Goal: Task Accomplishment & Management: Manage account settings

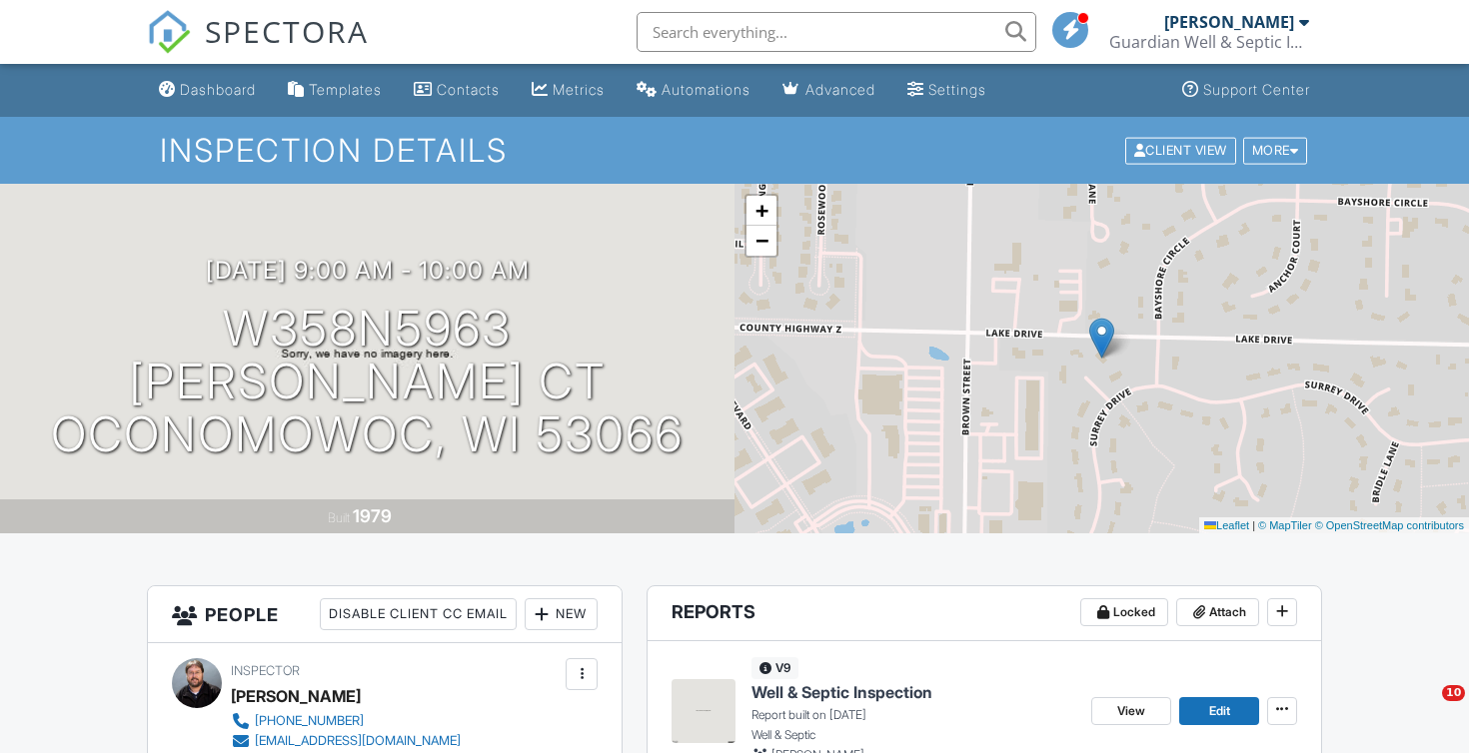
click at [286, 1] on div "SPECTORA" at bounding box center [258, 32] width 222 height 64
click at [294, 37] on span "SPECTORA" at bounding box center [287, 31] width 164 height 42
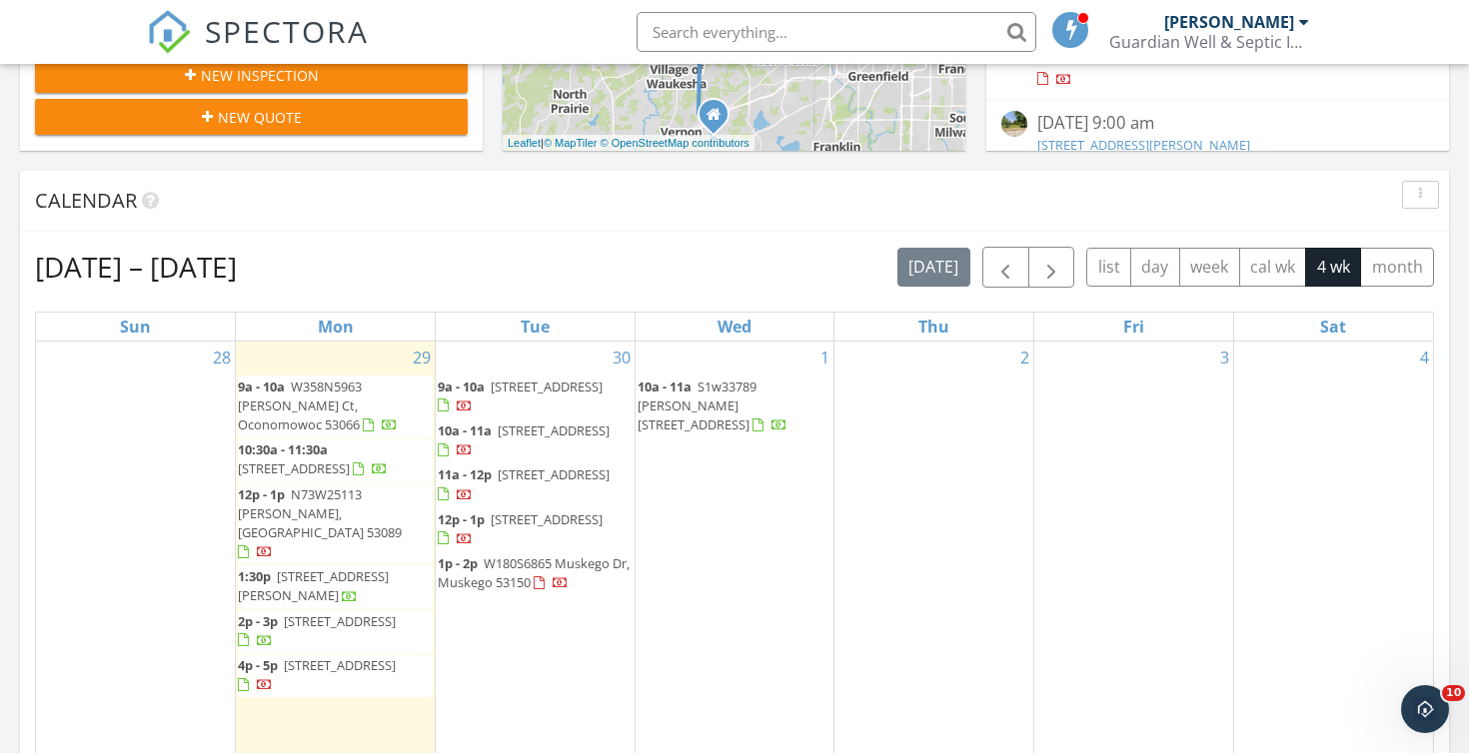
scroll to position [711, 0]
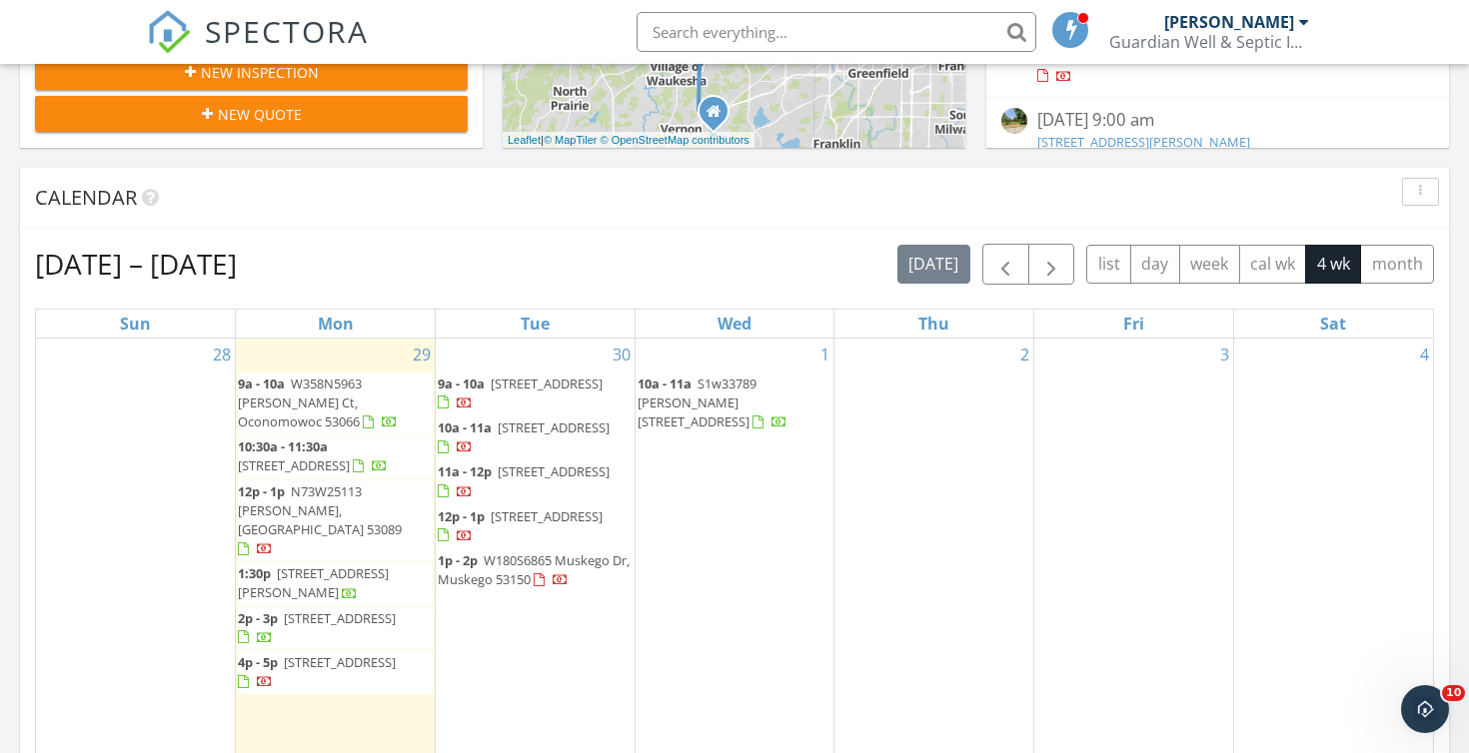
click at [507, 526] on span "2310 Thoreau Ct, Yorkville 53126" at bounding box center [547, 517] width 112 height 18
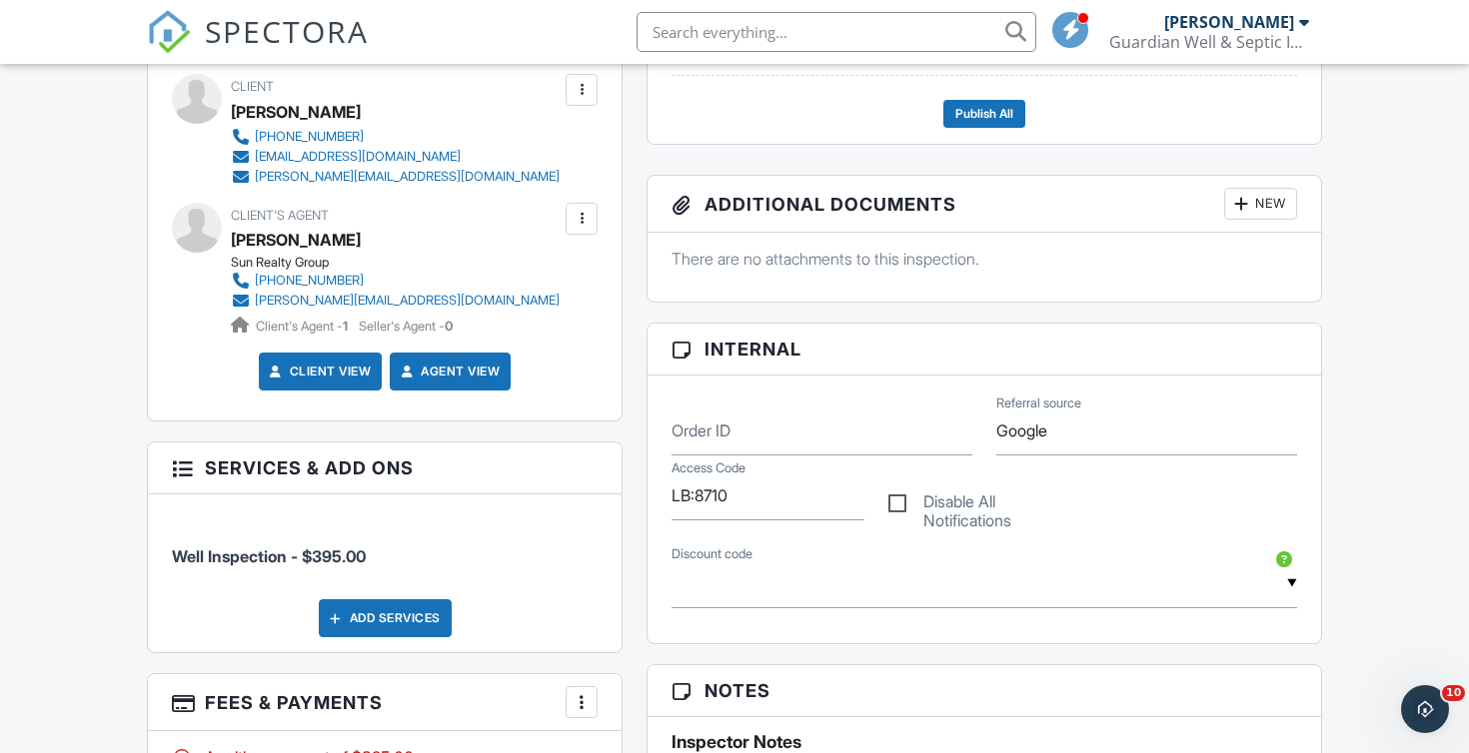
click at [701, 28] on input "text" at bounding box center [836, 32] width 400 height 40
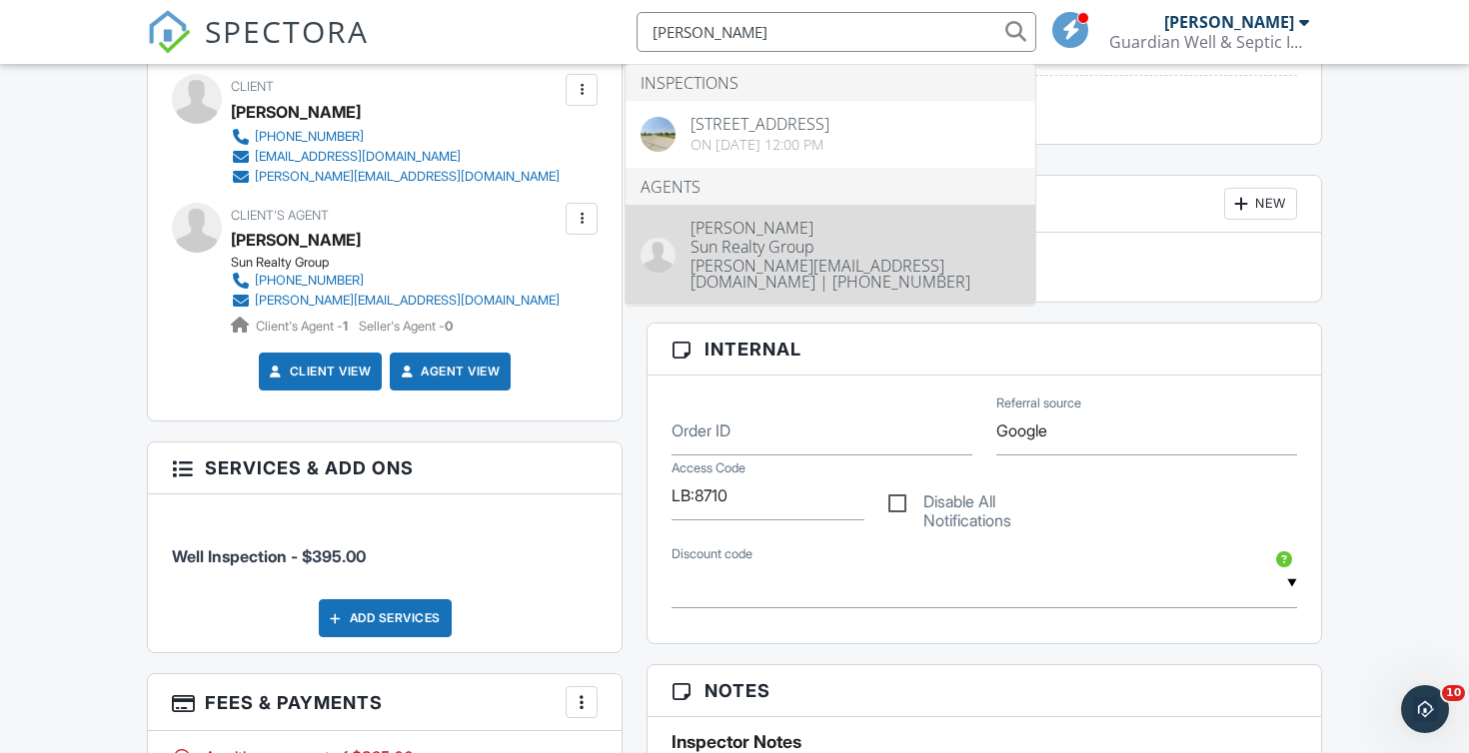
type input "Barb Schmidt"
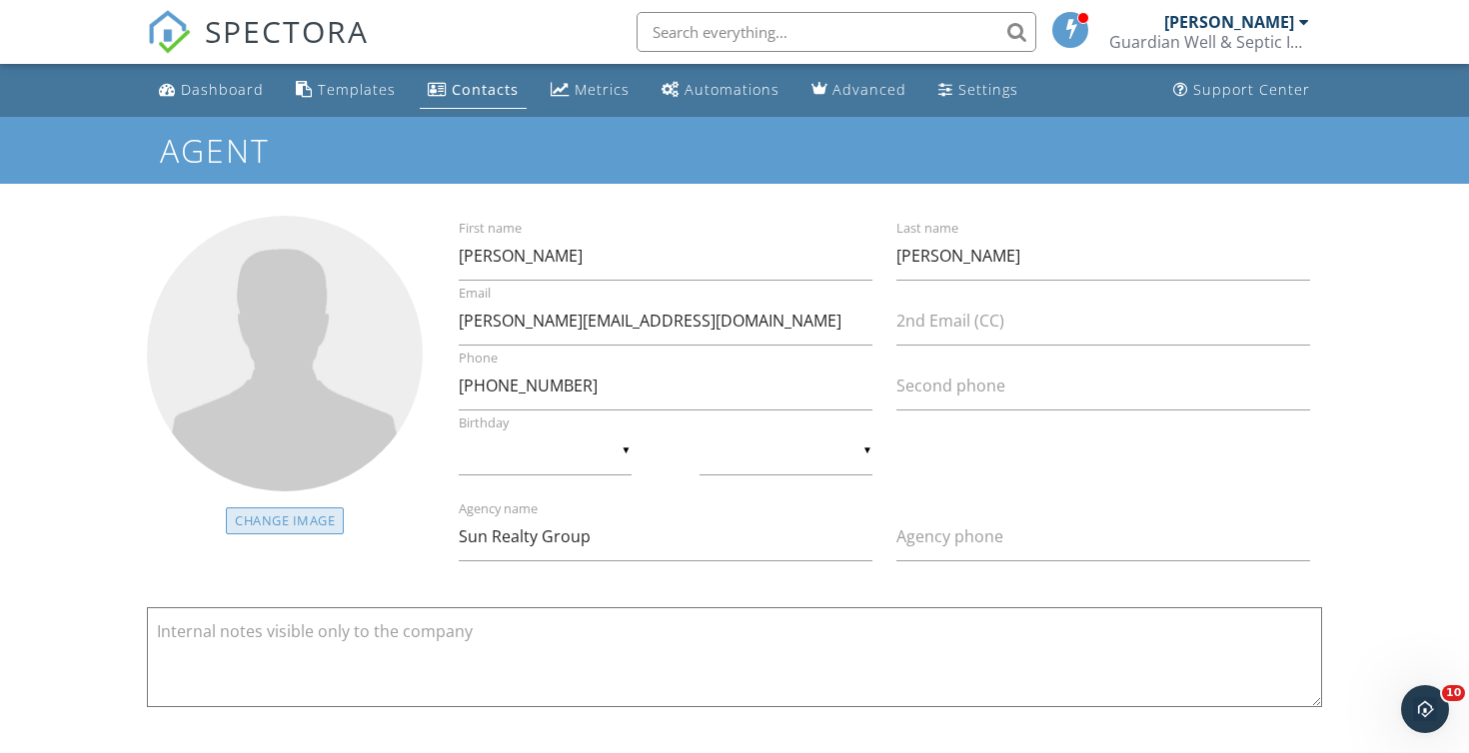
click at [332, 517] on div "Change Image" at bounding box center [285, 521] width 118 height 27
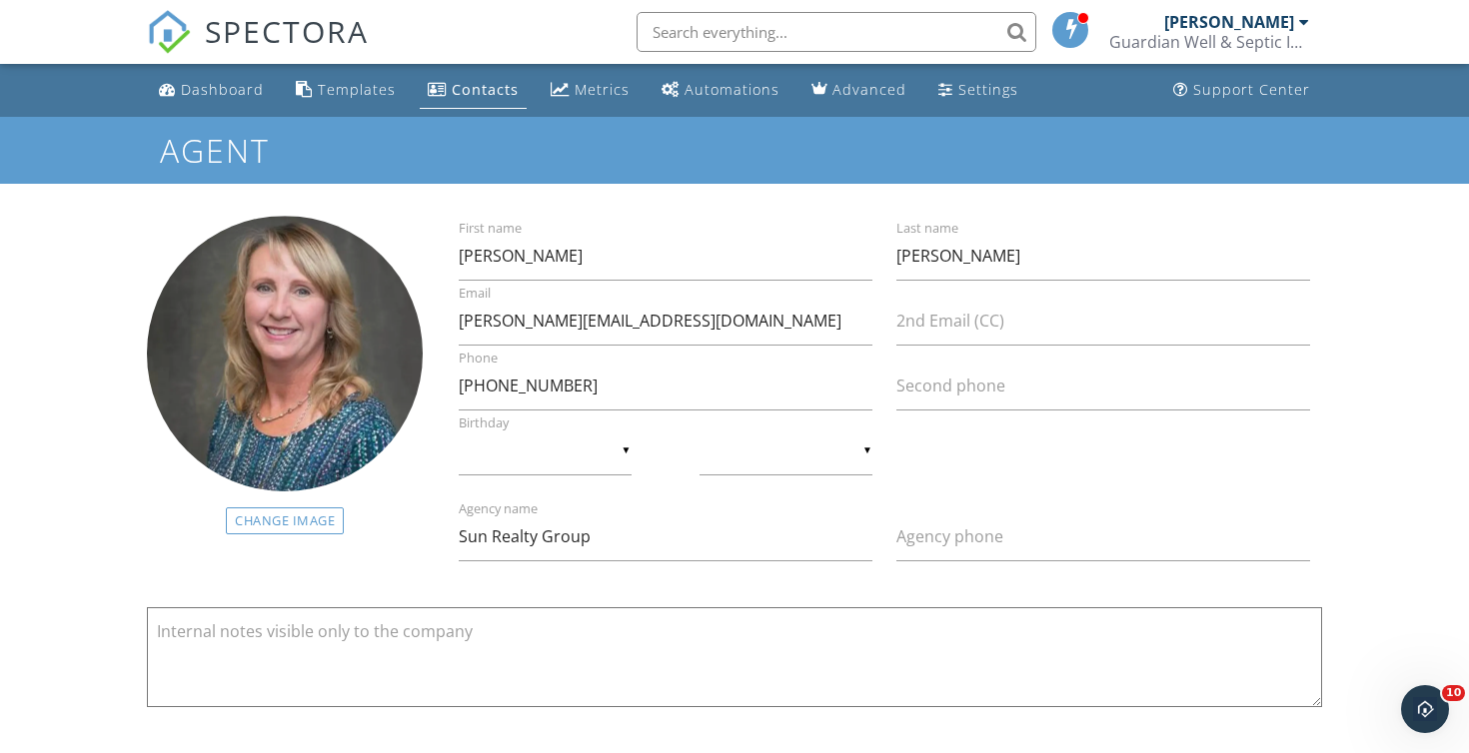
click at [322, 32] on span "SPECTORA" at bounding box center [287, 31] width 164 height 42
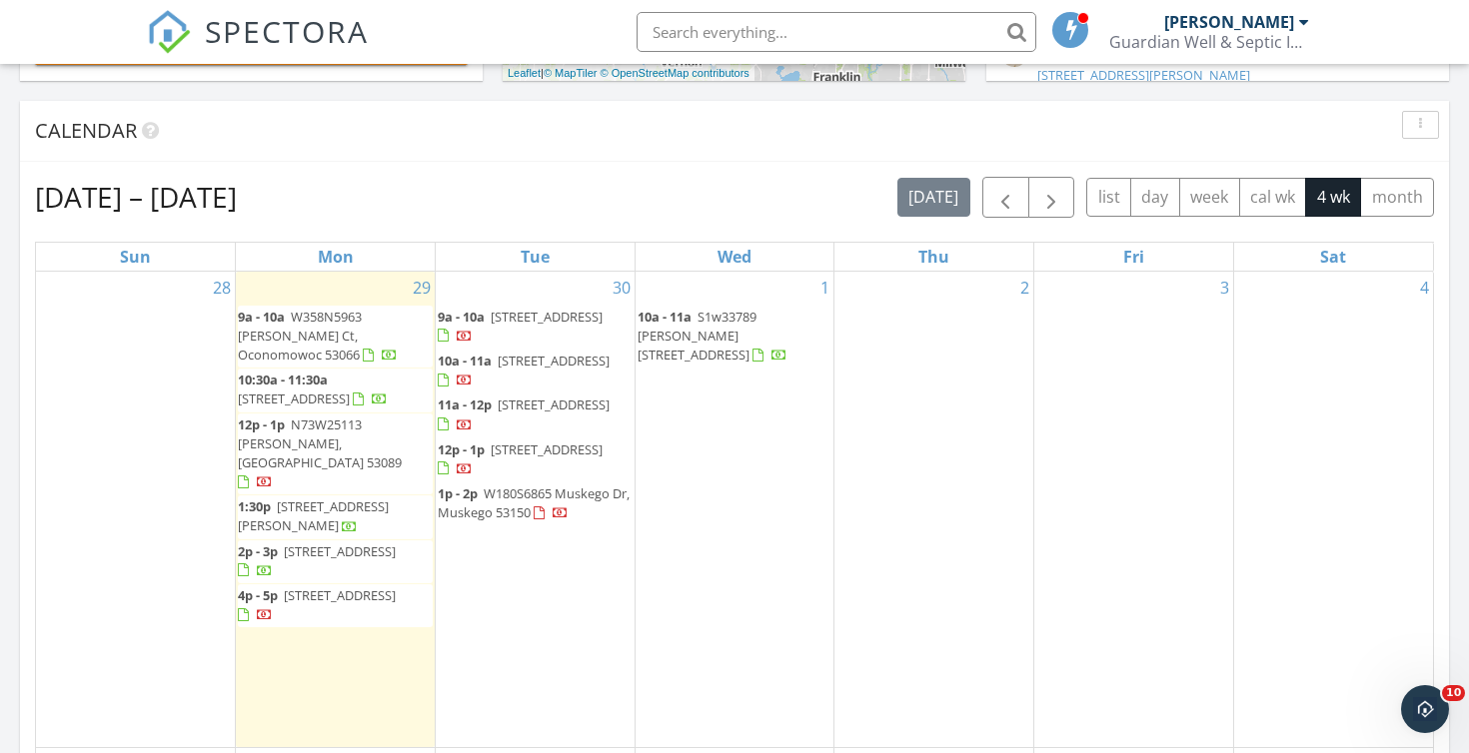
scroll to position [780, 0]
click at [495, 514] on span "W180S6865 Muskego Dr, Muskego 53150" at bounding box center [534, 501] width 192 height 37
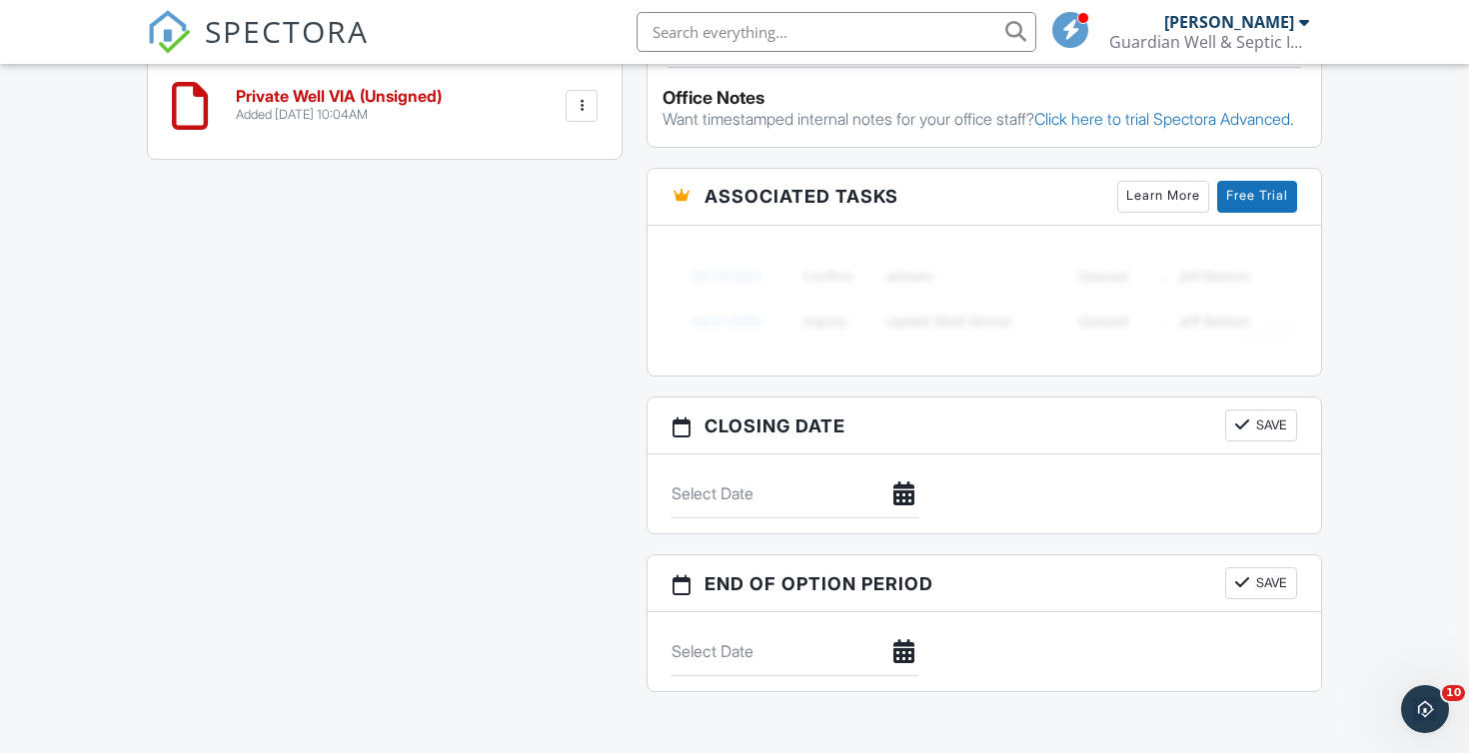
scroll to position [1876, 0]
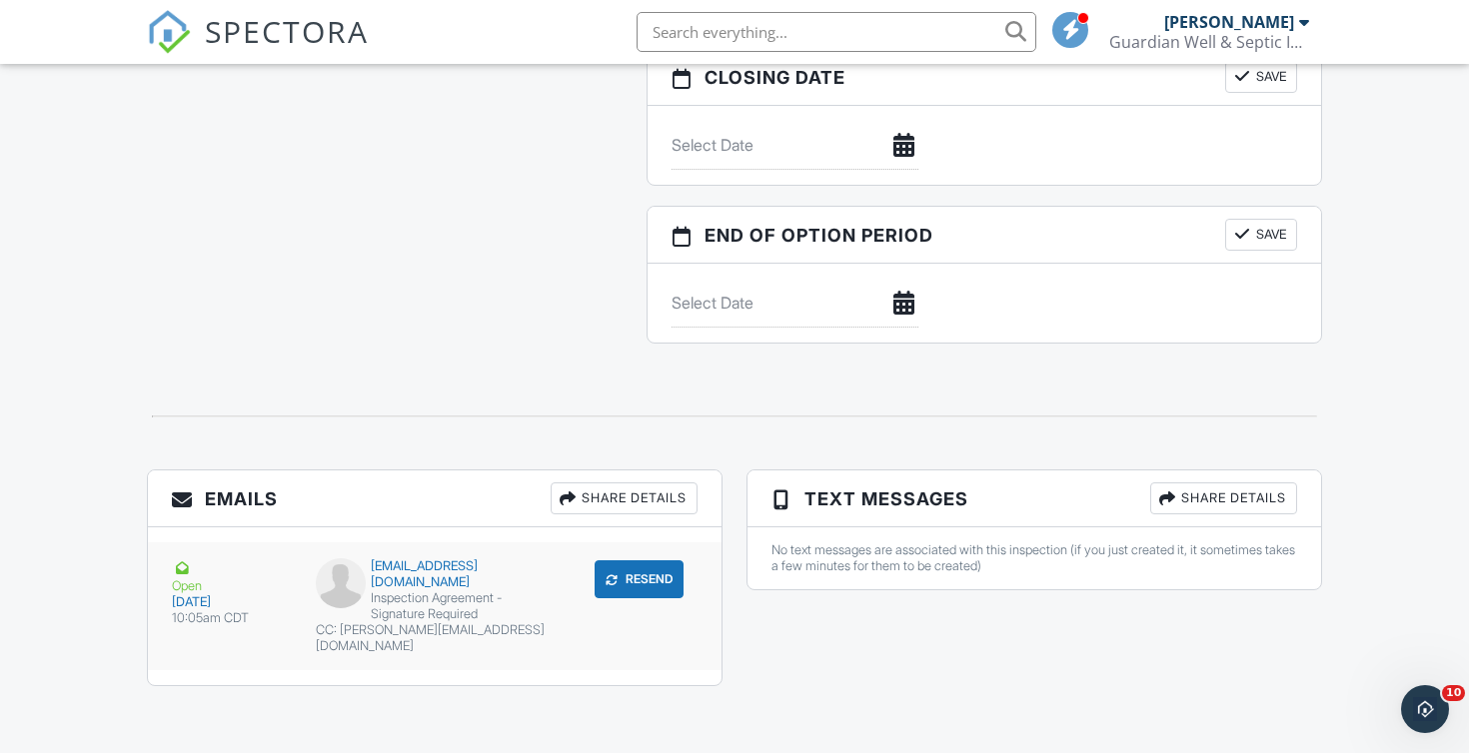
click at [191, 594] on div "Open" at bounding box center [232, 577] width 120 height 36
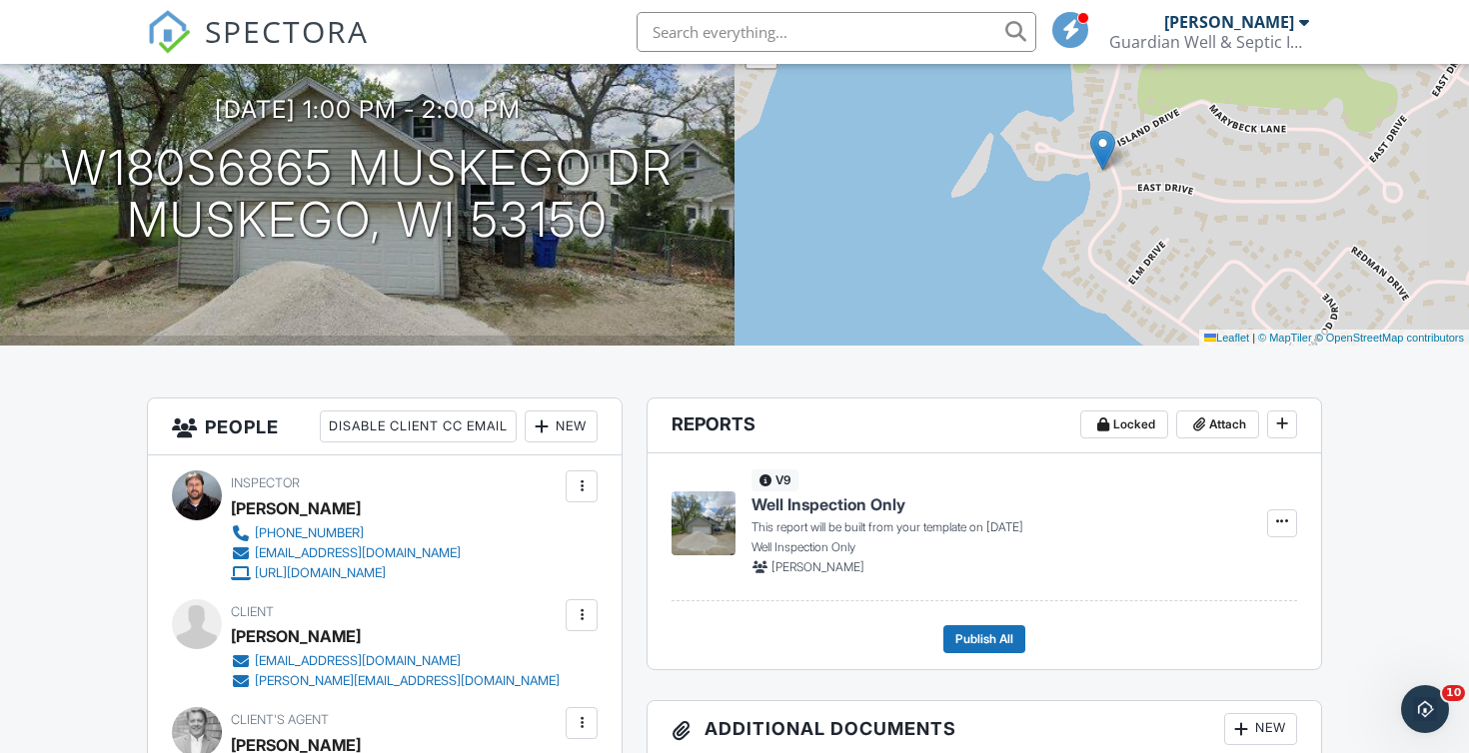
scroll to position [0, 0]
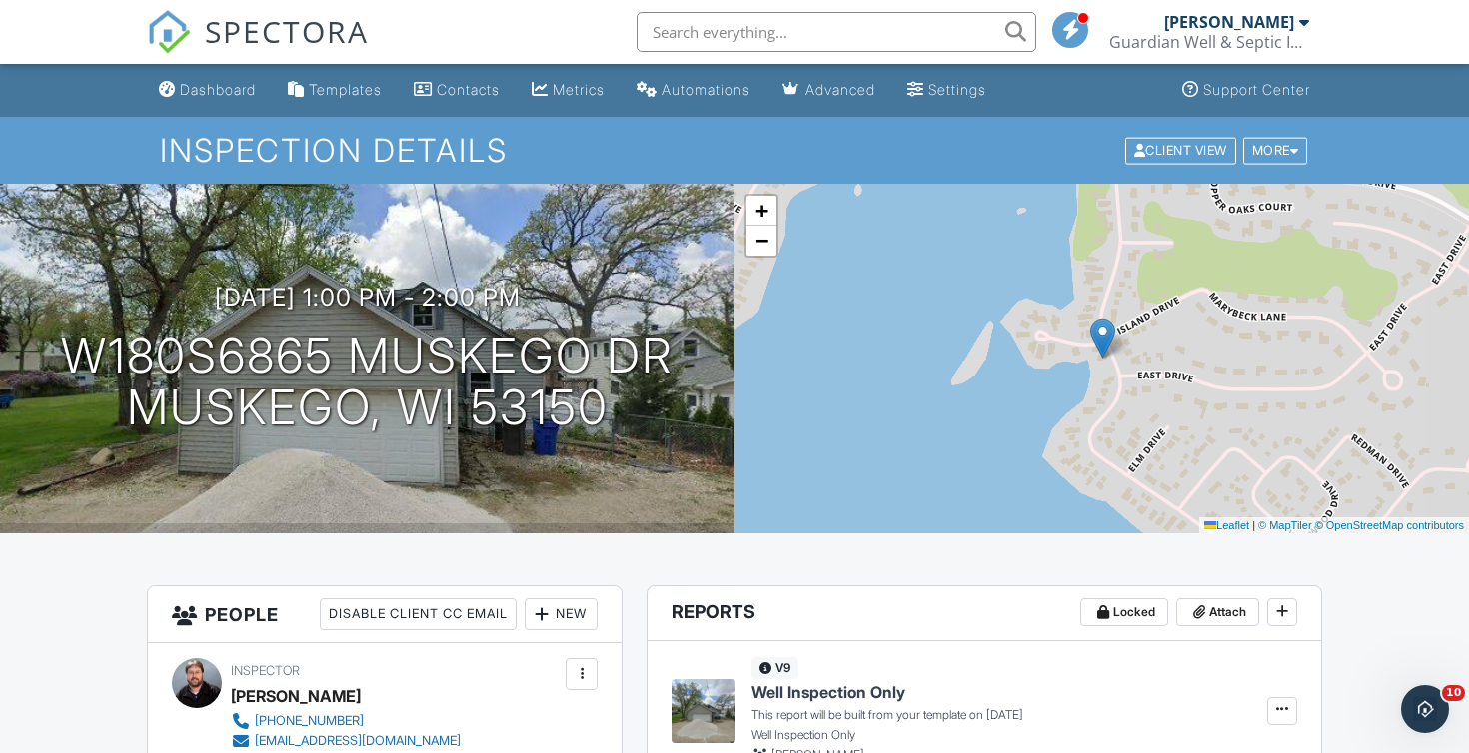
click at [316, 23] on span "SPECTORA" at bounding box center [287, 31] width 164 height 42
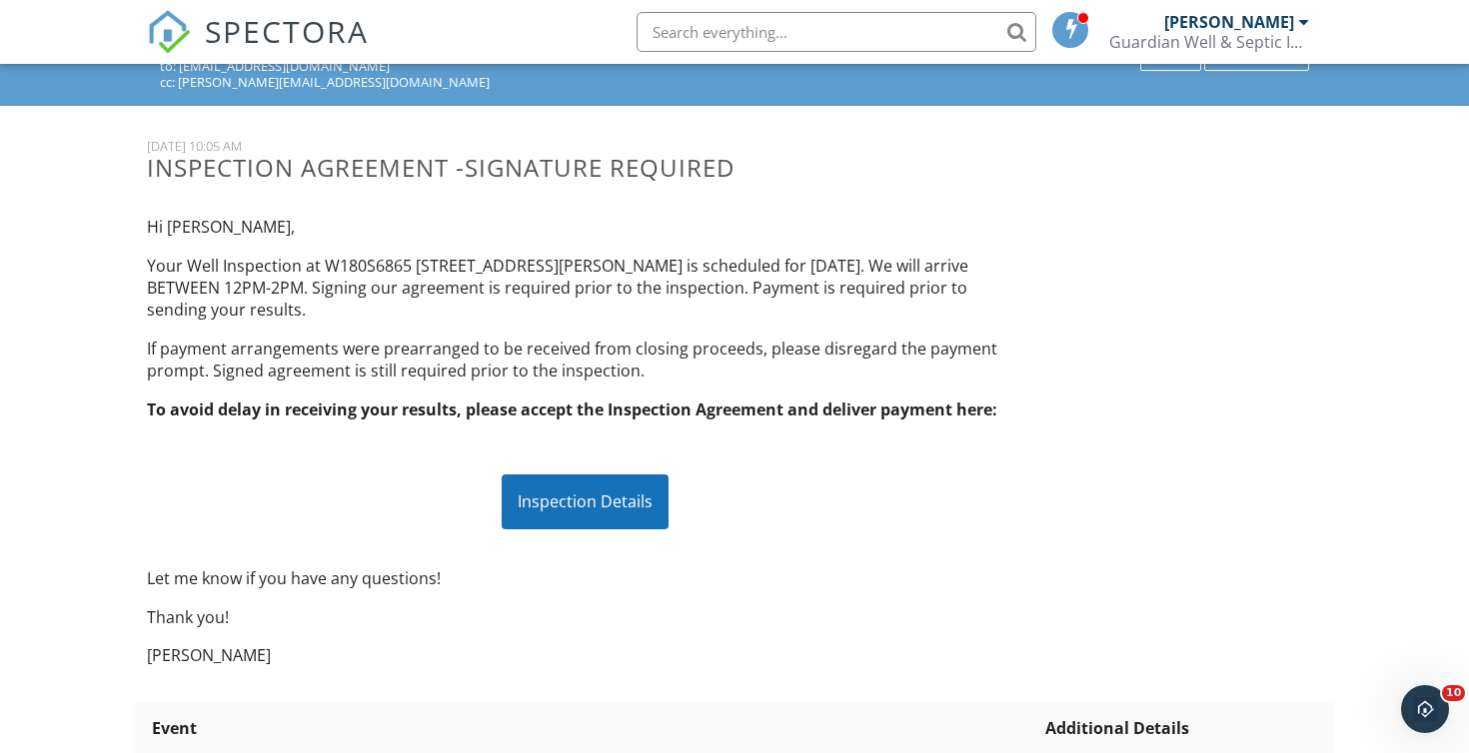
scroll to position [111, 0]
click at [598, 504] on div "Inspection Details" at bounding box center [585, 501] width 167 height 54
click at [303, 33] on span "SPECTORA" at bounding box center [287, 31] width 164 height 42
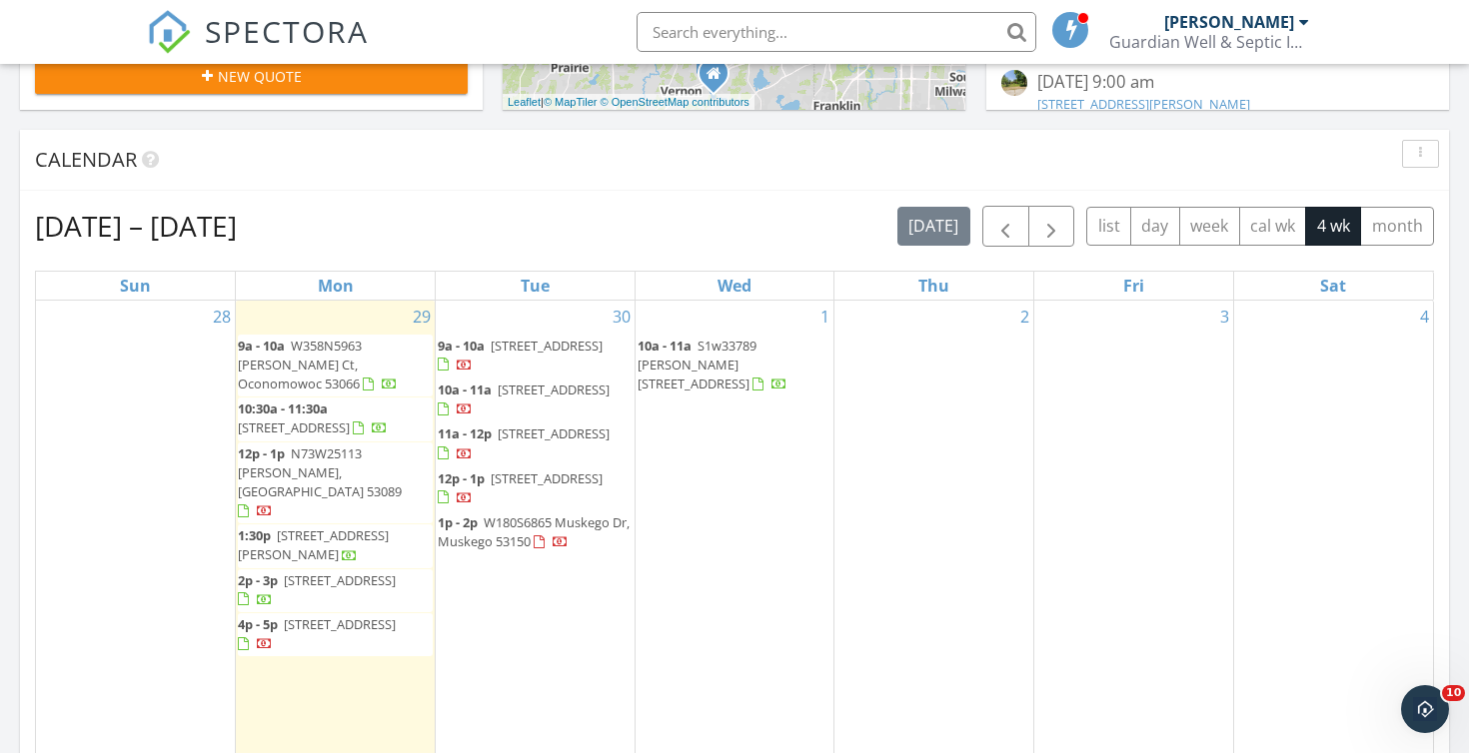
scroll to position [736, 0]
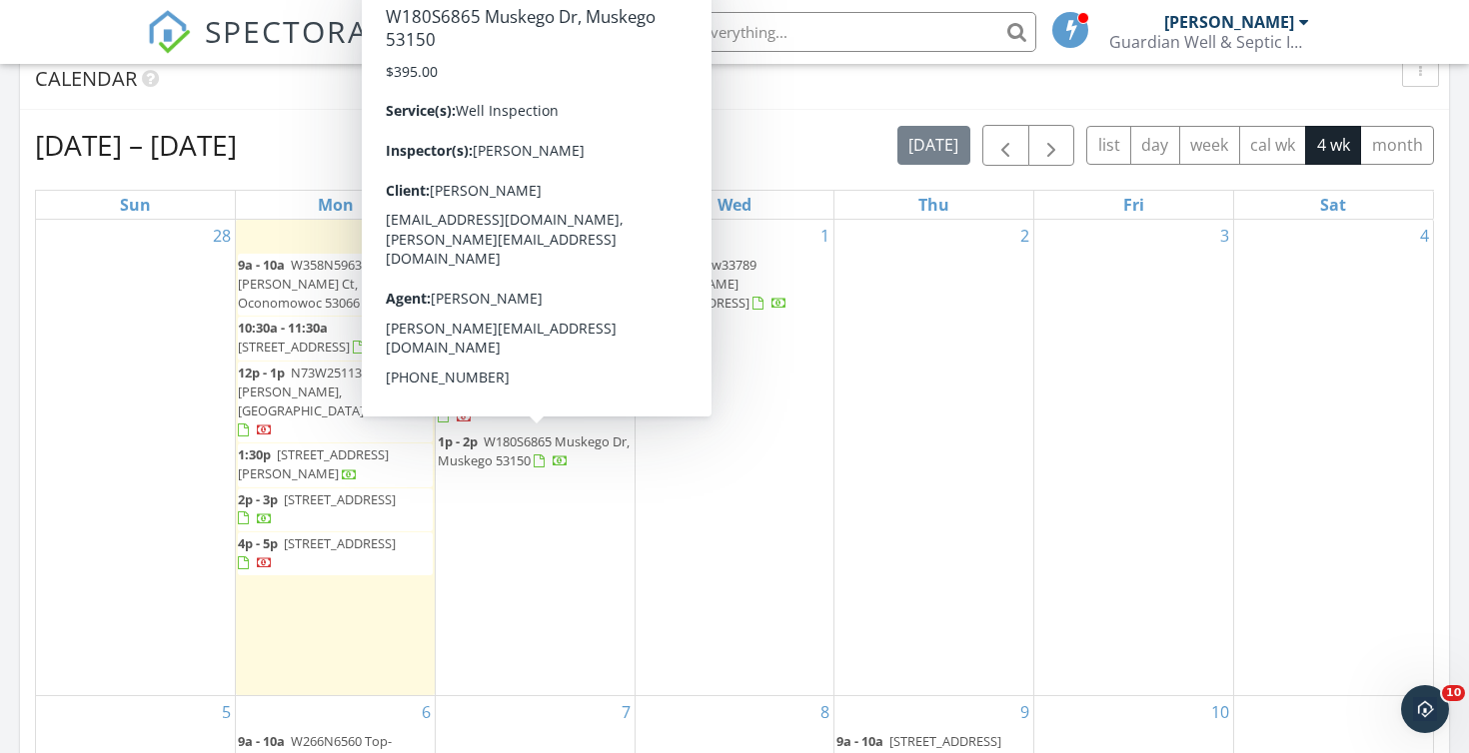
scroll to position [823, 0]
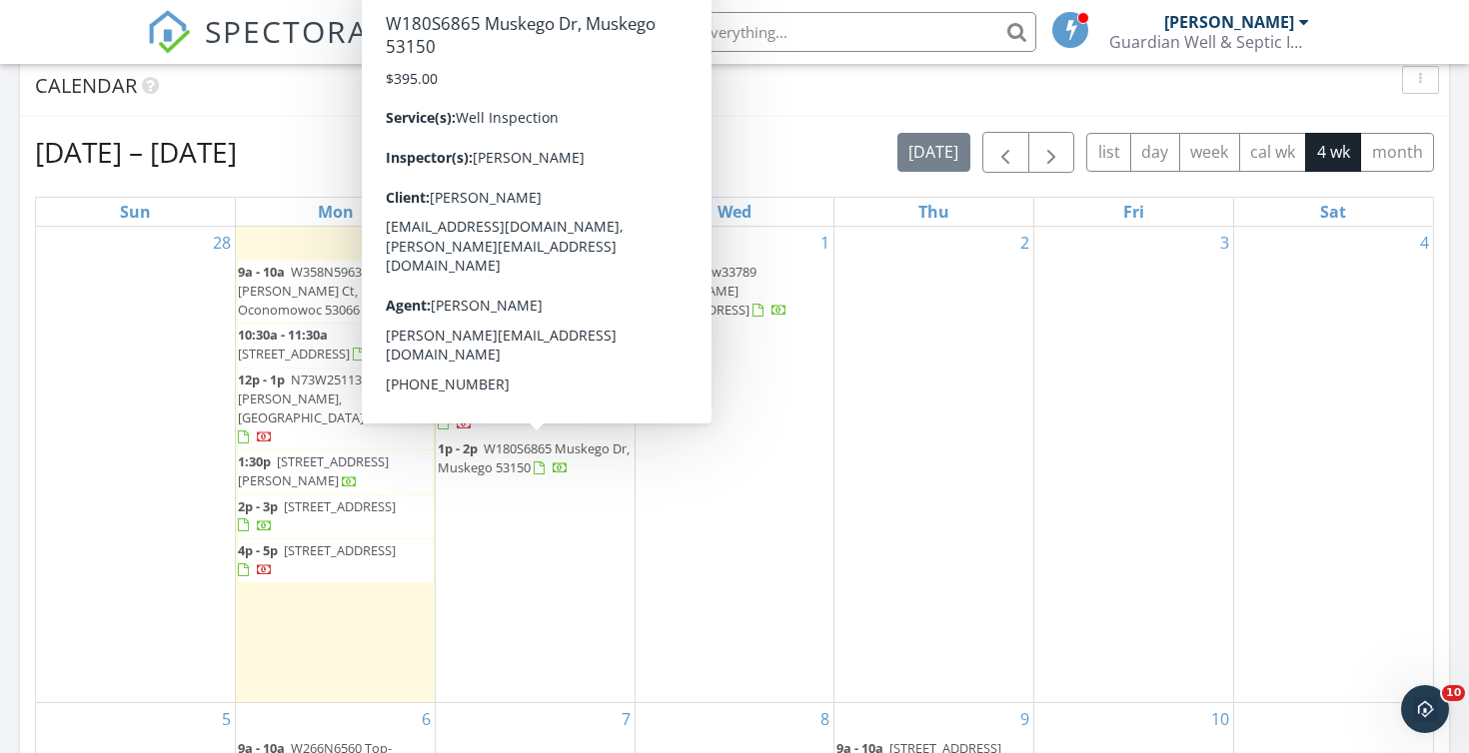
click at [786, 168] on div "Sep 28 – Oct 25, 2025 today list day week cal wk 4 wk month" at bounding box center [734, 152] width 1399 height 41
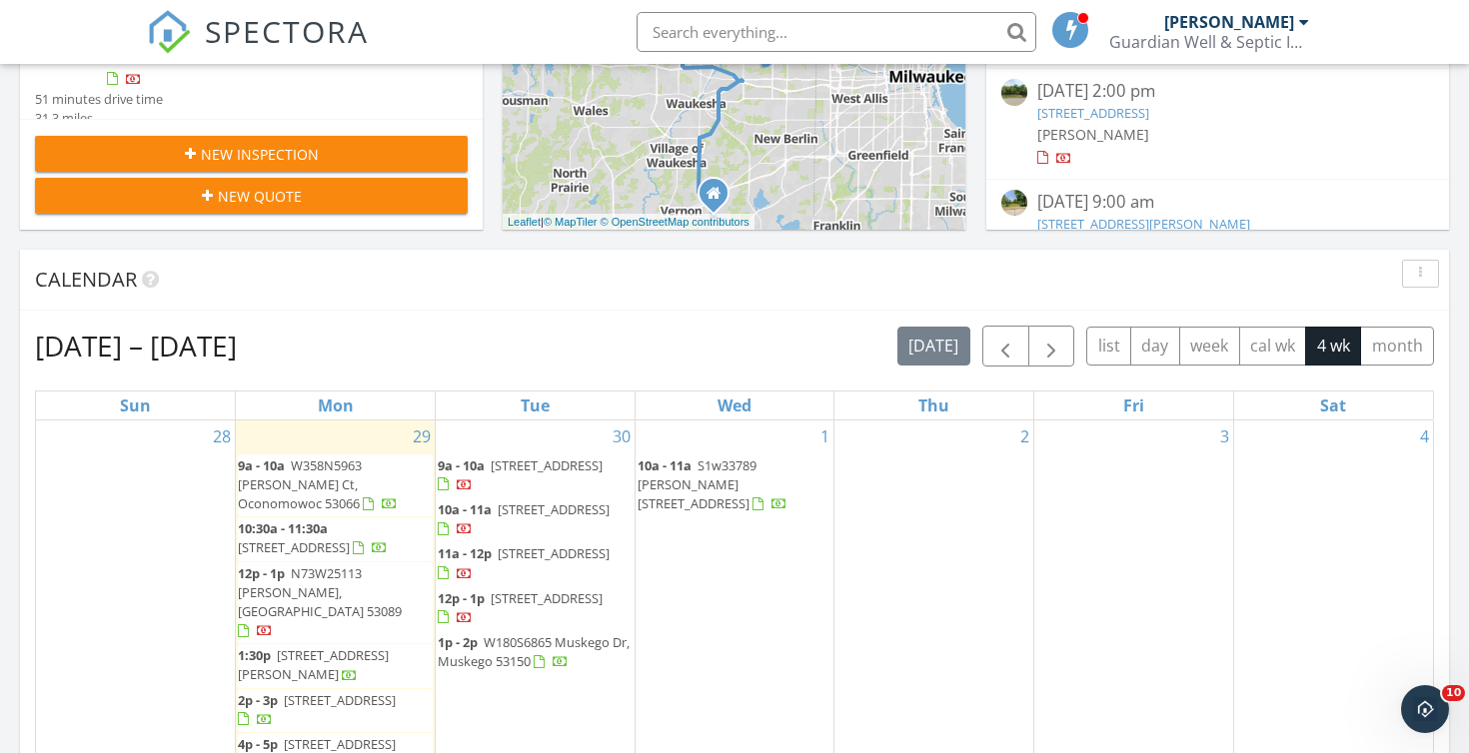
scroll to position [576, 0]
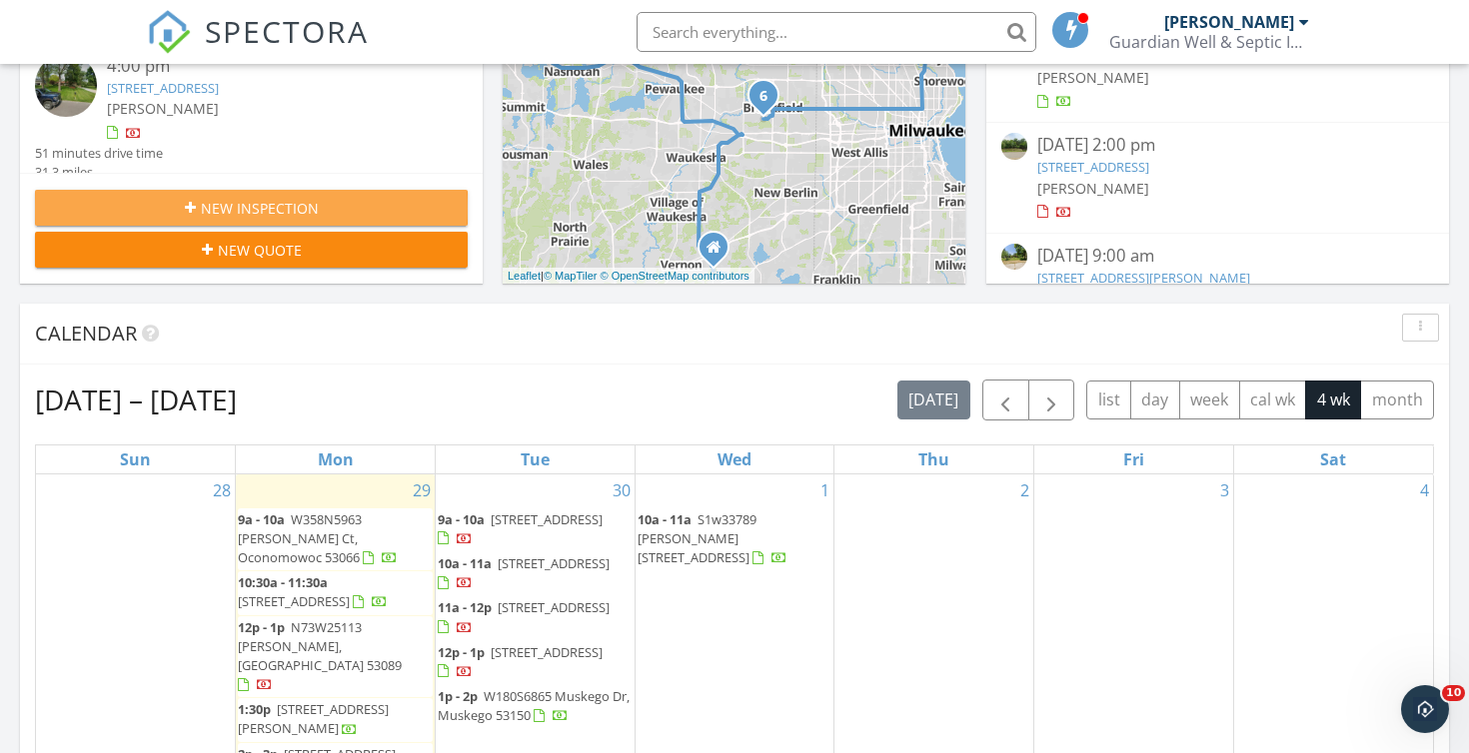
click at [369, 210] on div "New Inspection" at bounding box center [251, 208] width 401 height 21
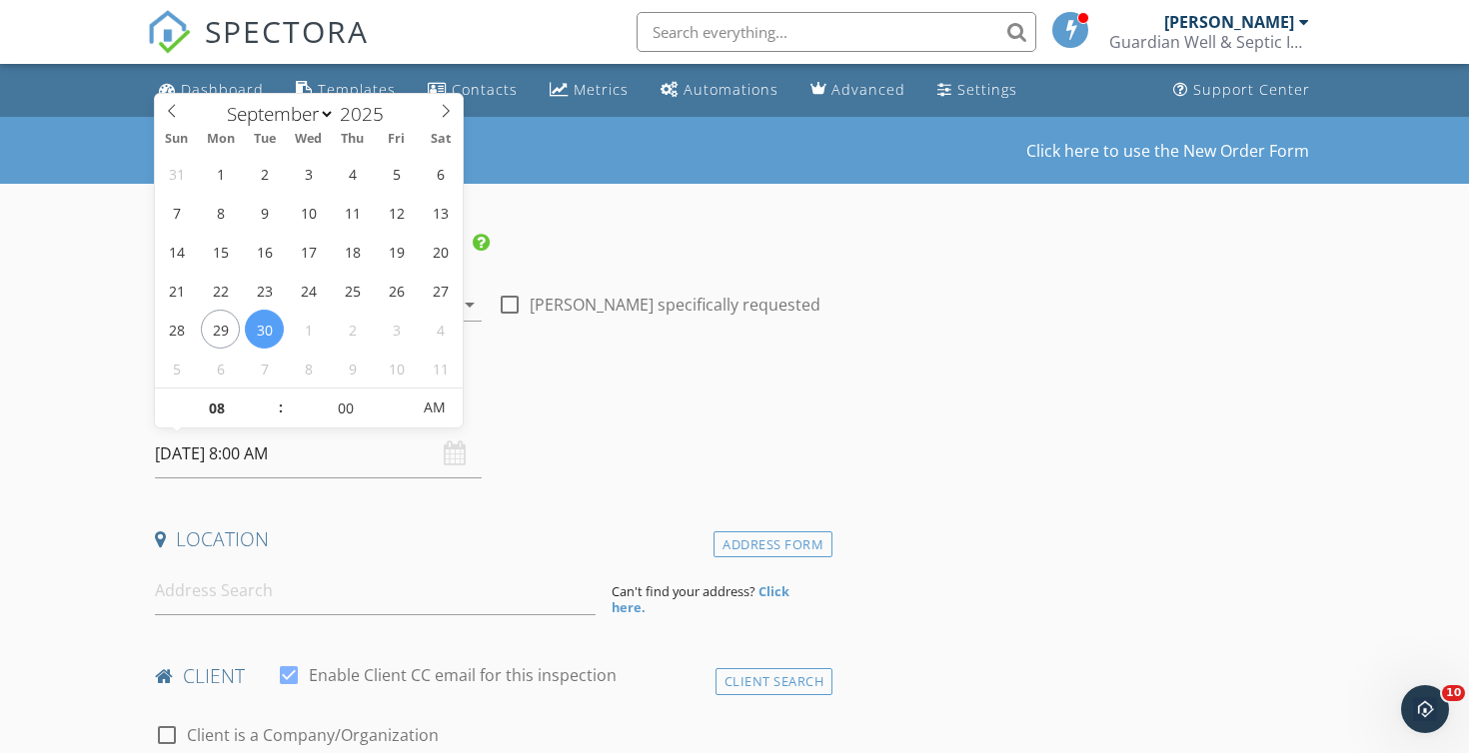
click at [387, 459] on input "09/30/2025 8:00 AM" at bounding box center [318, 454] width 327 height 49
select select "9"
click at [445, 108] on icon at bounding box center [446, 111] width 14 height 14
type input "10/07/2025 8:00 AM"
type input "09"
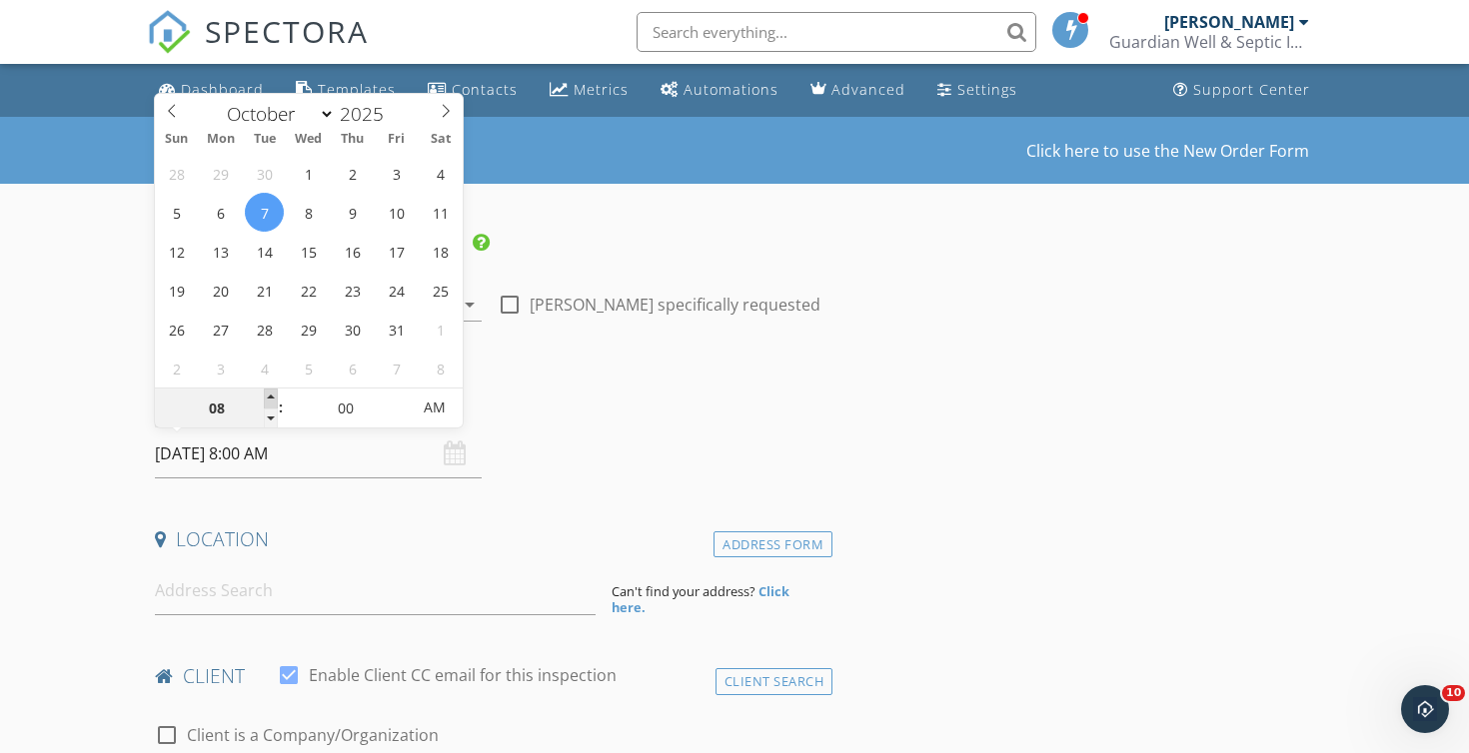
type input "10/07/2025 9:00 AM"
click at [276, 393] on span at bounding box center [271, 399] width 14 height 20
click at [219, 579] on input at bounding box center [375, 591] width 441 height 49
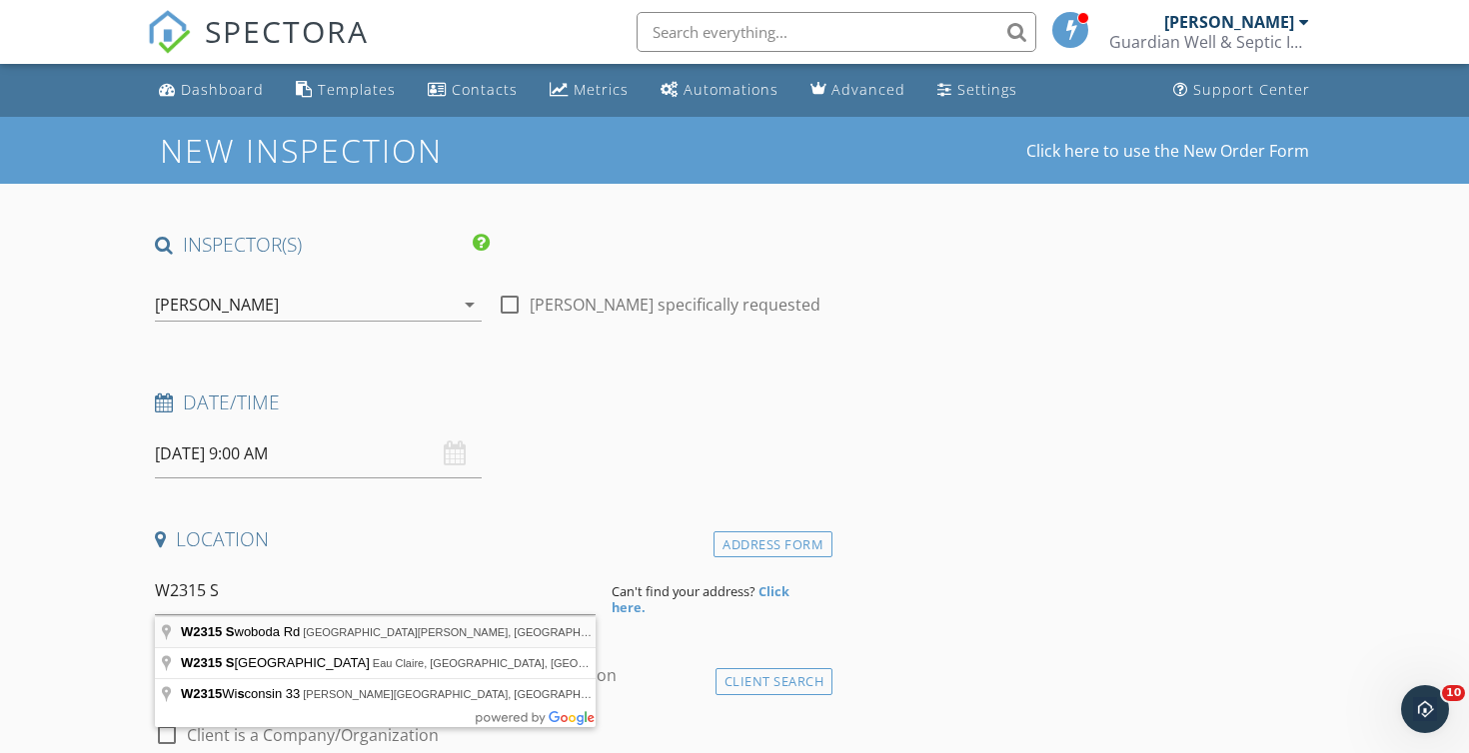
type input "W2315 Swoboda Rd, East Troy, WI, USA"
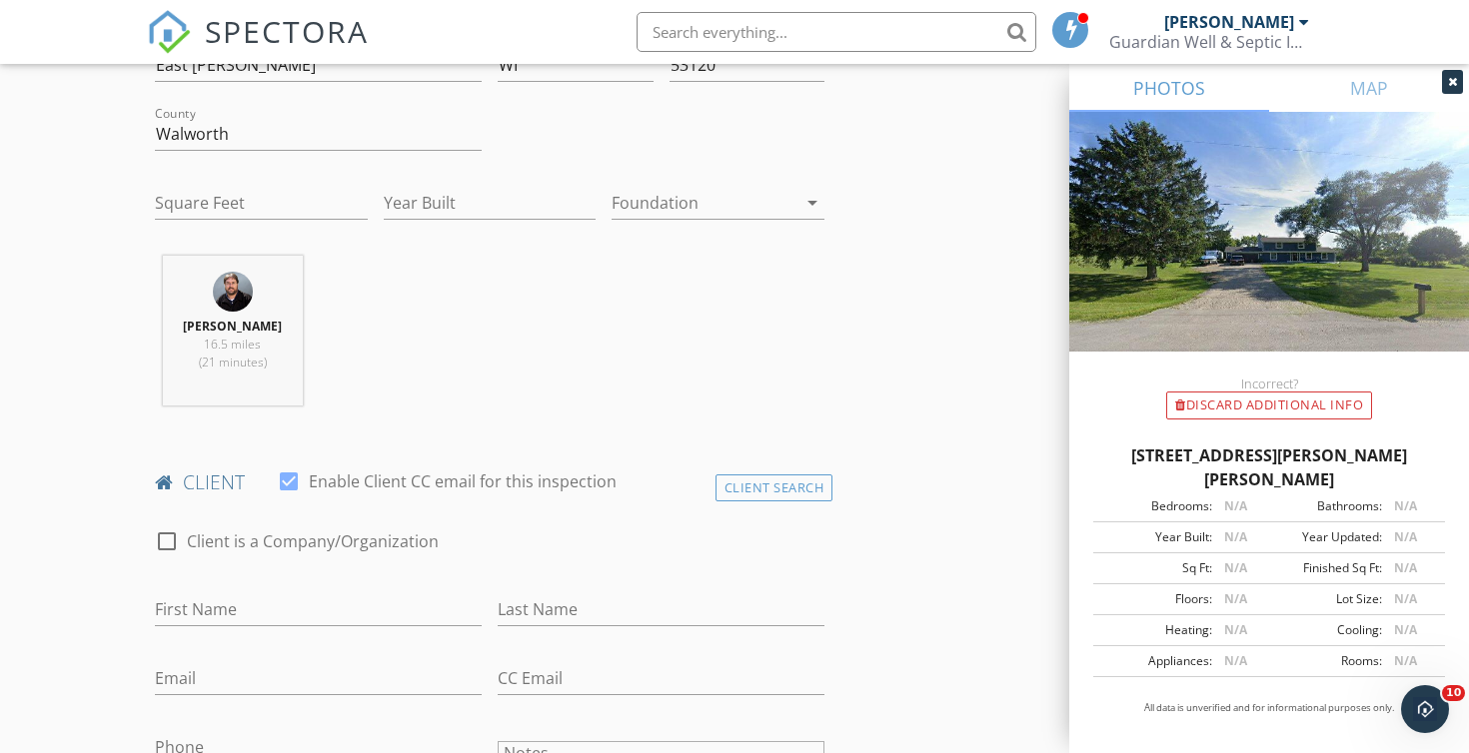
scroll to position [607, 0]
click at [317, 586] on div "First Name" at bounding box center [318, 609] width 327 height 65
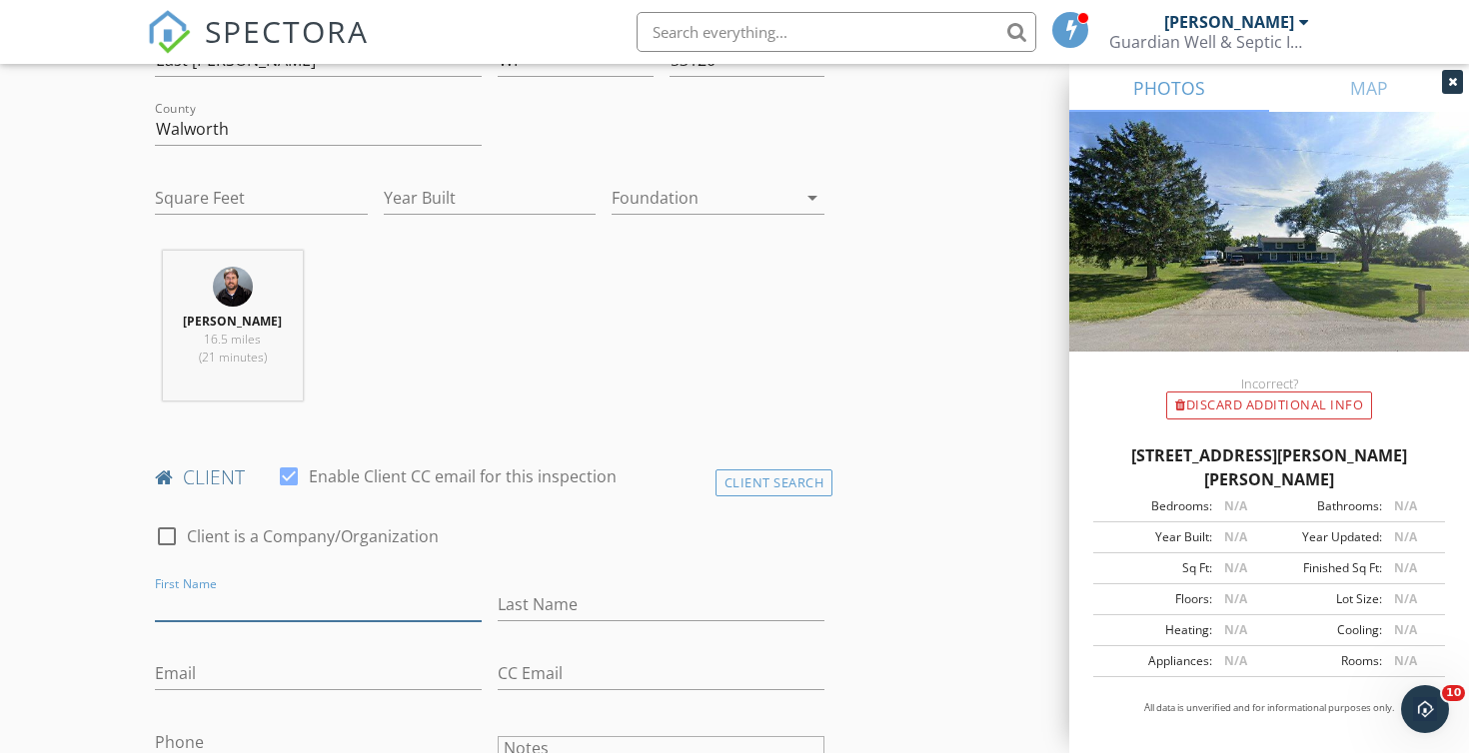
click at [290, 604] on input "First Name" at bounding box center [318, 604] width 327 height 33
type input "Dan & Cindy"
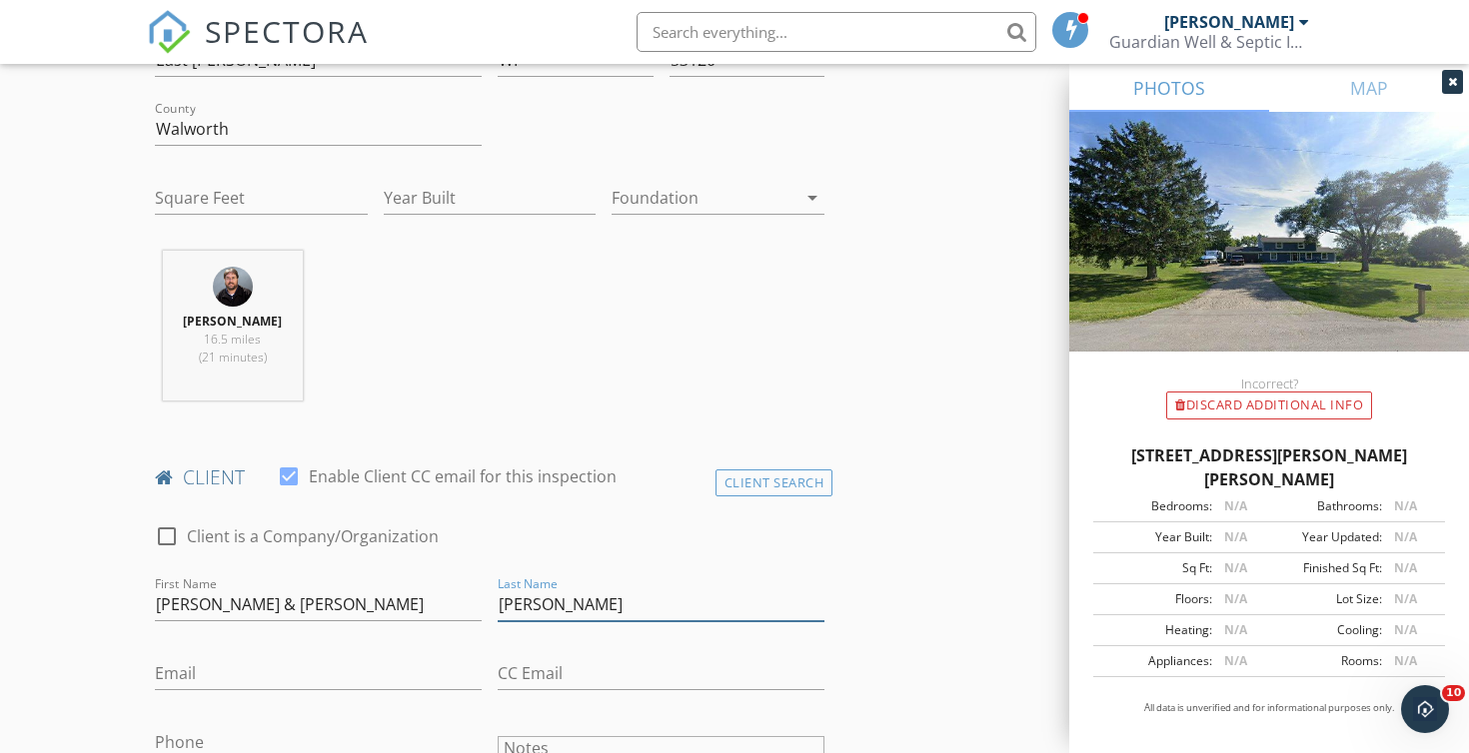
type input "Nelson"
type input "nelsoncindy1@gmail.com"
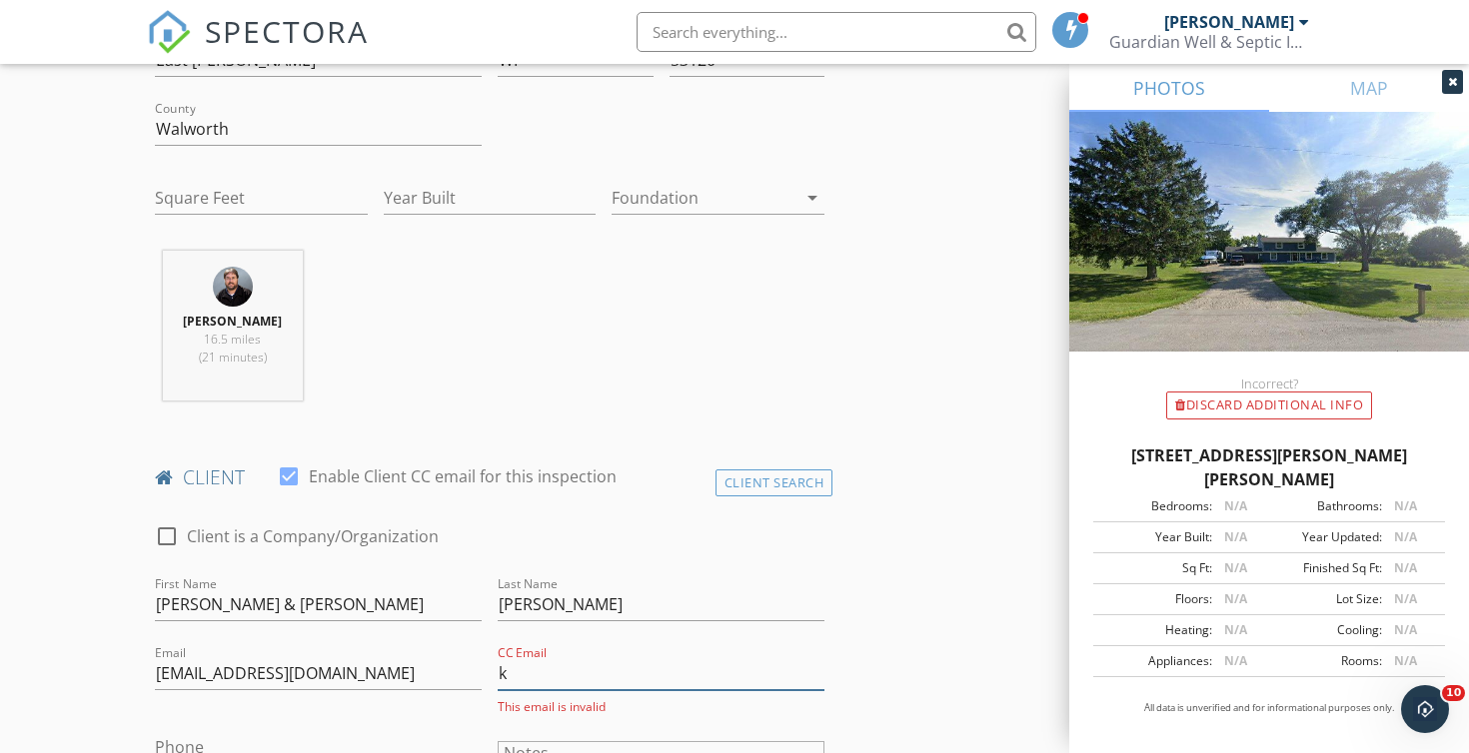
type input "kstahulak@kw.com"
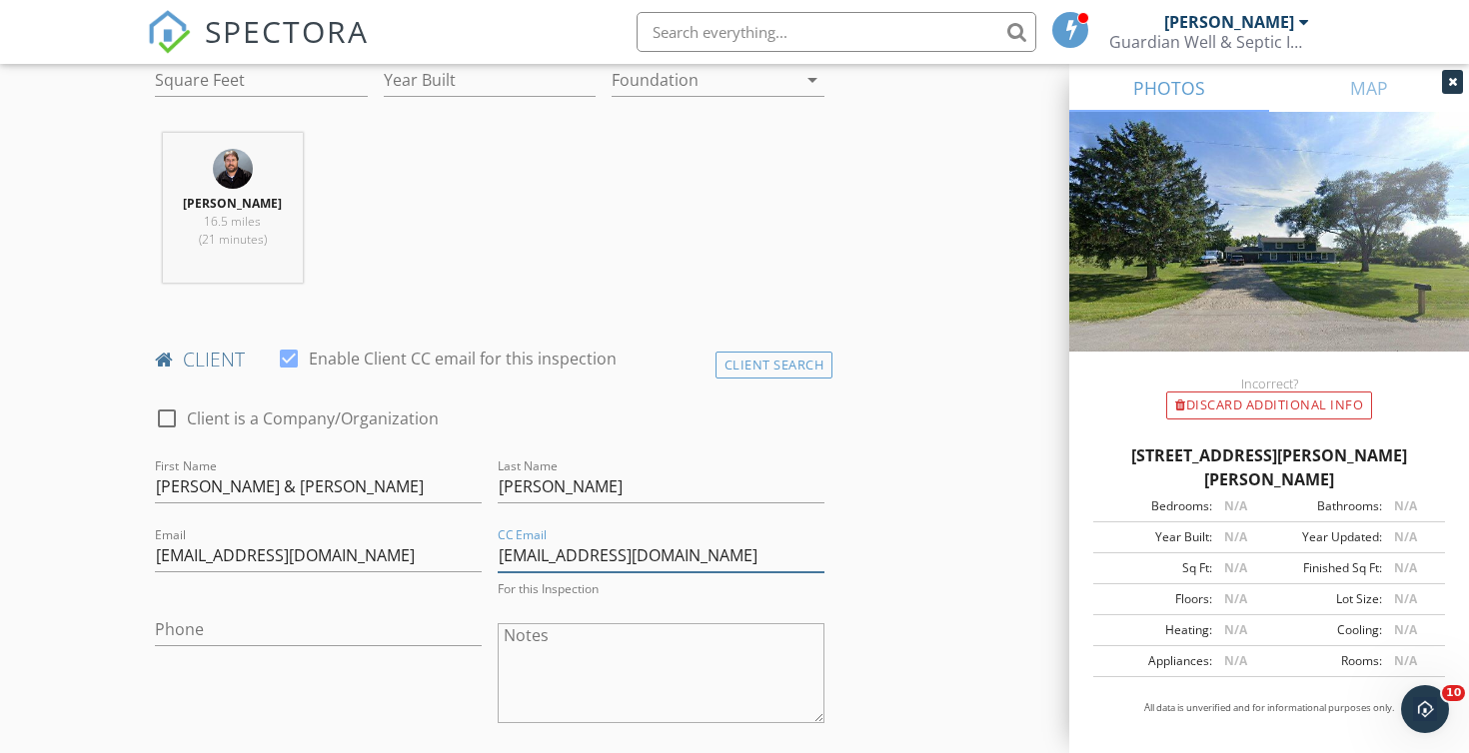
scroll to position [739, 0]
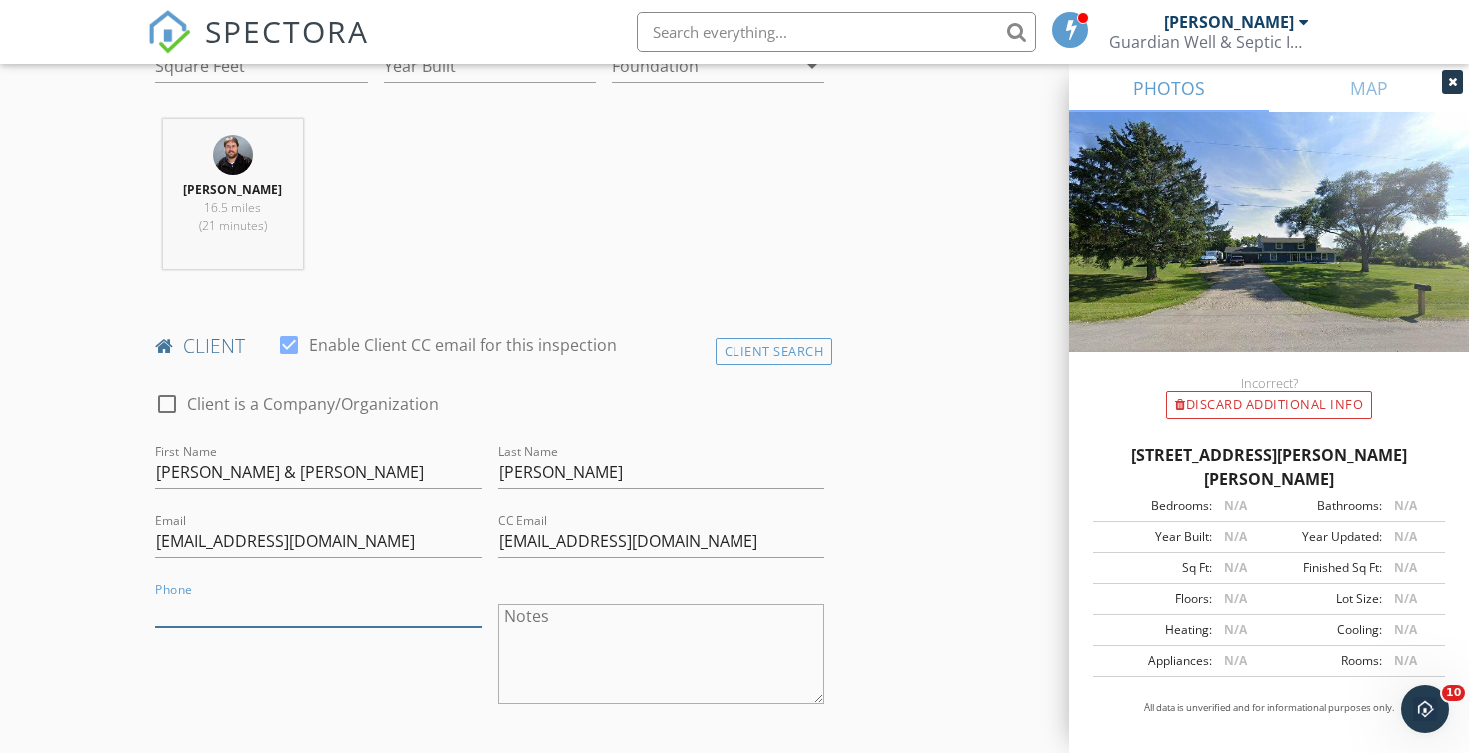
click at [363, 610] on input "Phone" at bounding box center [318, 610] width 327 height 33
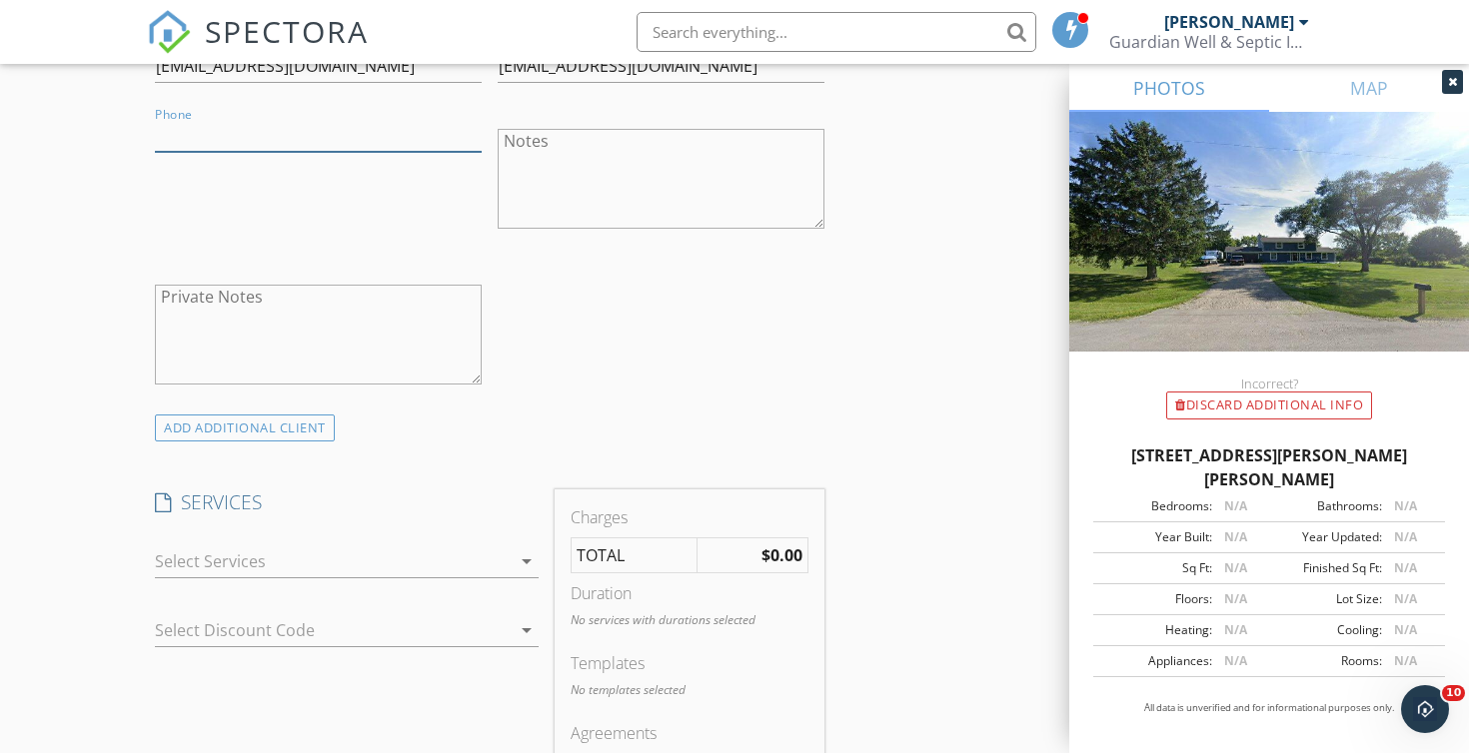
scroll to position [1216, 0]
click at [381, 566] on div at bounding box center [333, 561] width 356 height 32
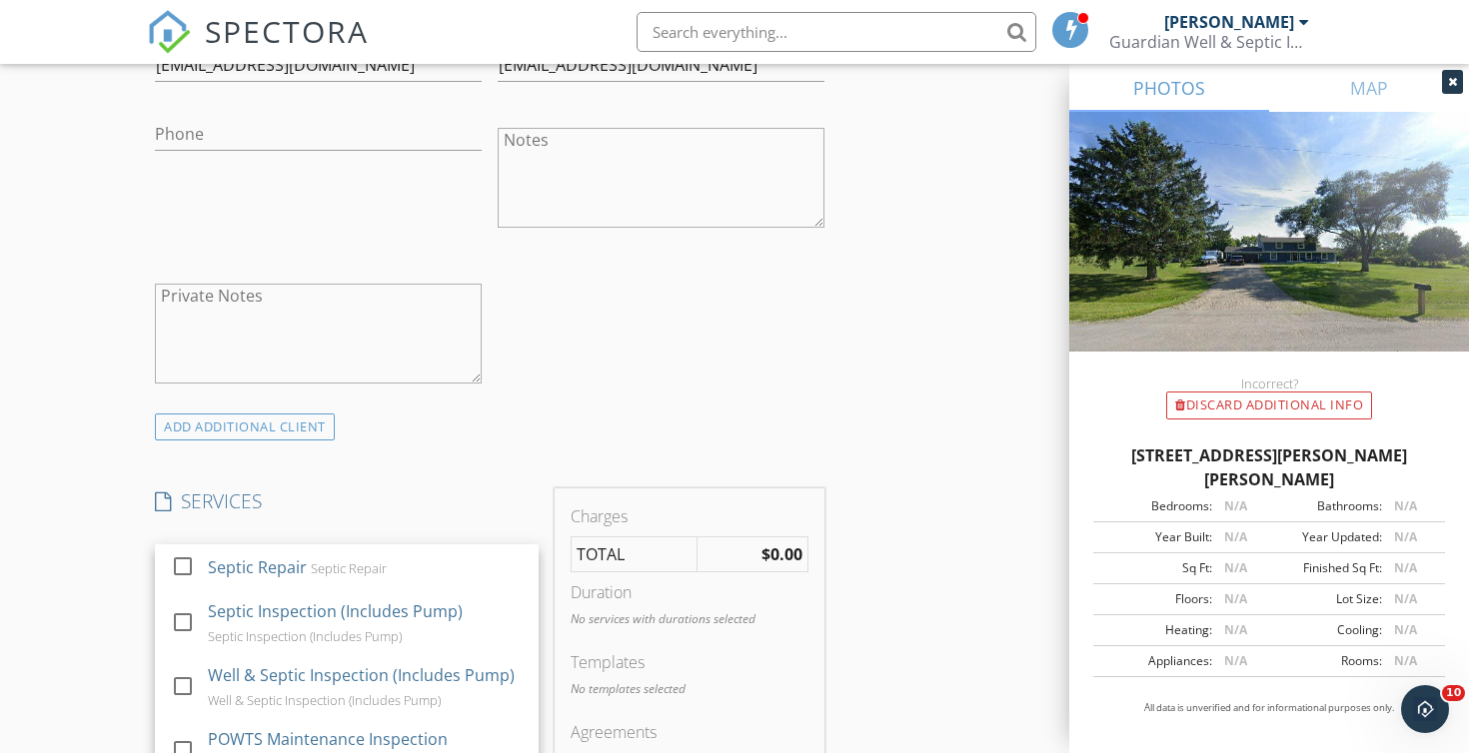
scroll to position [227, 0]
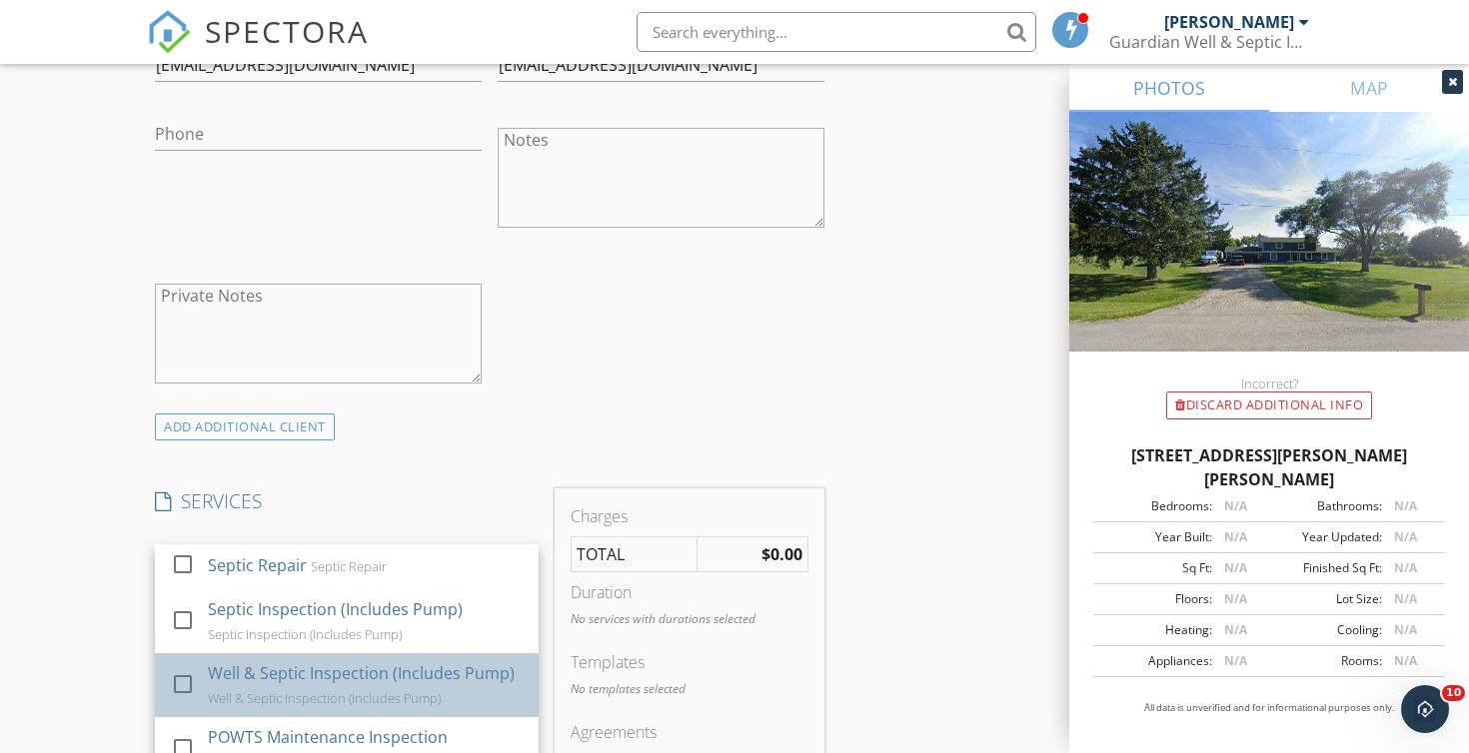
click at [442, 667] on div "Well & Septic Inspection (Includes Pump)" at bounding box center [361, 673] width 307 height 24
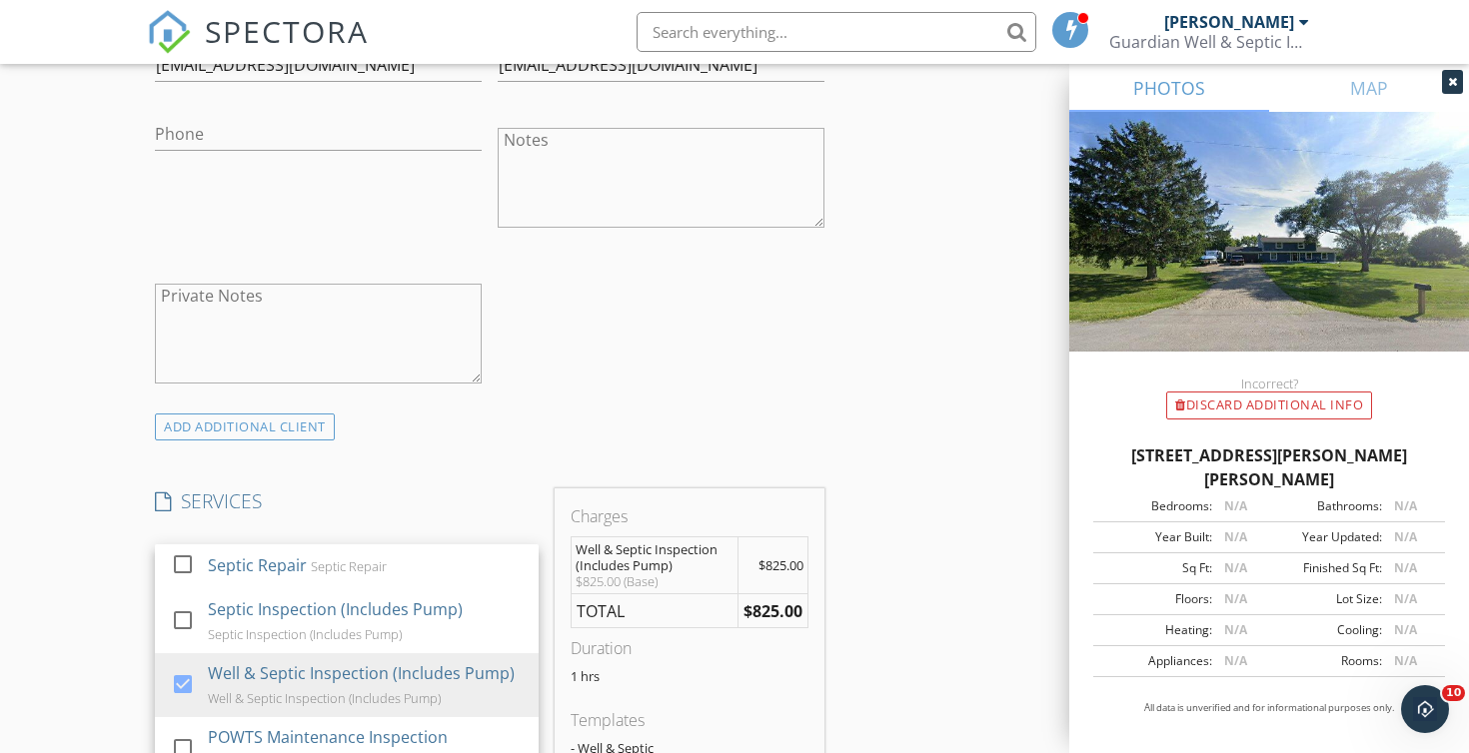
click at [862, 626] on div "INSPECTOR(S) check_box Chad Imme PRIMARY Chad Imme arrow_drop_down check_box_ou…" at bounding box center [734, 703] width 1175 height 3375
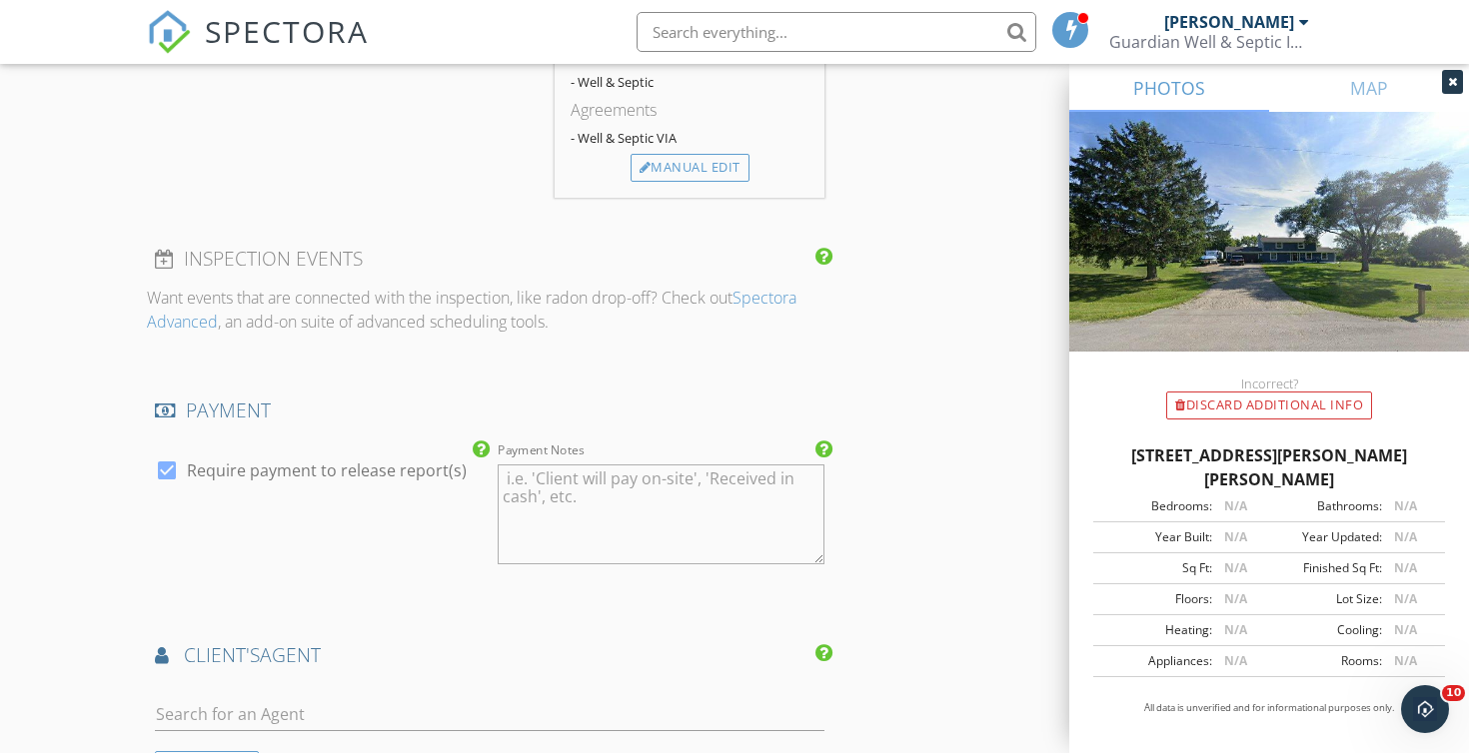
scroll to position [1928, 0]
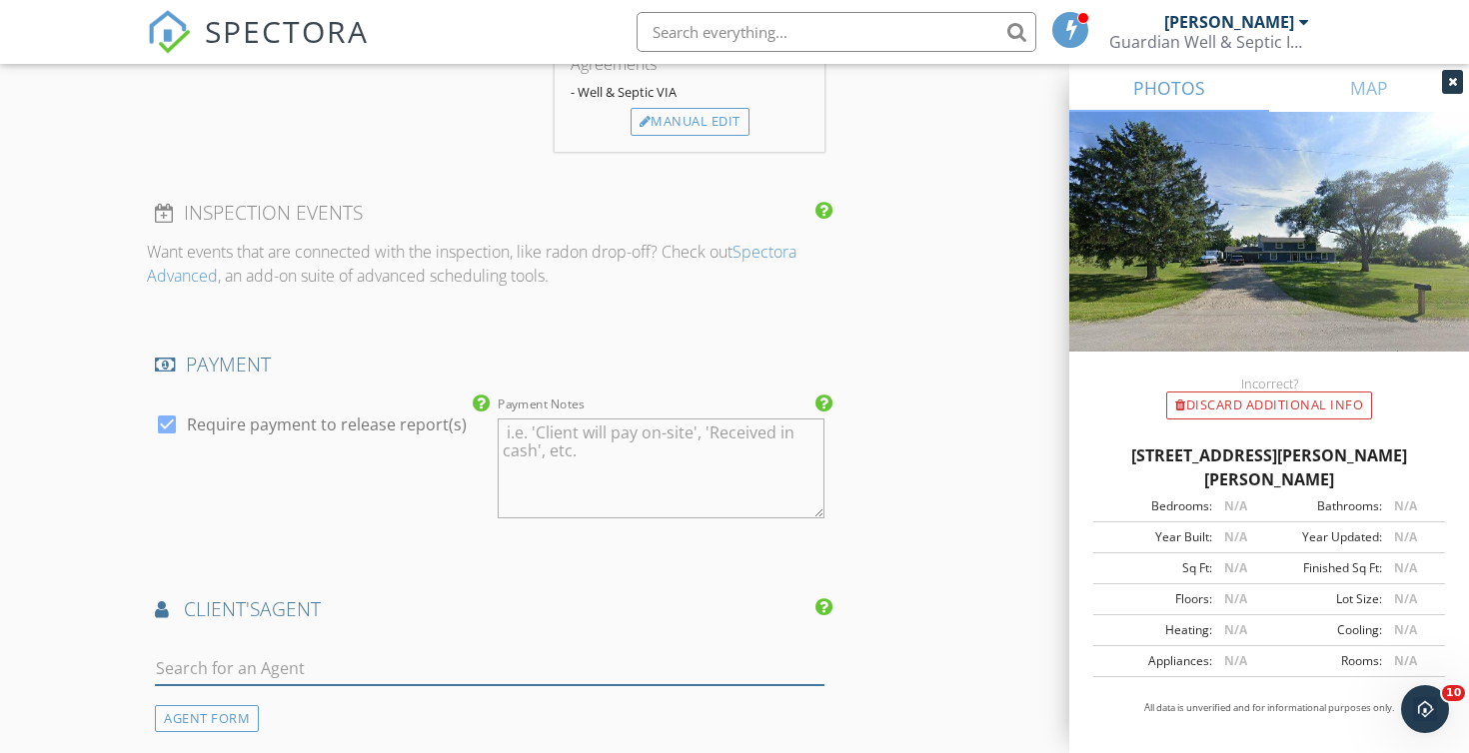
click at [460, 652] on input "text" at bounding box center [489, 668] width 669 height 33
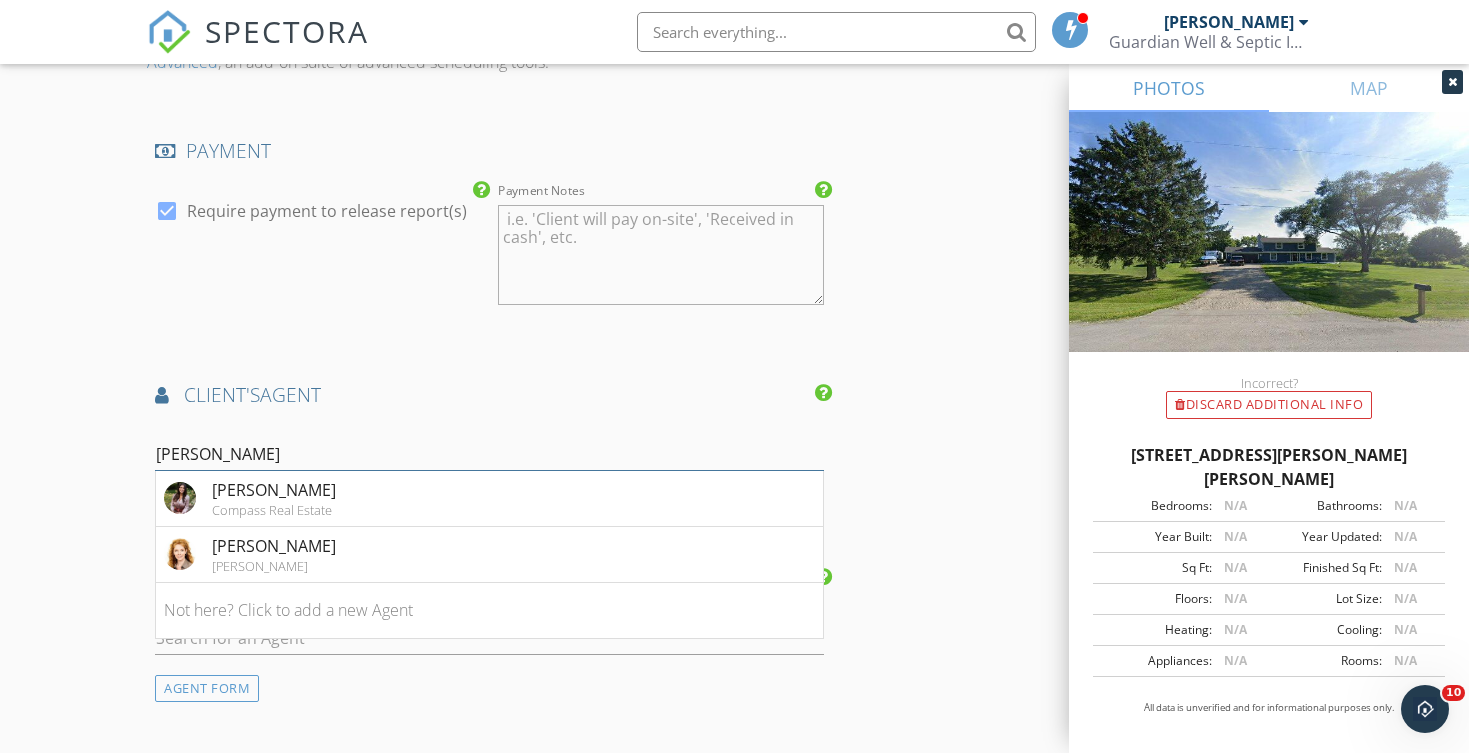
scroll to position [2148, 0]
type input "Kristin"
click at [350, 543] on li "Kristin Stahulak Keller Williams" at bounding box center [489, 550] width 667 height 56
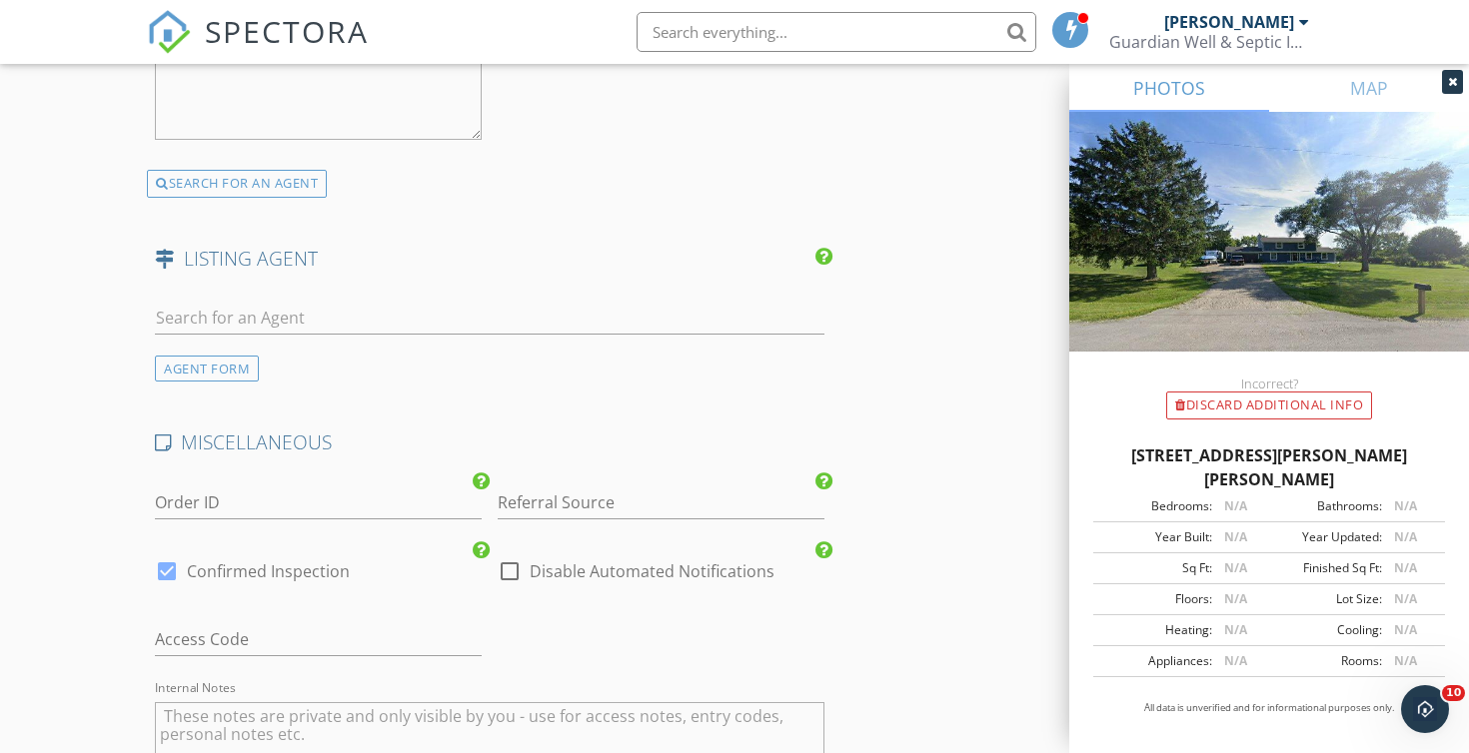
scroll to position [2941, 0]
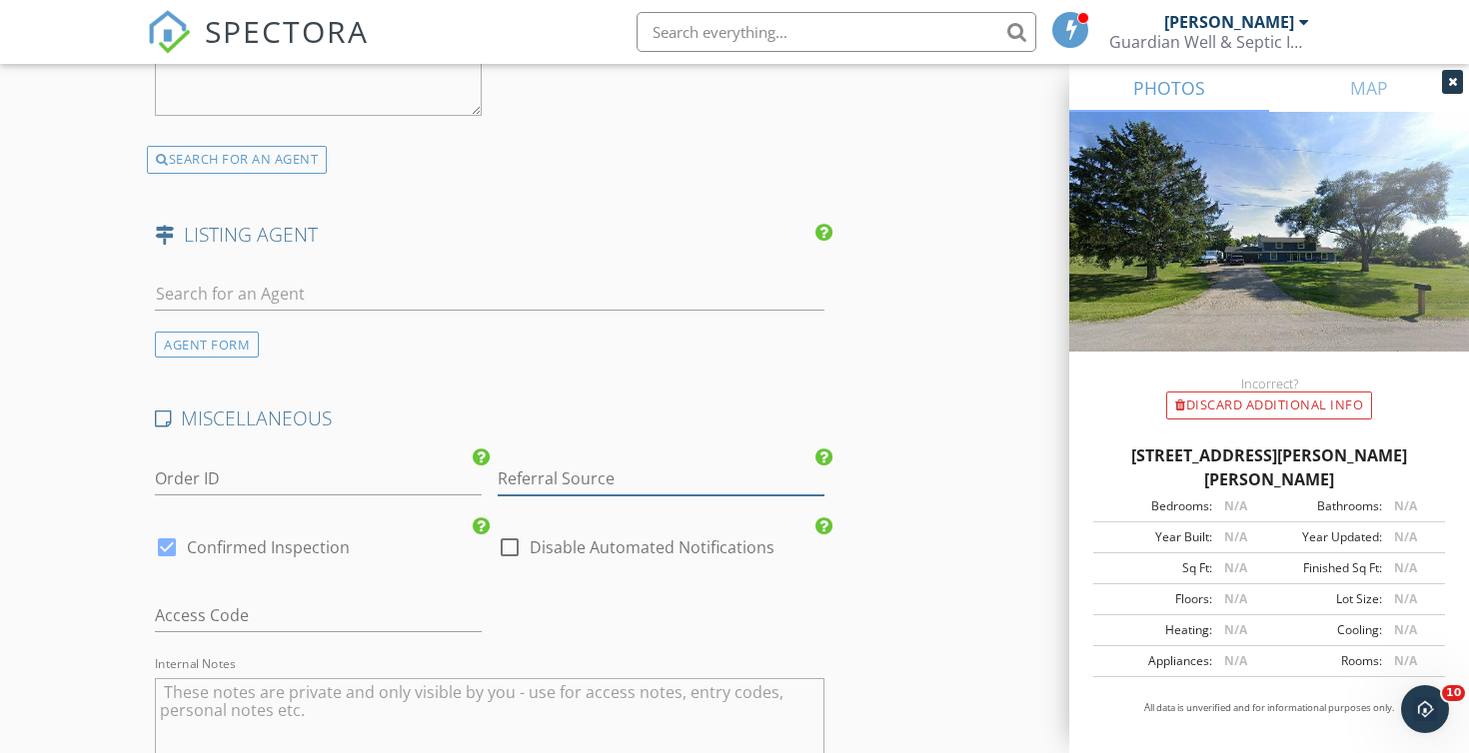
click at [617, 463] on input "Referral Source" at bounding box center [661, 479] width 327 height 33
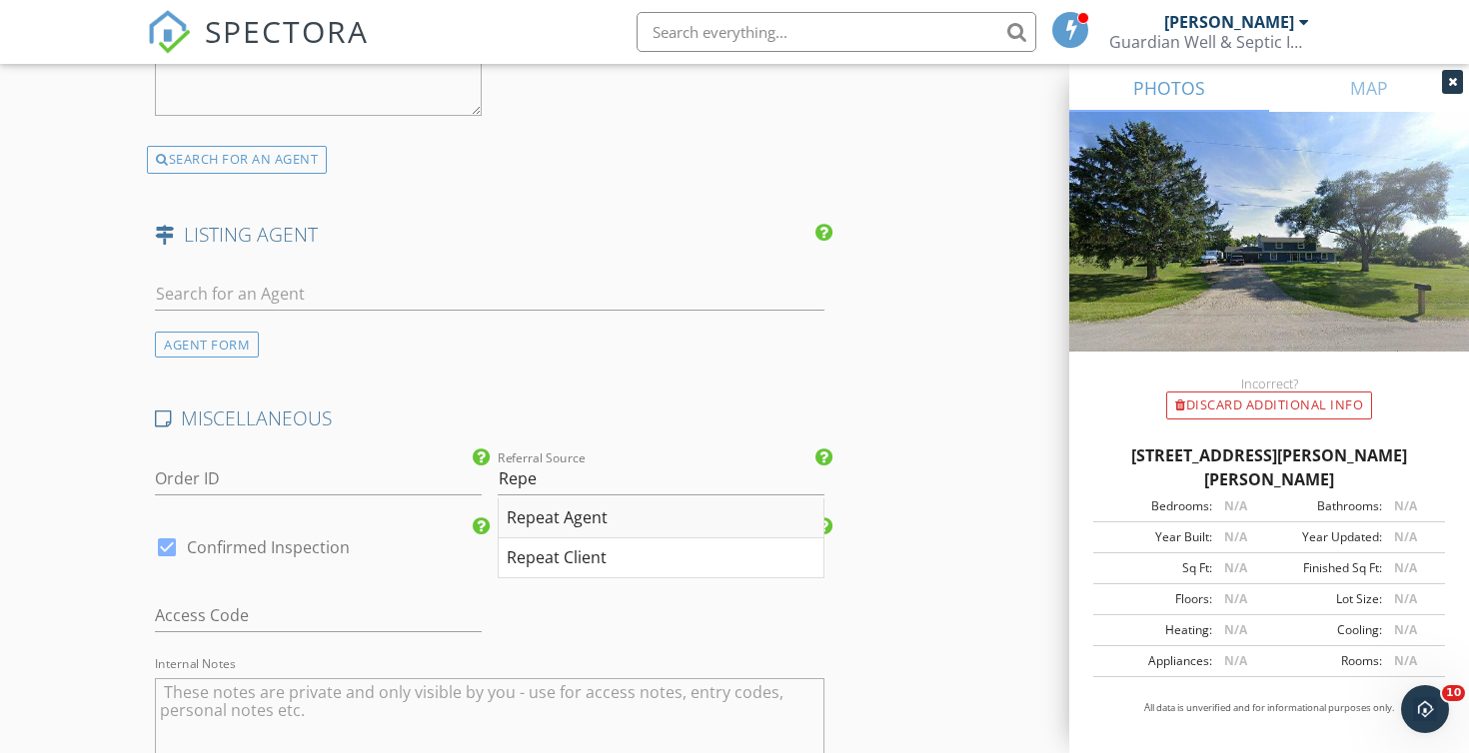
click at [620, 522] on div "Repeat Agent" at bounding box center [661, 519] width 325 height 40
type input "Repeat Agent"
click at [611, 547] on label "Disable Automated Notifications" at bounding box center [652, 548] width 245 height 20
checkbox input "true"
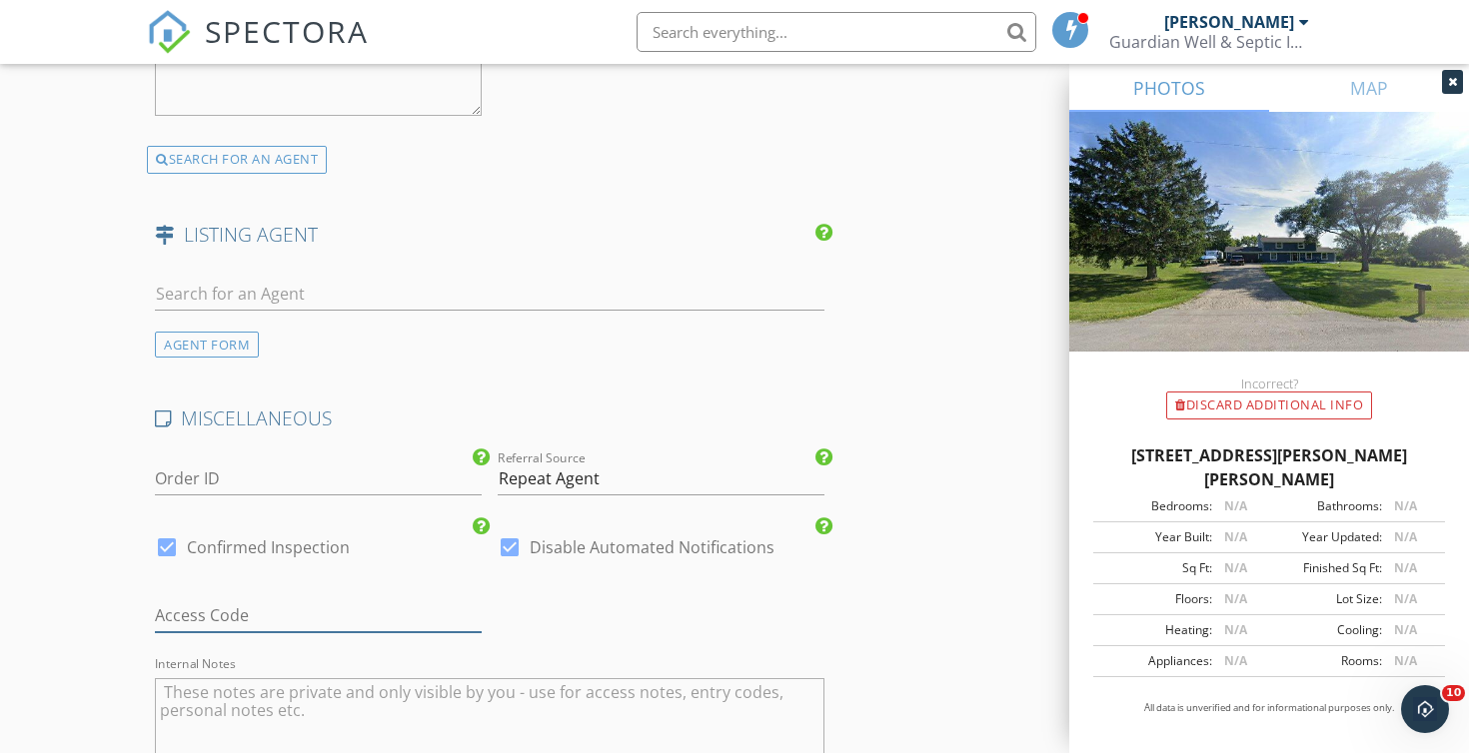
click at [369, 612] on input "text" at bounding box center [318, 615] width 327 height 33
type input "LB:5117"
click at [440, 712] on textarea "Internal Notes" at bounding box center [489, 728] width 669 height 100
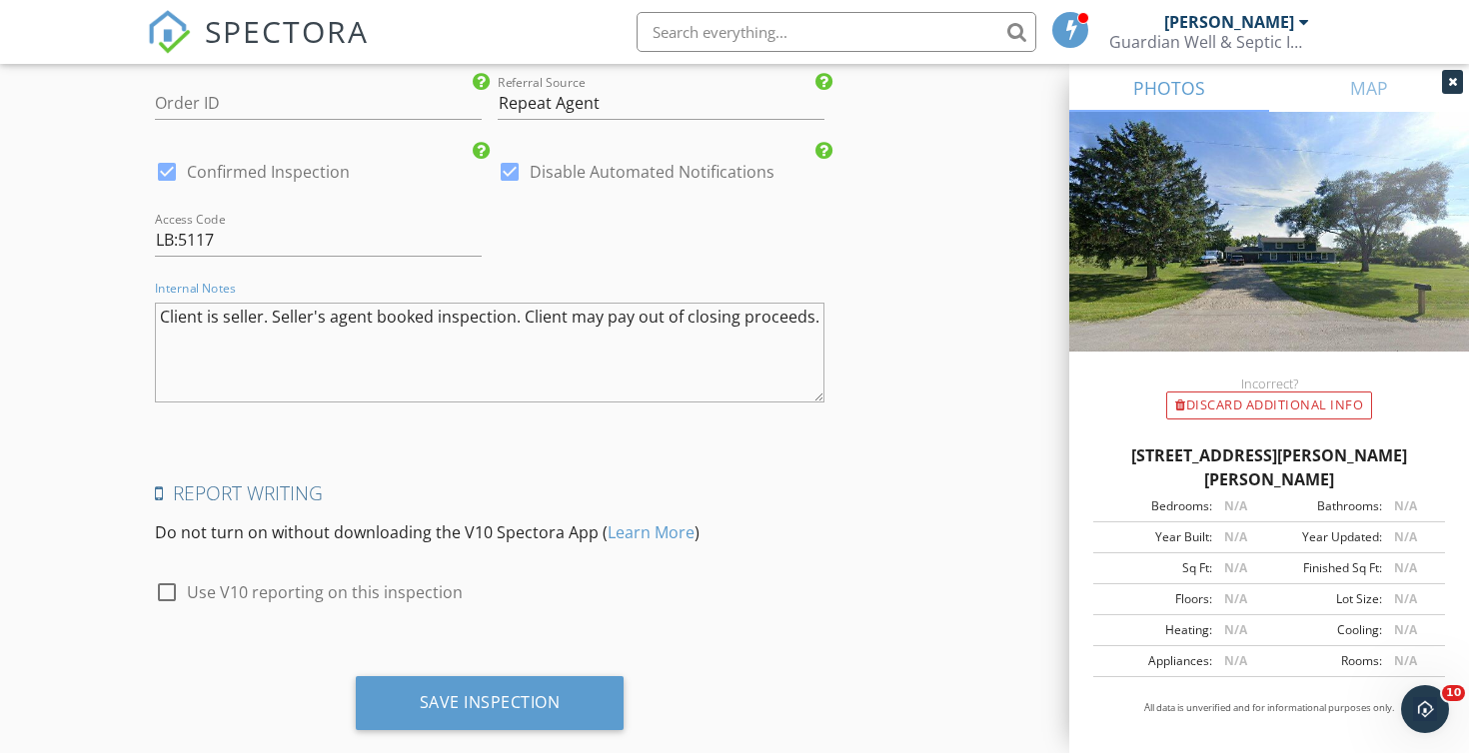
scroll to position [3355, 0]
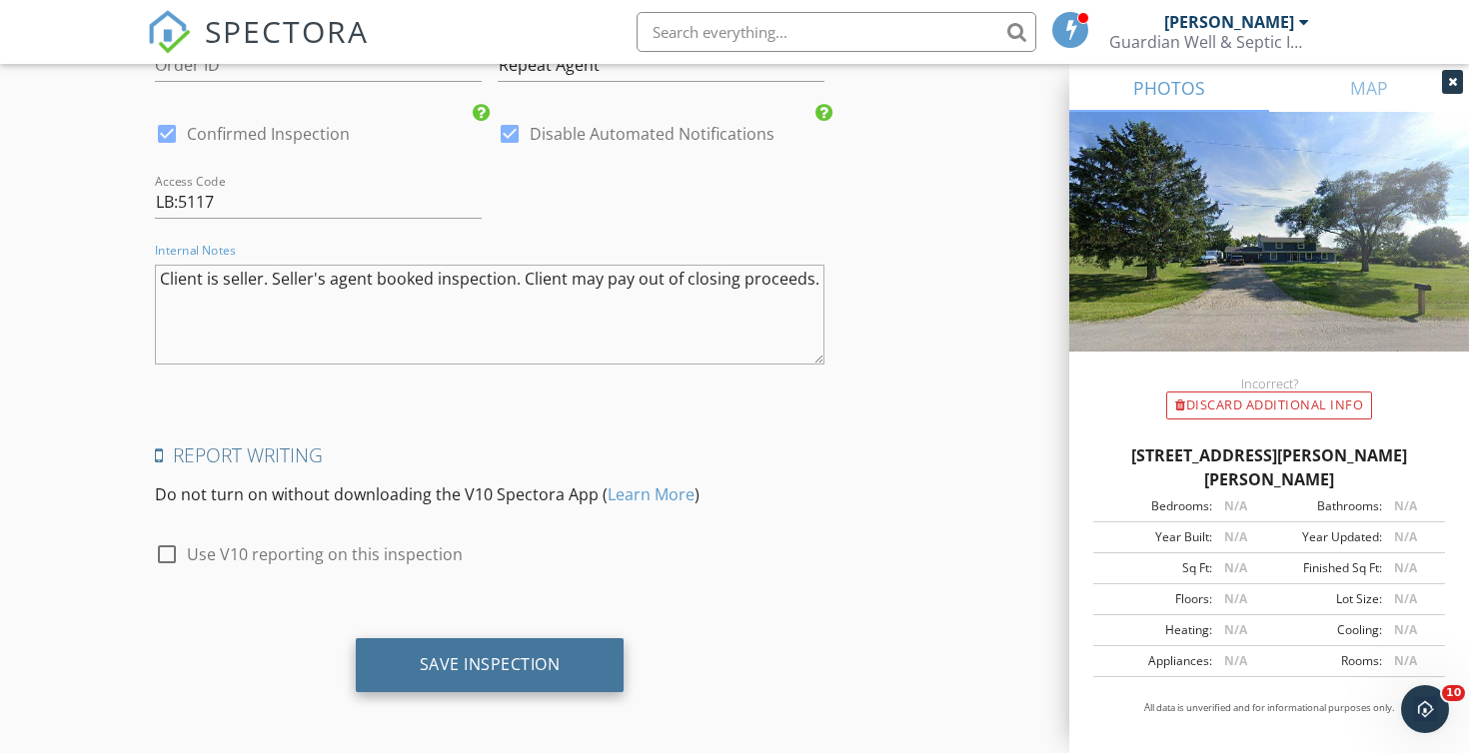
type textarea "Client is seller. Seller's agent booked inspection. Client may pay out of closi…"
click at [542, 659] on div "Save Inspection" at bounding box center [490, 664] width 141 height 20
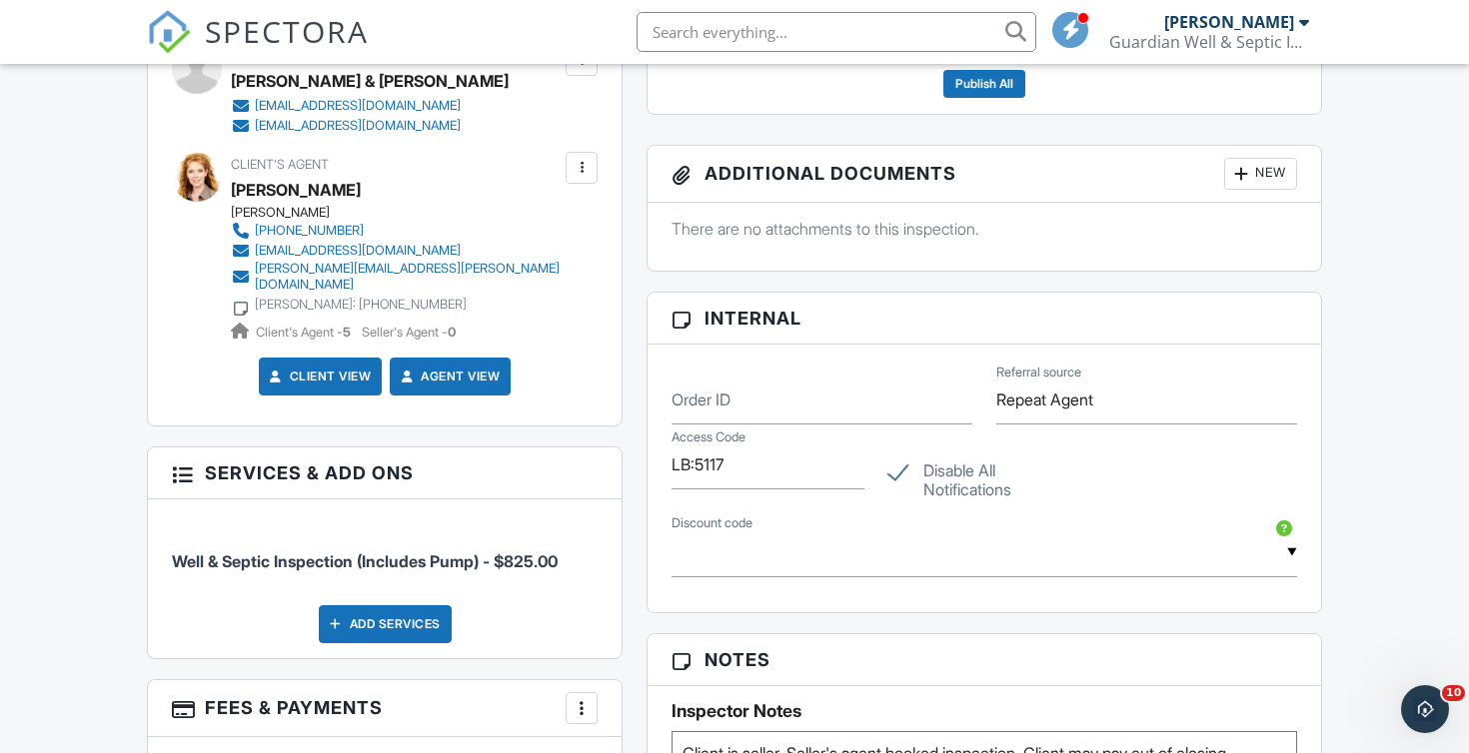
click at [896, 477] on label "Disable All Notifications" at bounding box center [984, 474] width 193 height 25
checkbox input "false"
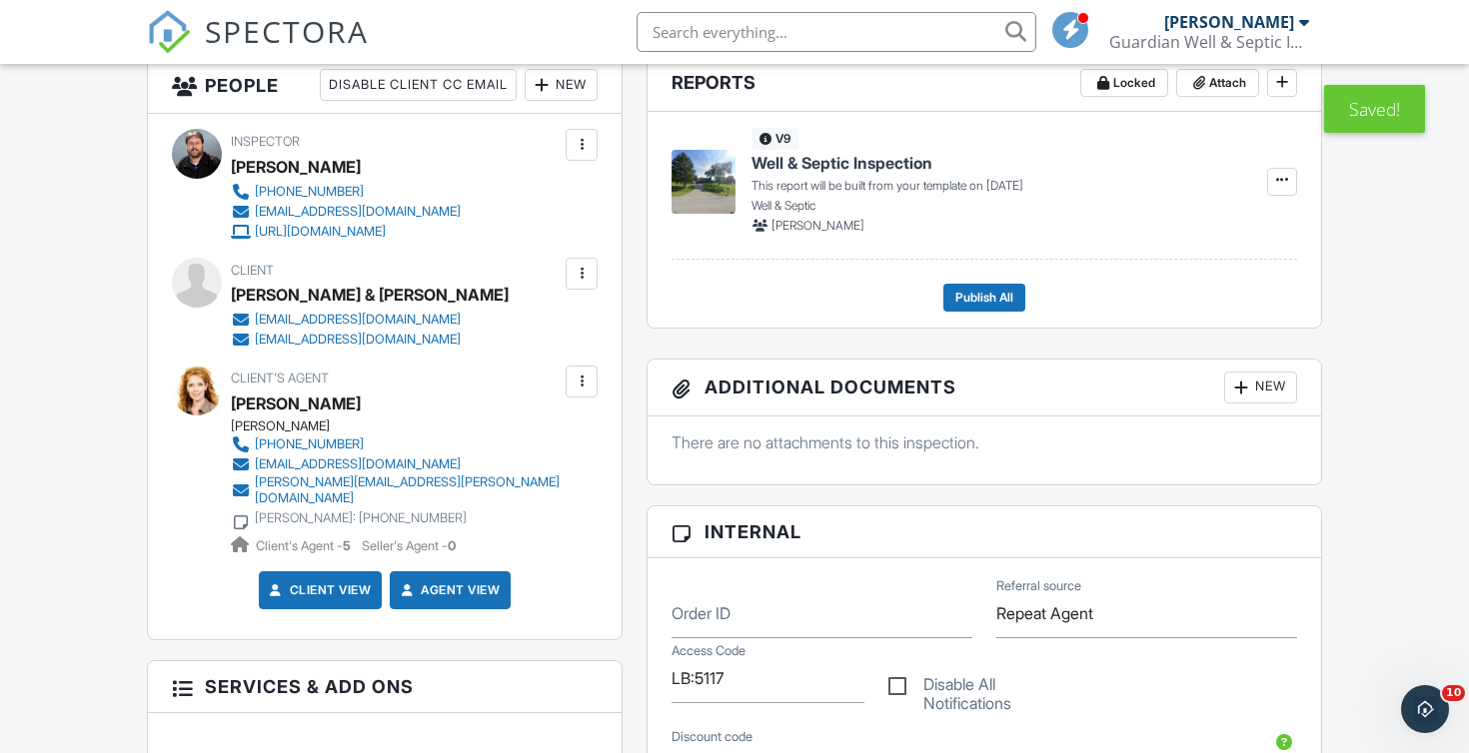
scroll to position [507, 0]
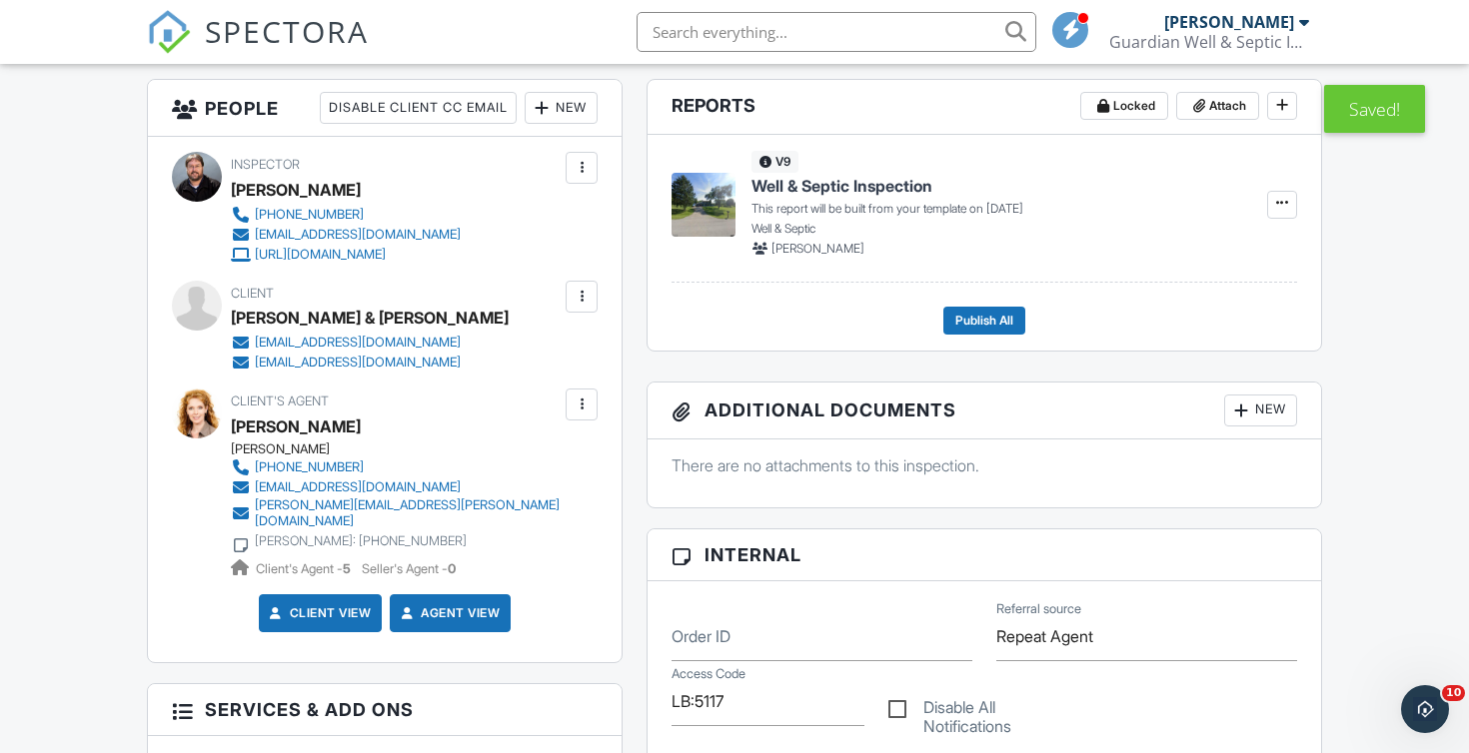
click at [577, 294] on div at bounding box center [582, 297] width 20 height 20
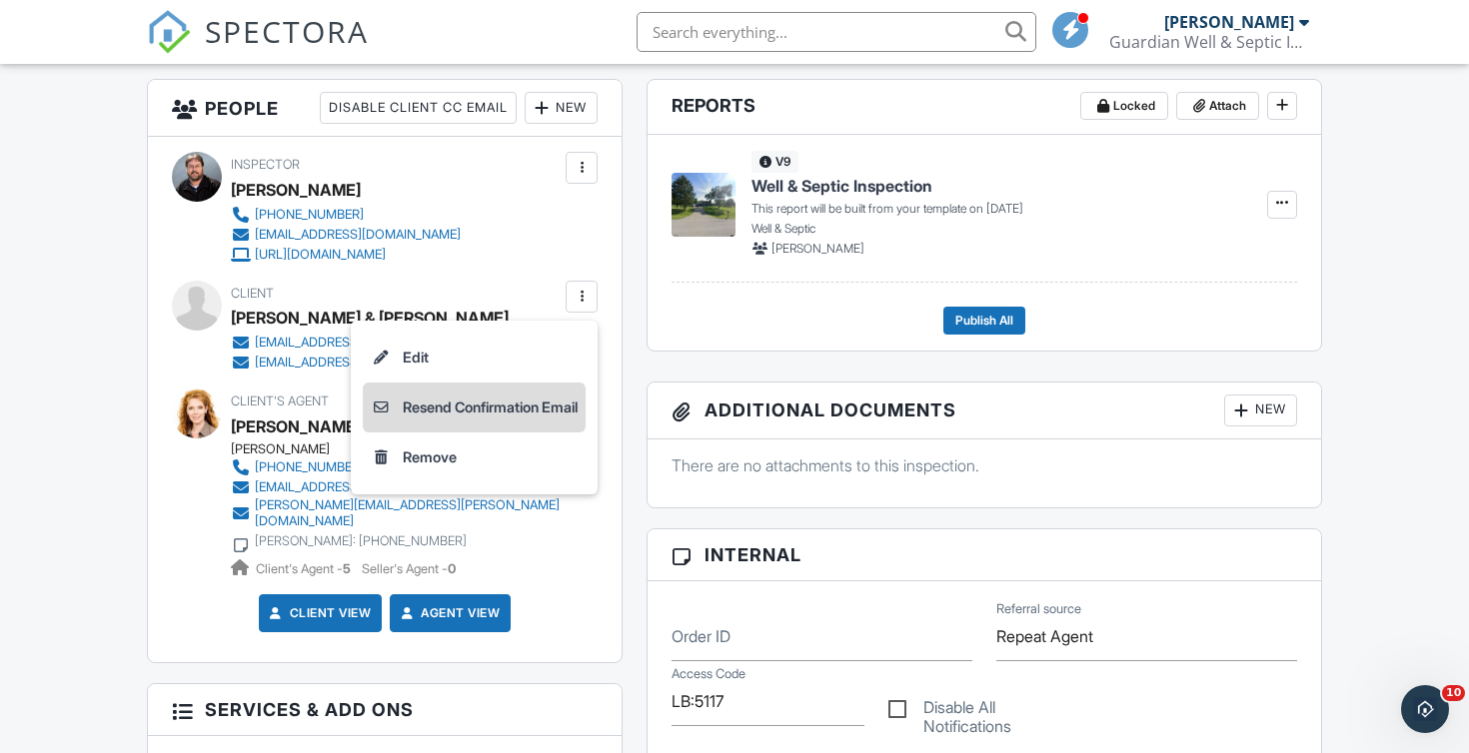
click at [553, 403] on li "Resend Confirmation Email" at bounding box center [474, 408] width 223 height 50
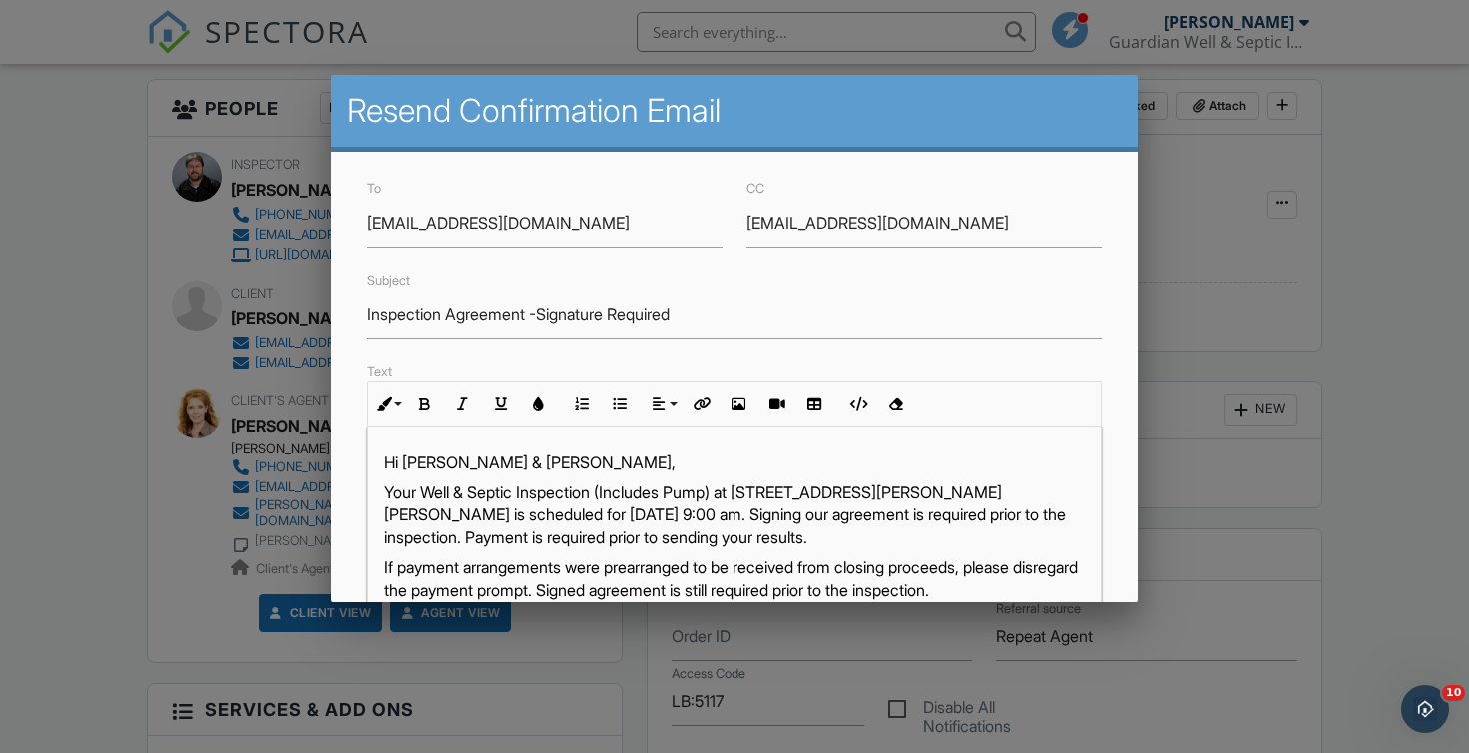
click at [659, 516] on p "Your Well & Septic Inspection (Includes Pump) at W2315 Swoboda Rd, East Troy, W…" at bounding box center [735, 515] width 702 height 67
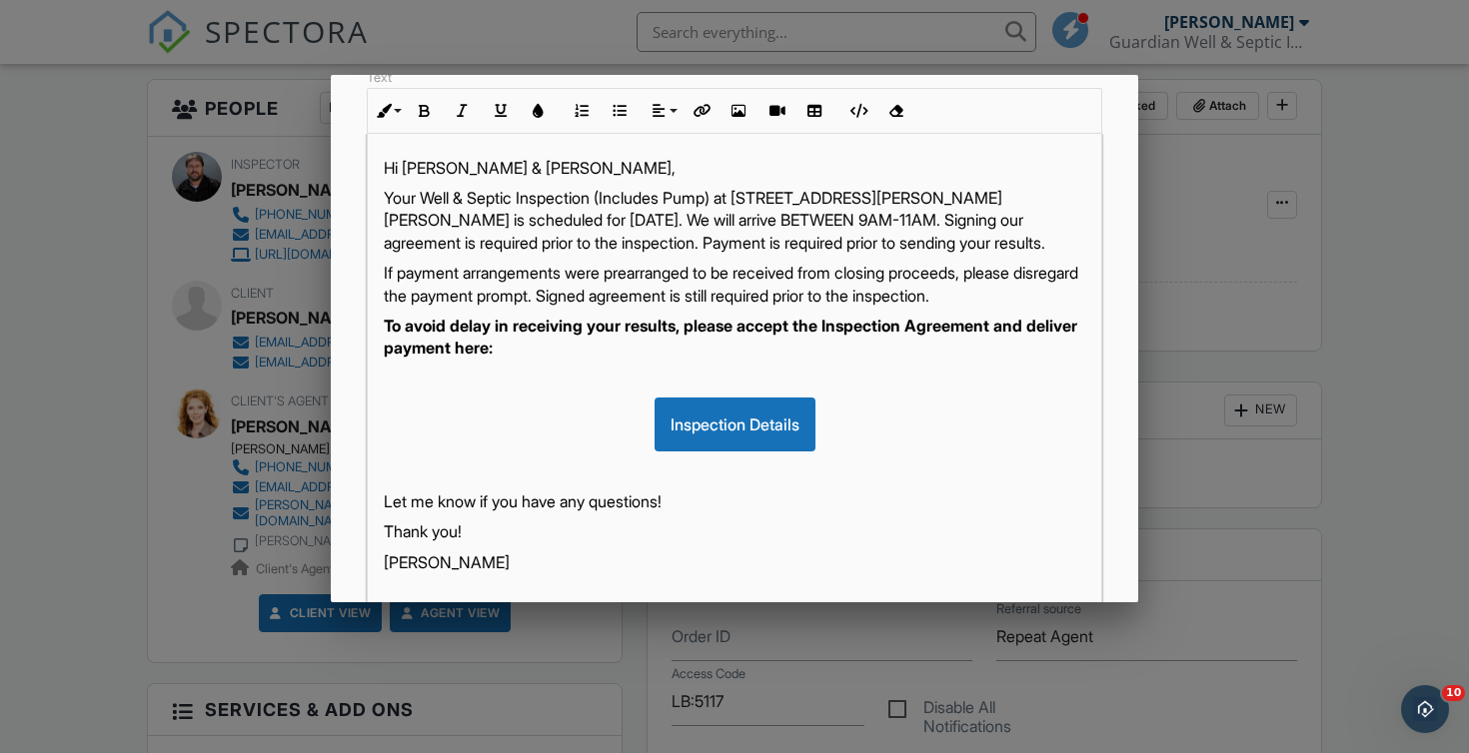
scroll to position [292, 0]
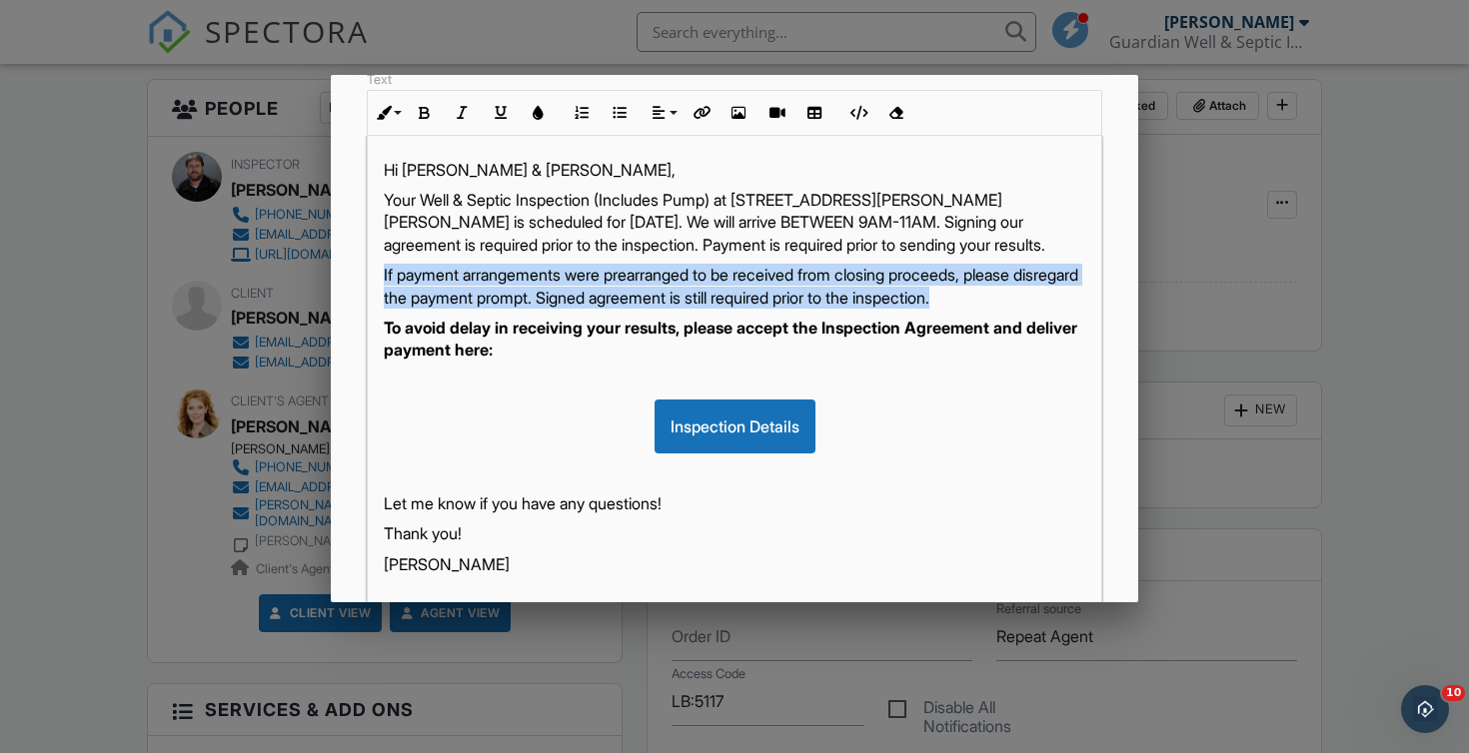
drag, startPoint x: 1046, startPoint y: 298, endPoint x: 378, endPoint y: 271, distance: 669.0
click at [378, 271] on div "Hi Dan & Cindy, Your Well & Septic Inspection (Includes Pump) at W2315 Swoboda …" at bounding box center [735, 385] width 734 height 500
click at [425, 120] on button "Bold" at bounding box center [425, 113] width 38 height 38
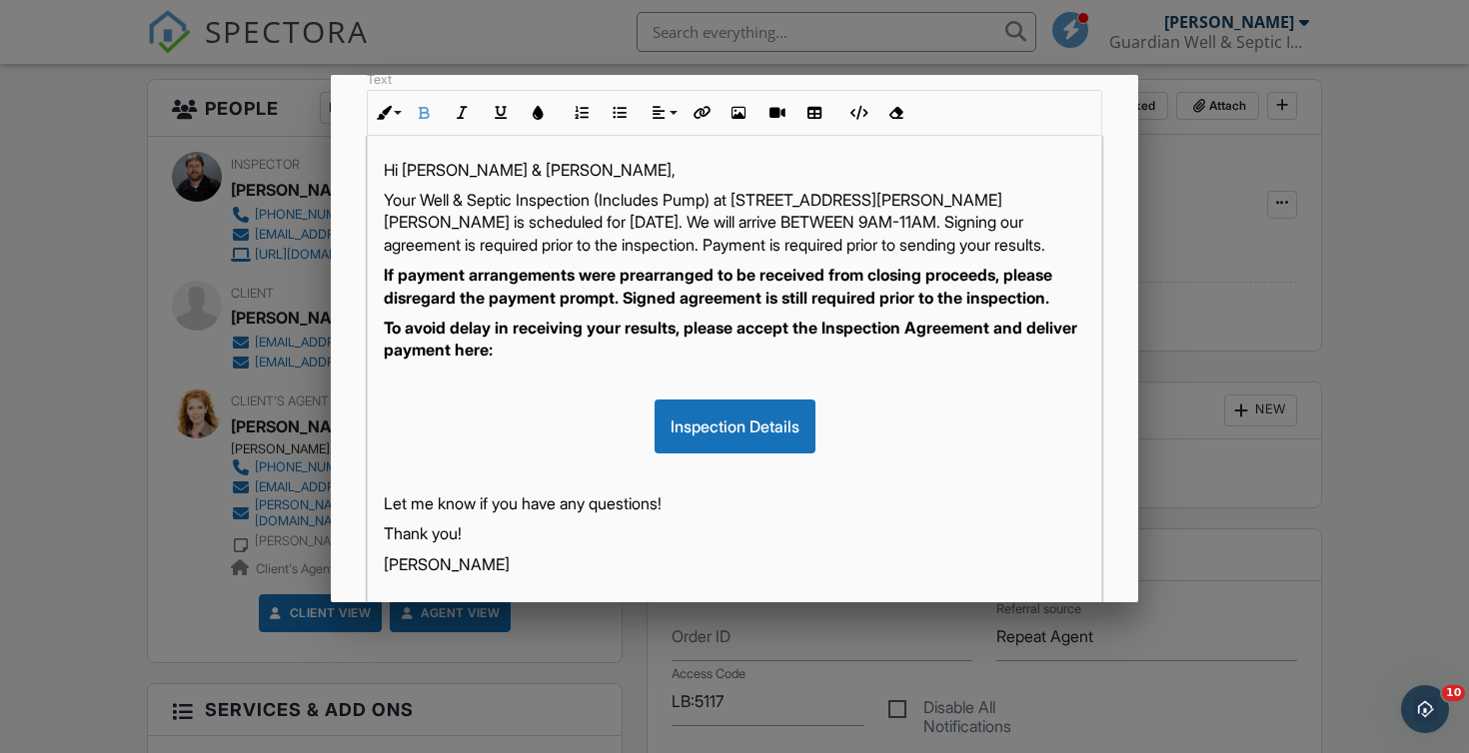
click at [900, 338] on p "To avoid delay in receiving your results, please accept the Inspection Agreemen…" at bounding box center [735, 339] width 702 height 45
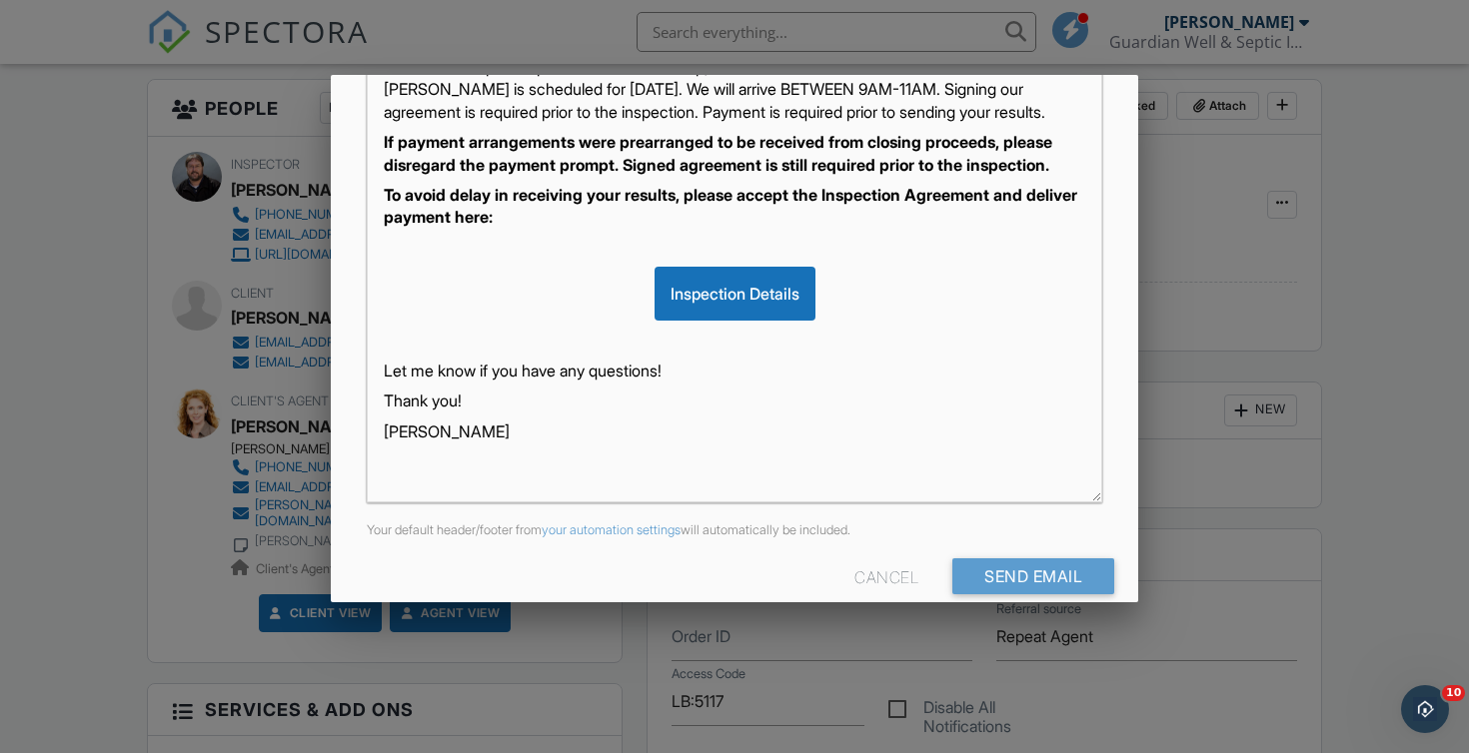
scroll to position [455, 0]
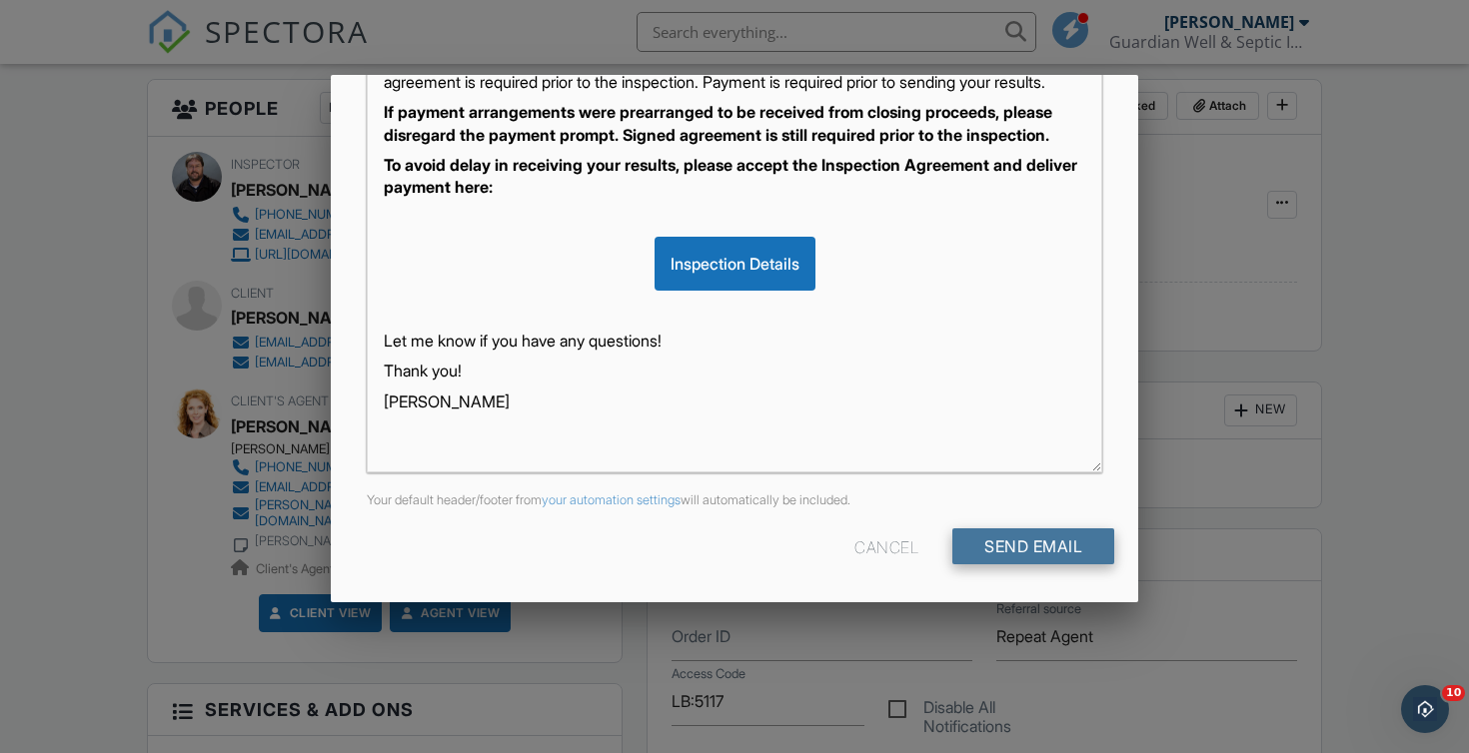
click at [1034, 542] on input "Send Email" at bounding box center [1033, 547] width 162 height 36
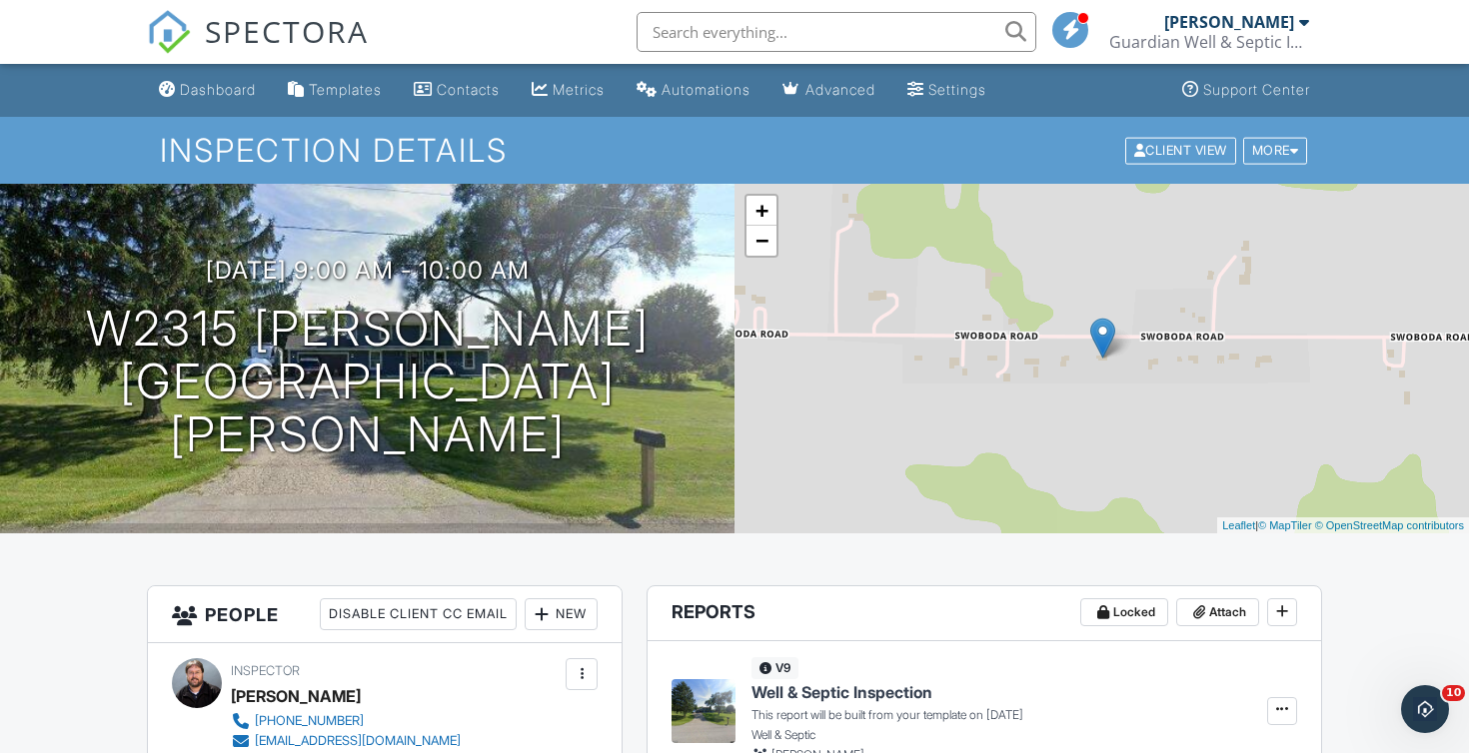
click at [221, 30] on span "SPECTORA" at bounding box center [287, 31] width 164 height 42
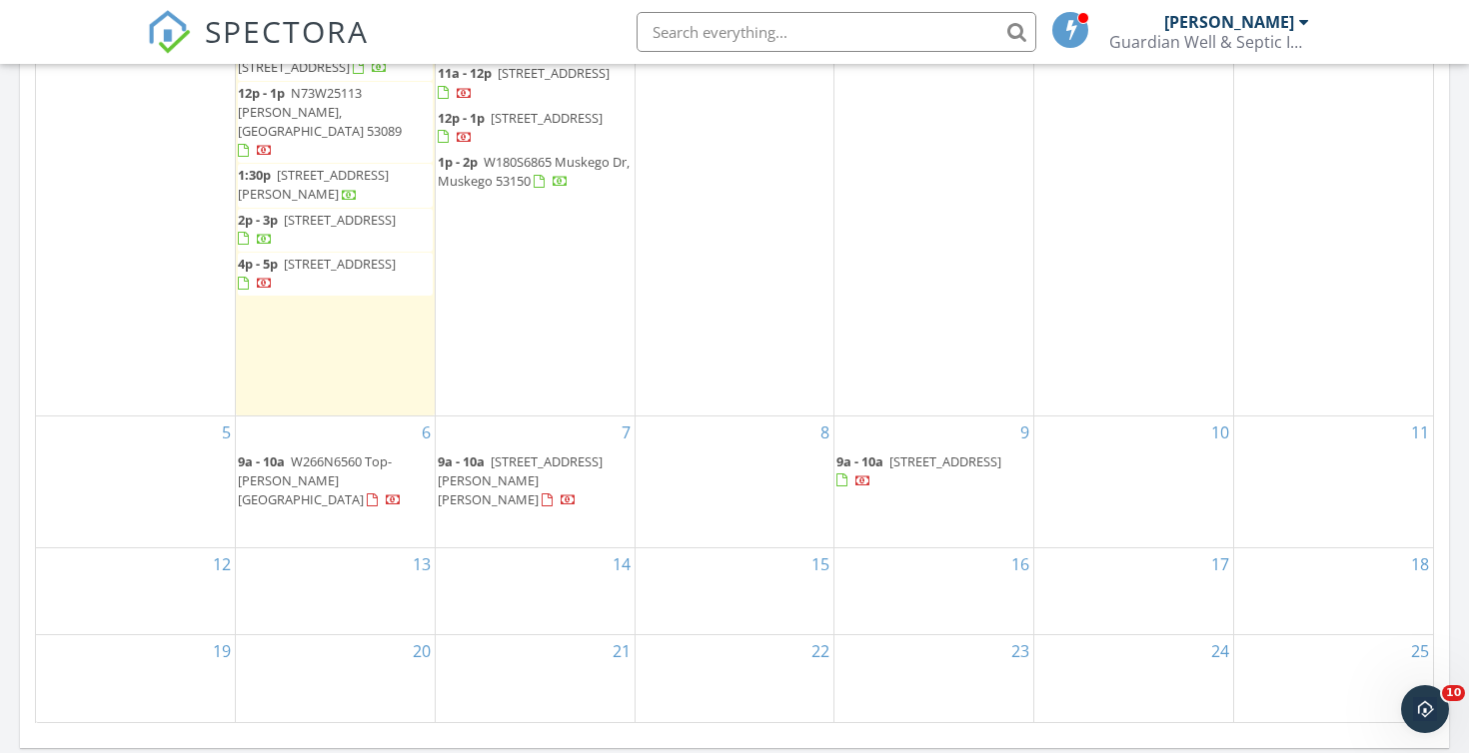
scroll to position [1085, 0]
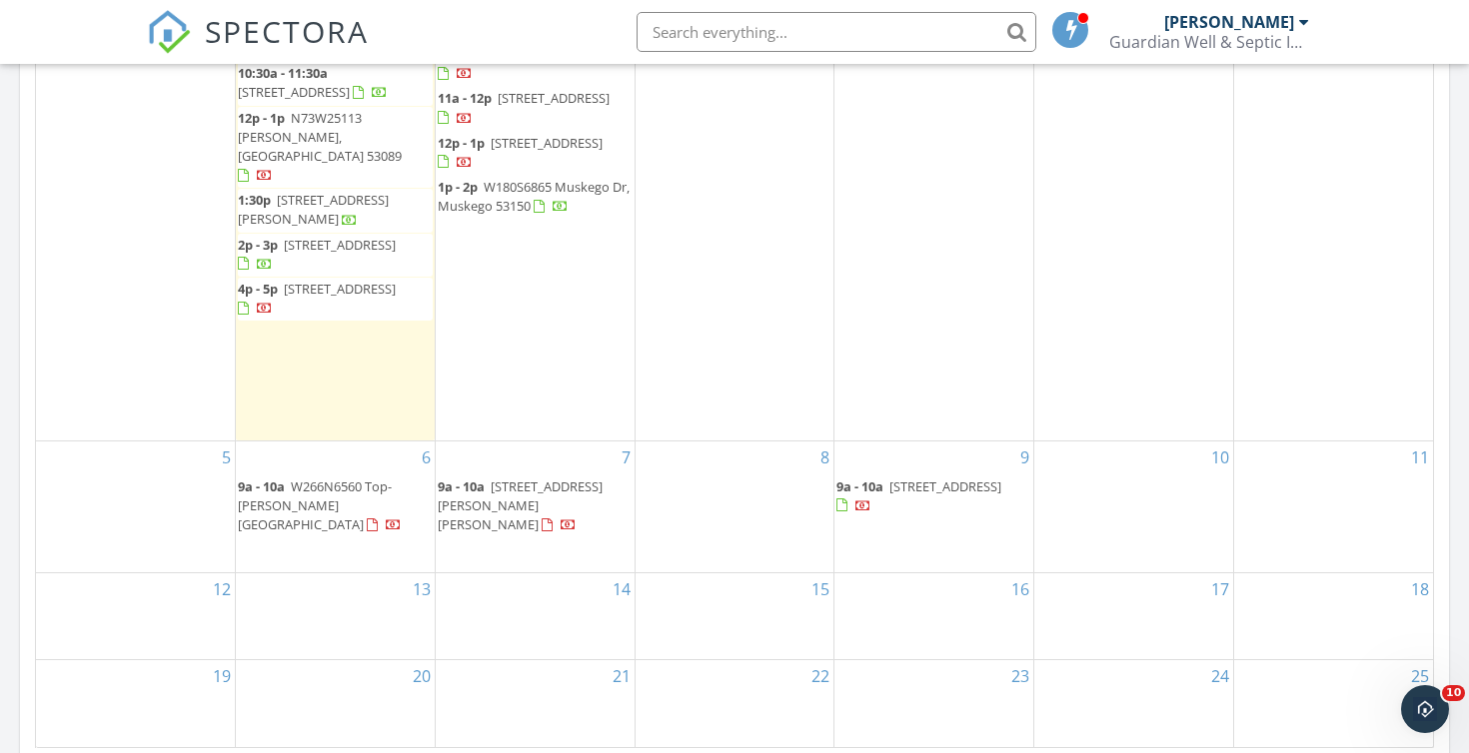
click at [482, 205] on span "W180S6865 Muskego Dr, Muskego 53150" at bounding box center [534, 196] width 192 height 37
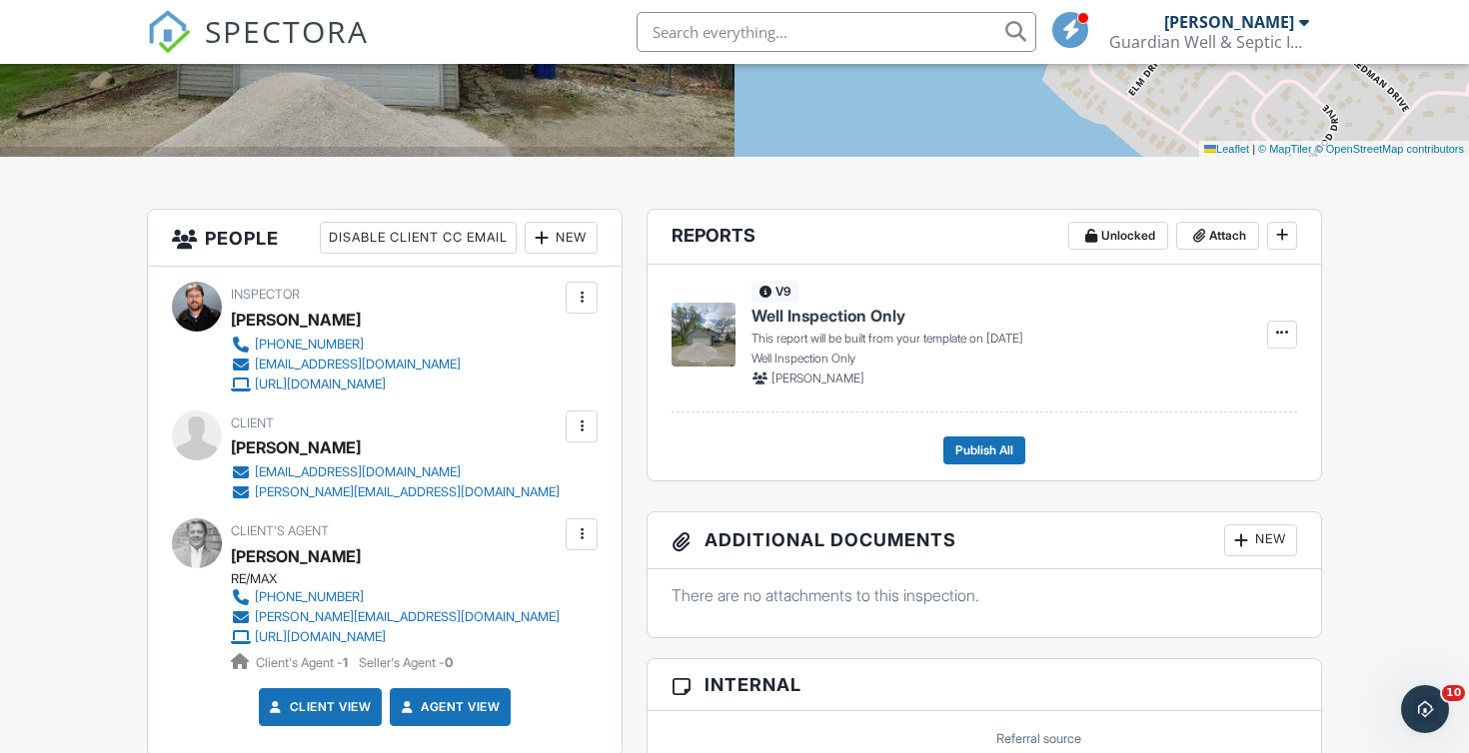
scroll to position [378, 0]
click at [301, 4] on div "SPECTORA" at bounding box center [258, 32] width 222 height 64
click at [315, 25] on span "SPECTORA" at bounding box center [287, 31] width 164 height 42
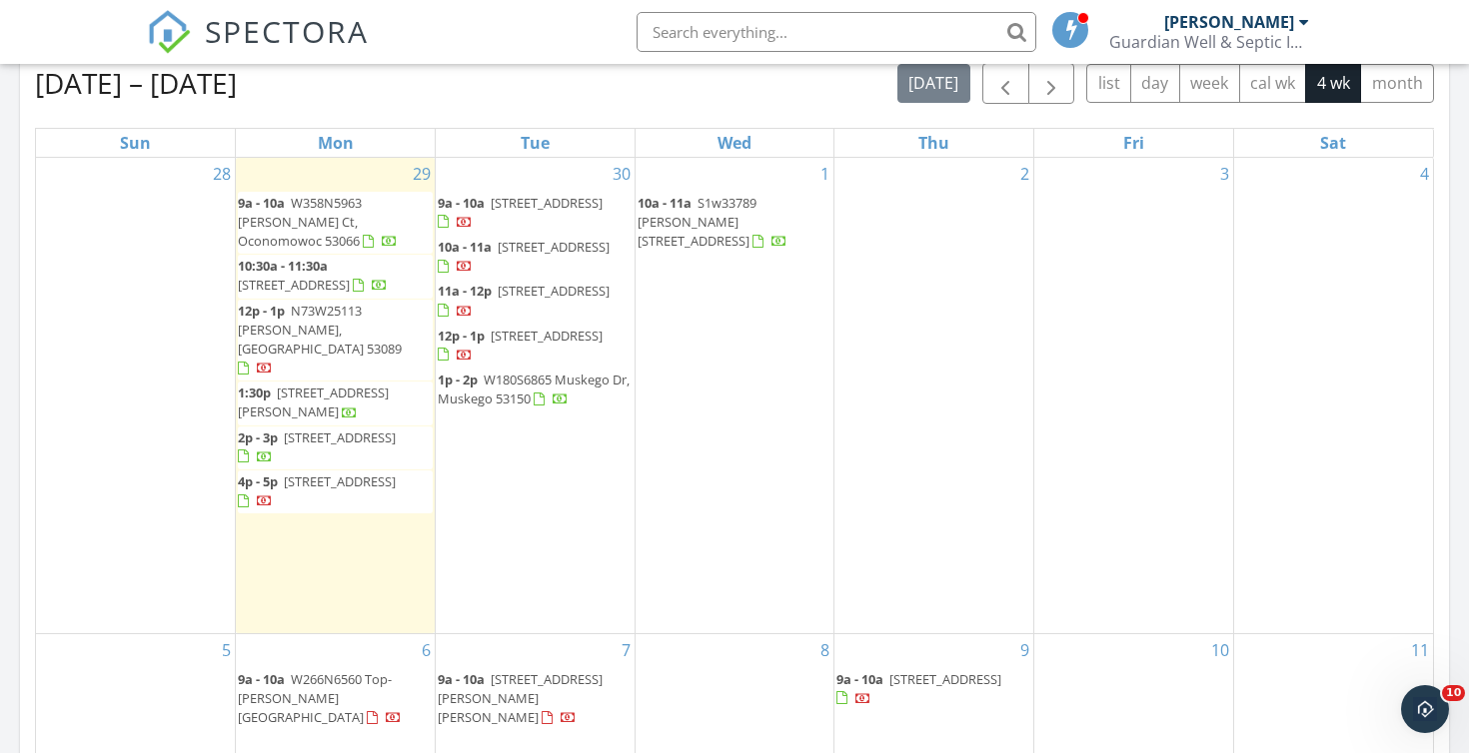
scroll to position [904, 0]
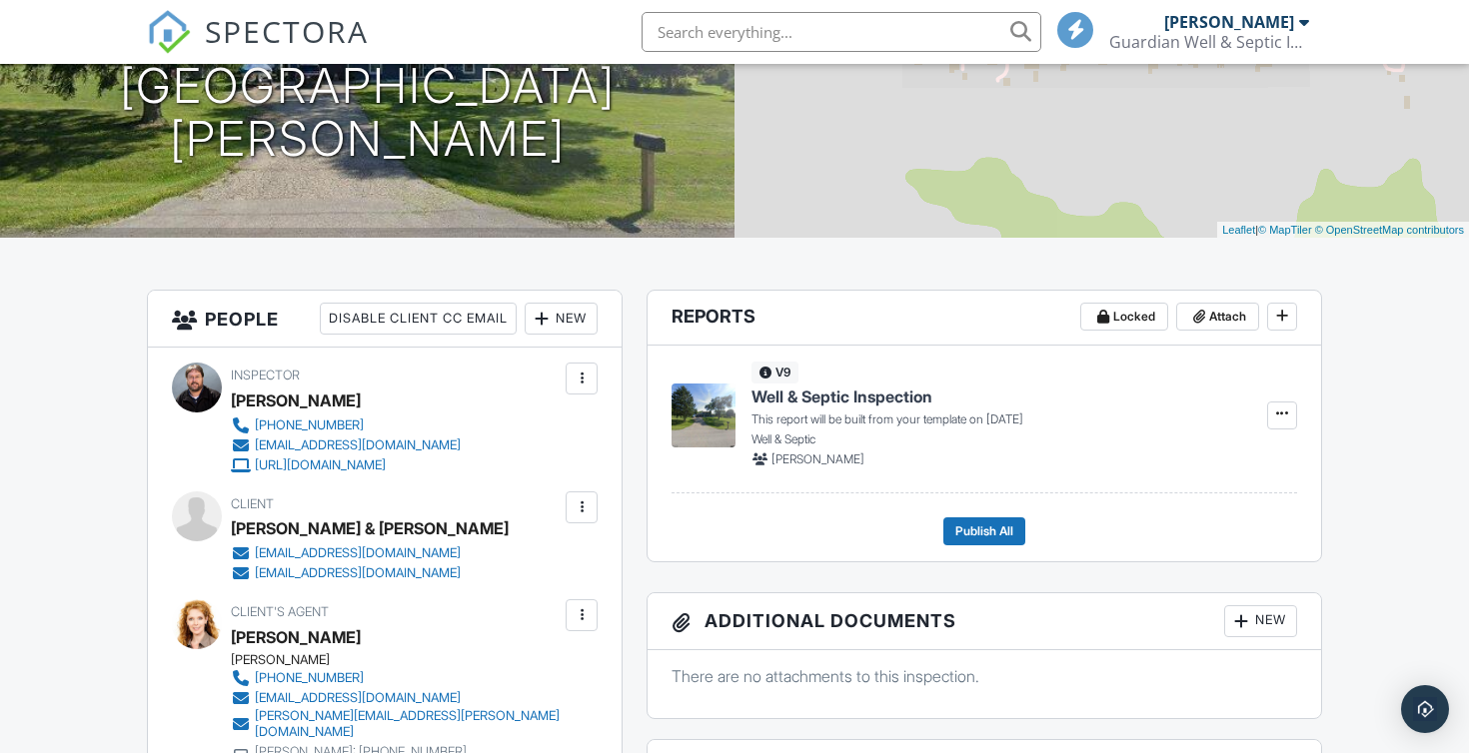
click at [578, 505] on div at bounding box center [582, 508] width 20 height 20
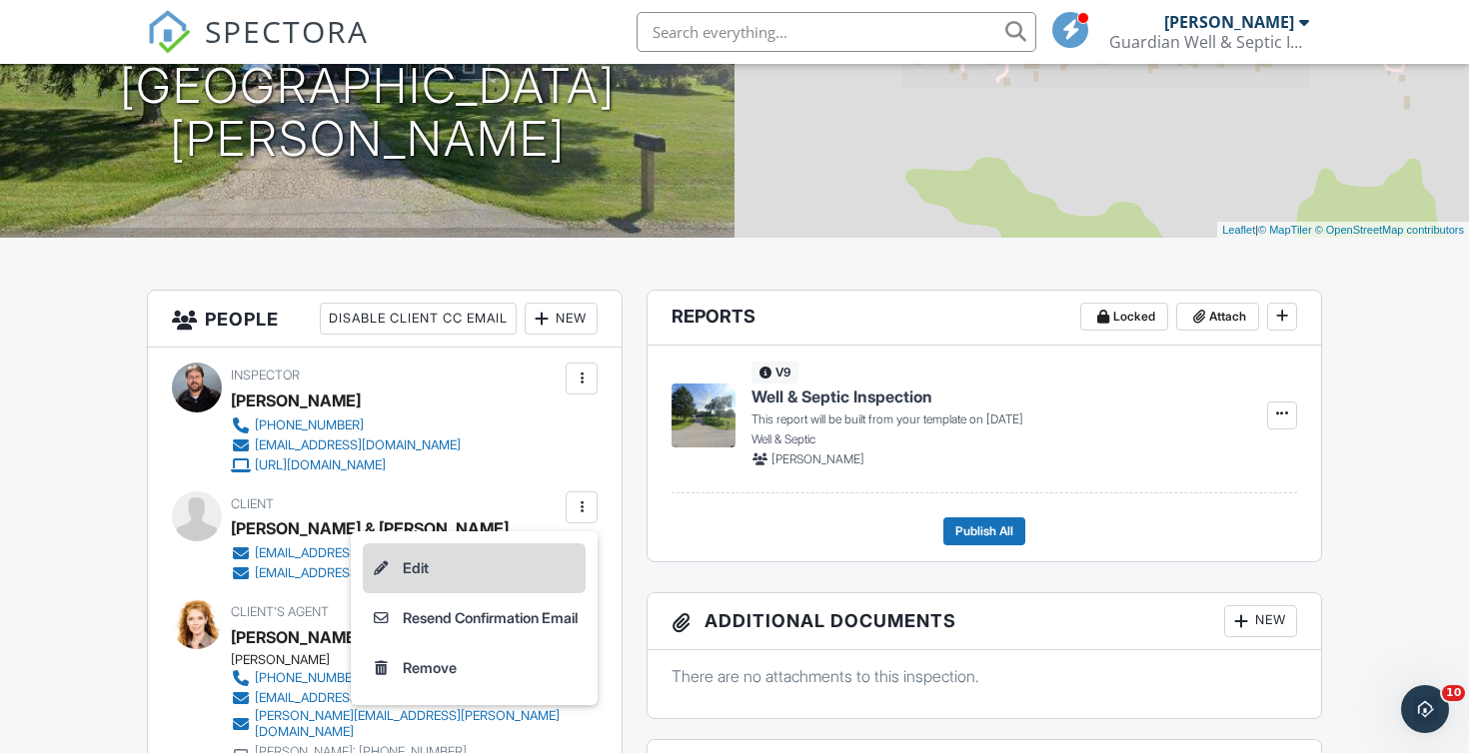
click at [537, 570] on li "Edit" at bounding box center [474, 569] width 223 height 50
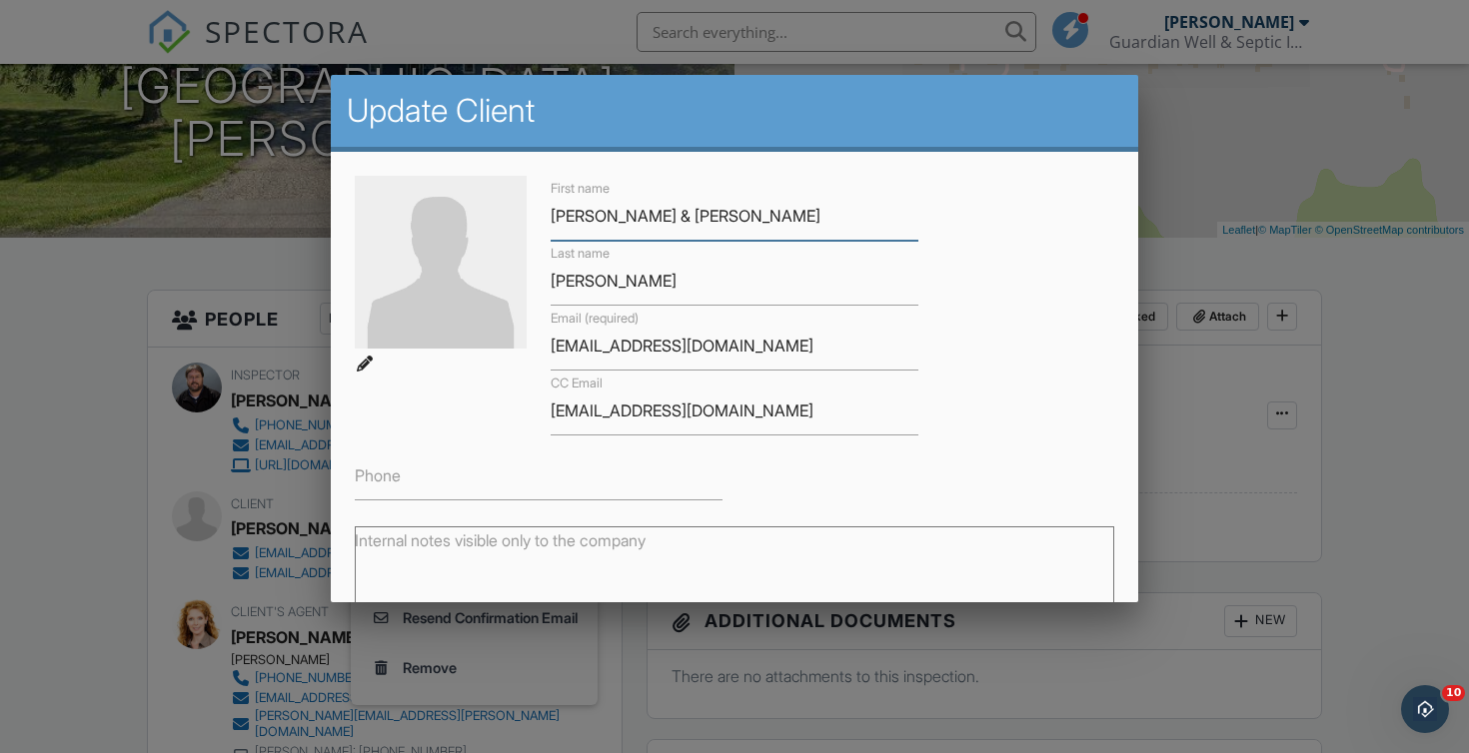
click at [580, 216] on input "Dan & Cindy" at bounding box center [735, 216] width 368 height 49
type input "[PERSON_NAME] & [PERSON_NAME]"
click at [960, 292] on div "First name Jim & Cindy Last name Nelson Email (required) nelsoncindy1@gmail.com…" at bounding box center [735, 338] width 784 height 325
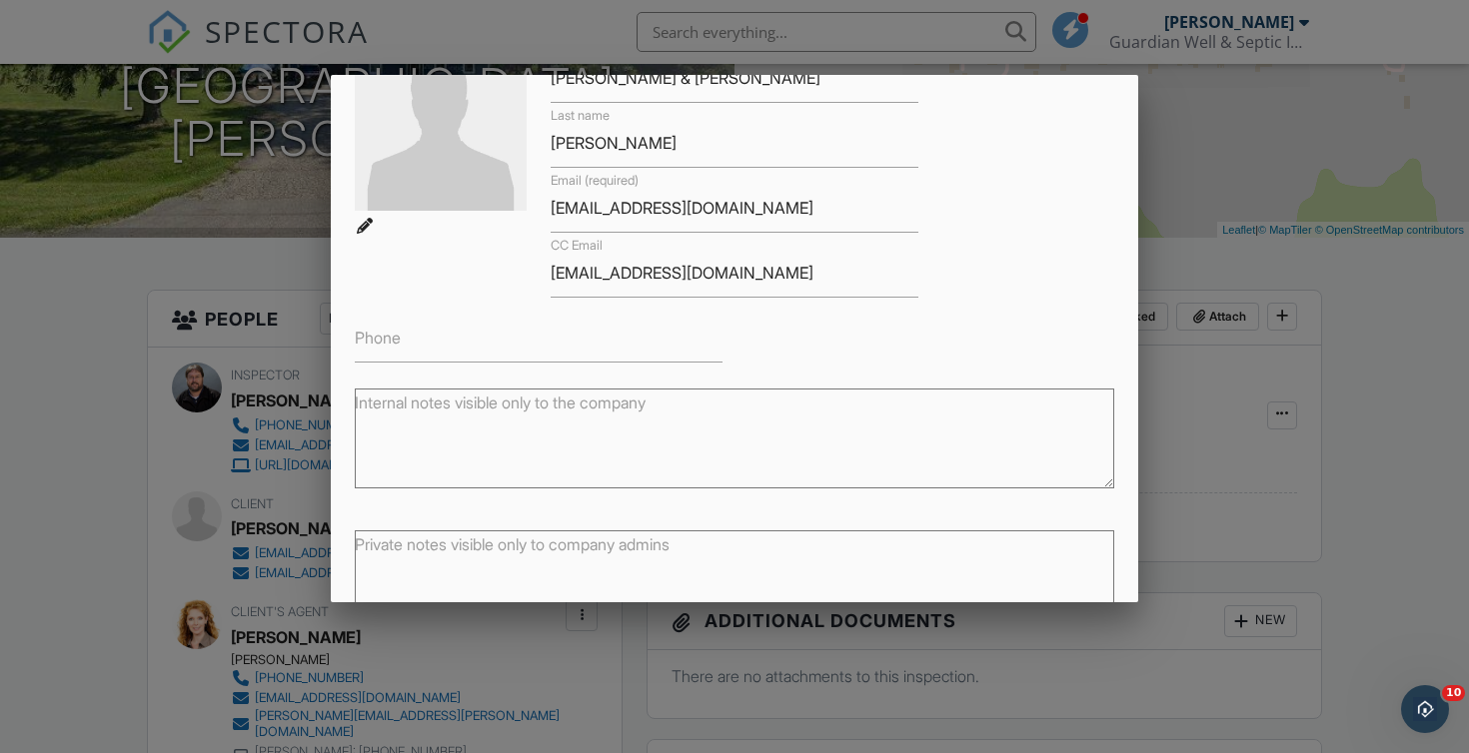
scroll to position [257, 0]
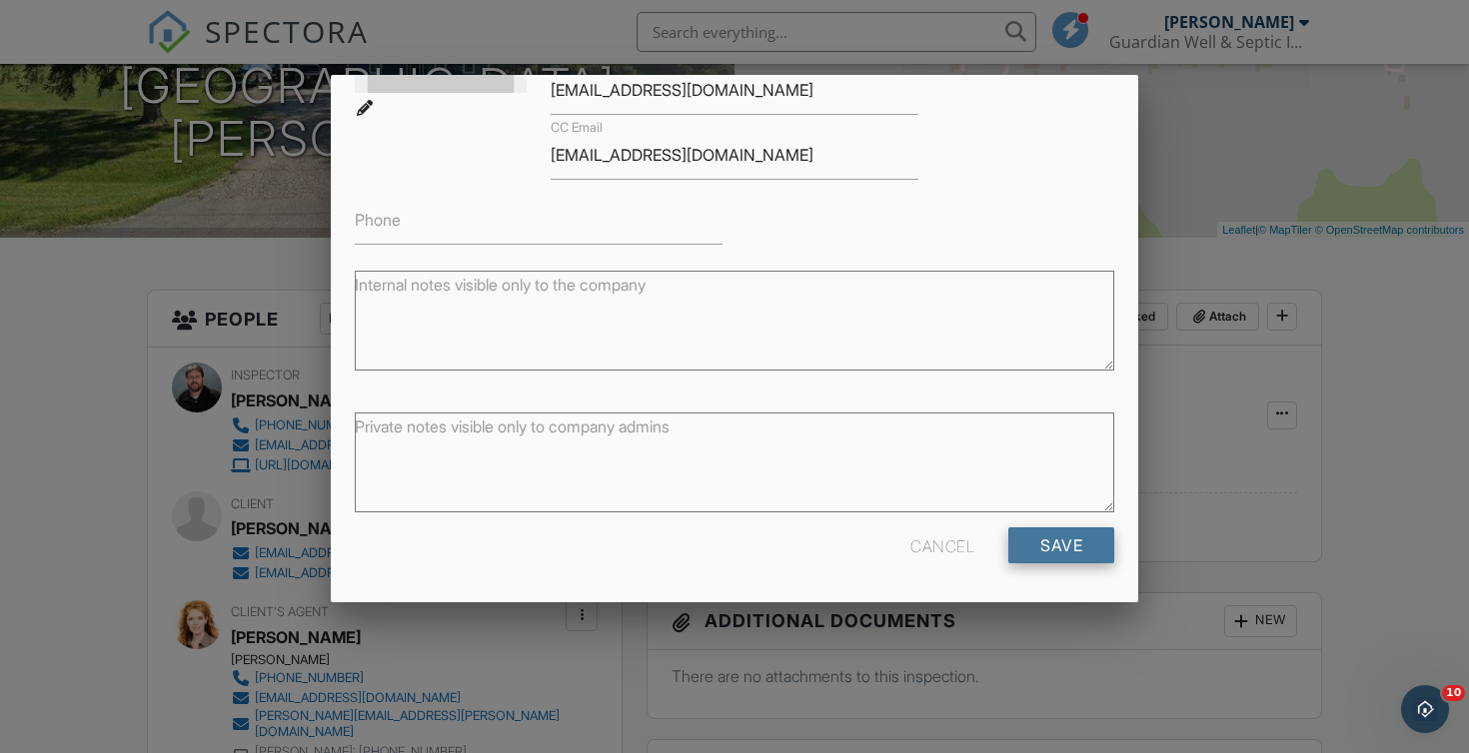
click at [1048, 541] on input "Save" at bounding box center [1061, 546] width 106 height 36
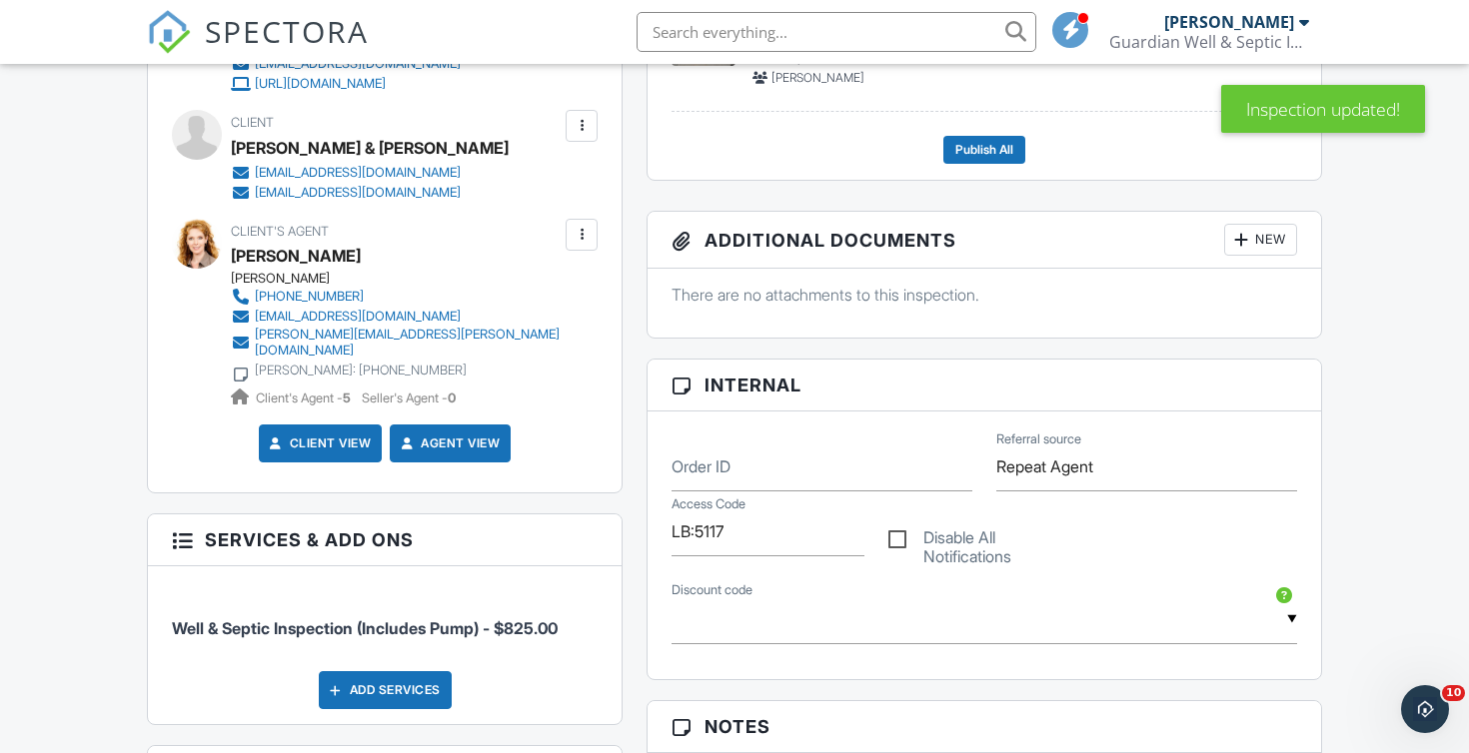
click at [947, 544] on label "Disable All Notifications" at bounding box center [984, 541] width 193 height 25
click at [901, 537] on input "Disable All Notifications" at bounding box center [894, 530] width 13 height 13
checkbox input "true"
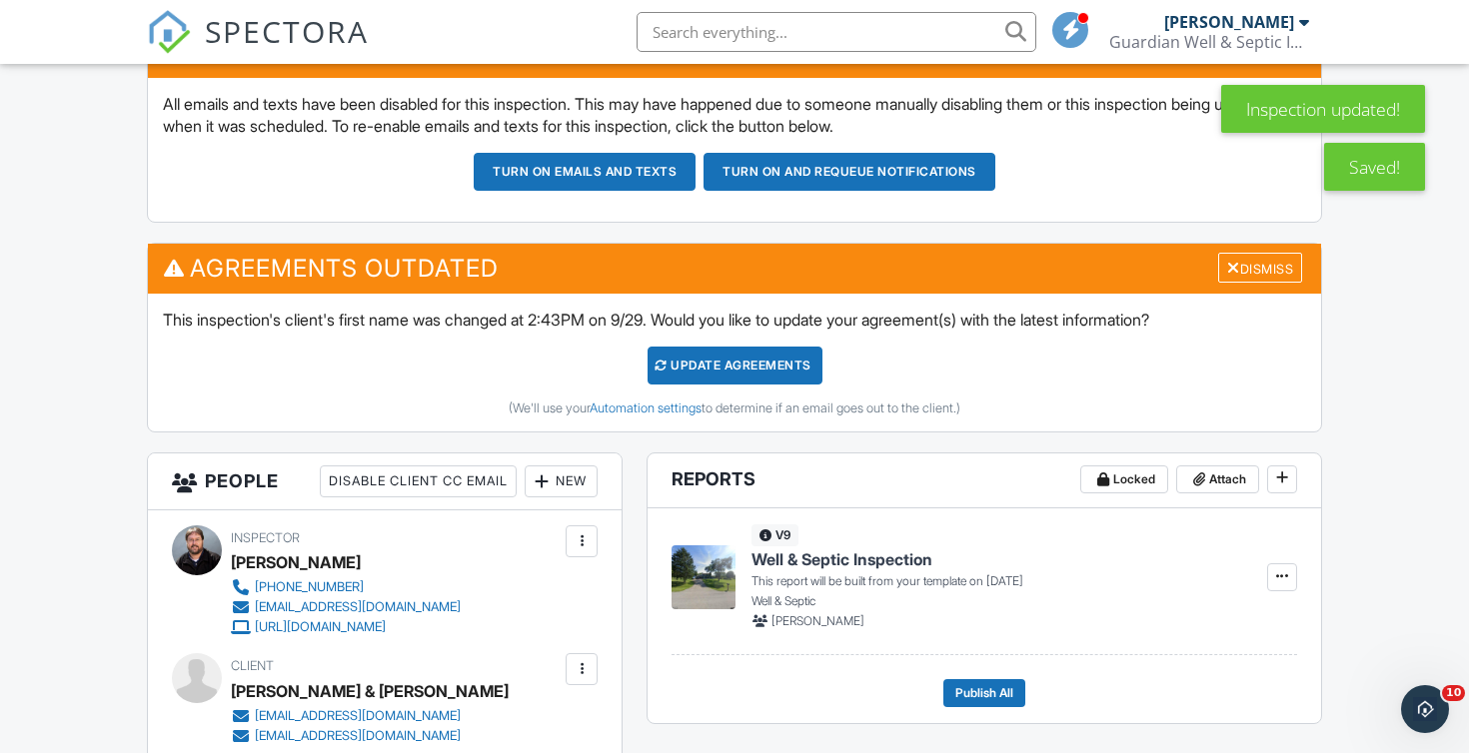
scroll to position [403, 0]
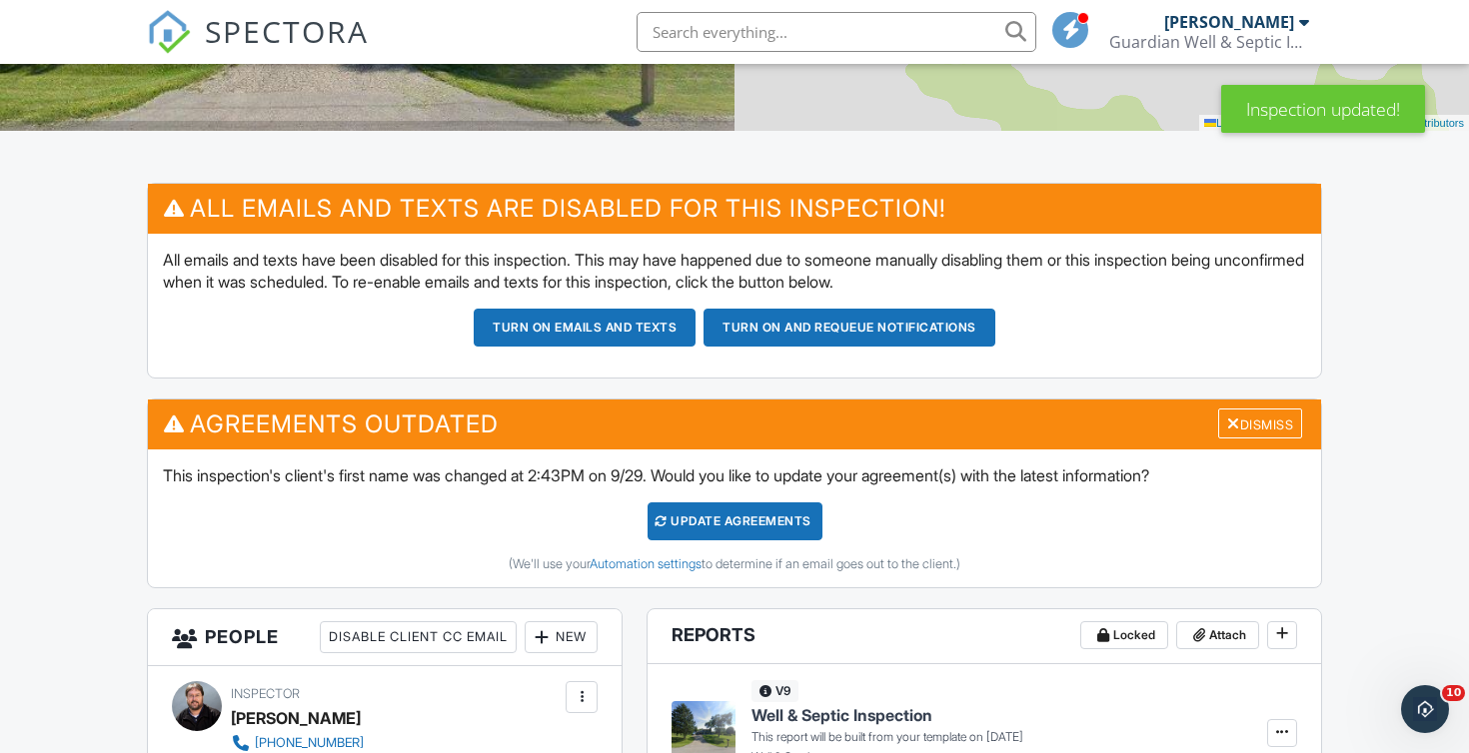
click at [740, 526] on div "Update Agreements" at bounding box center [734, 522] width 175 height 38
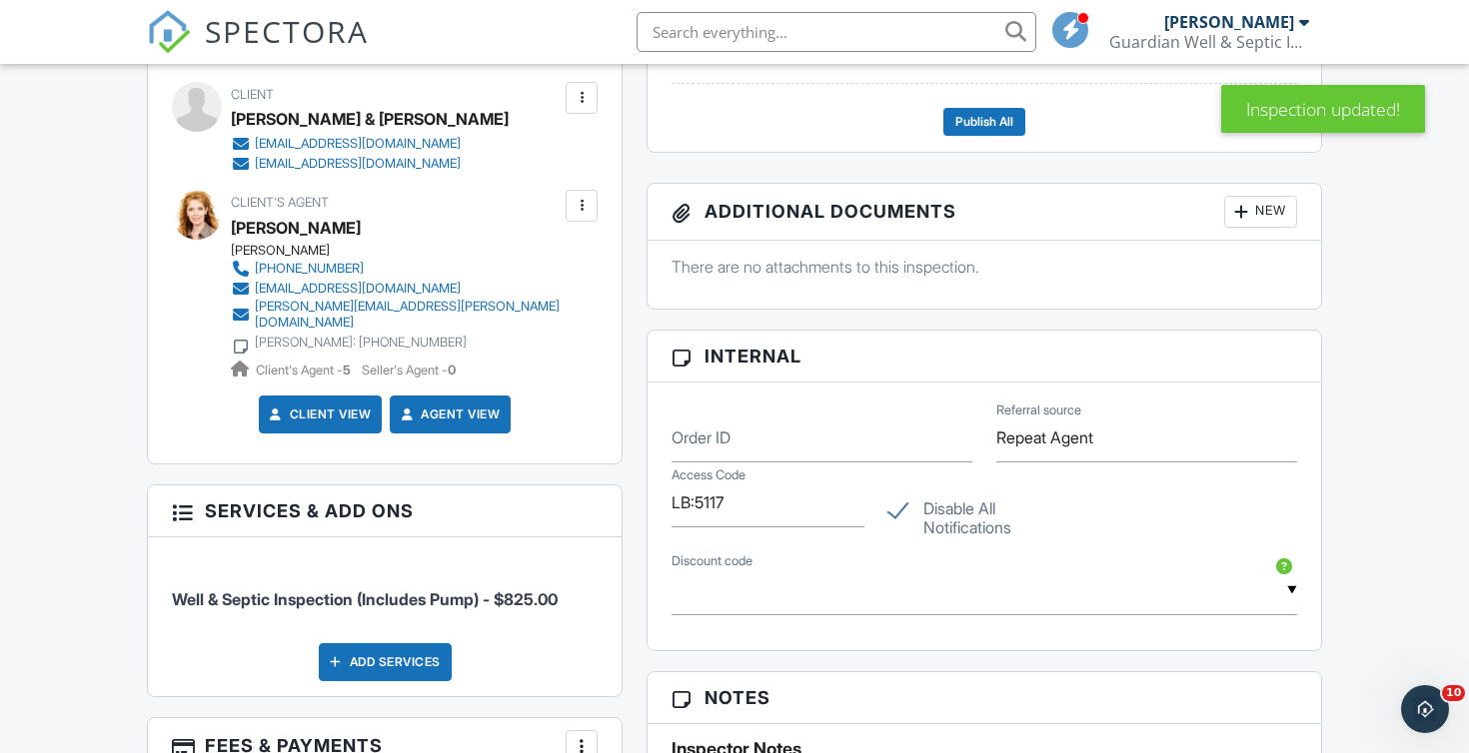
scroll to position [963, 0]
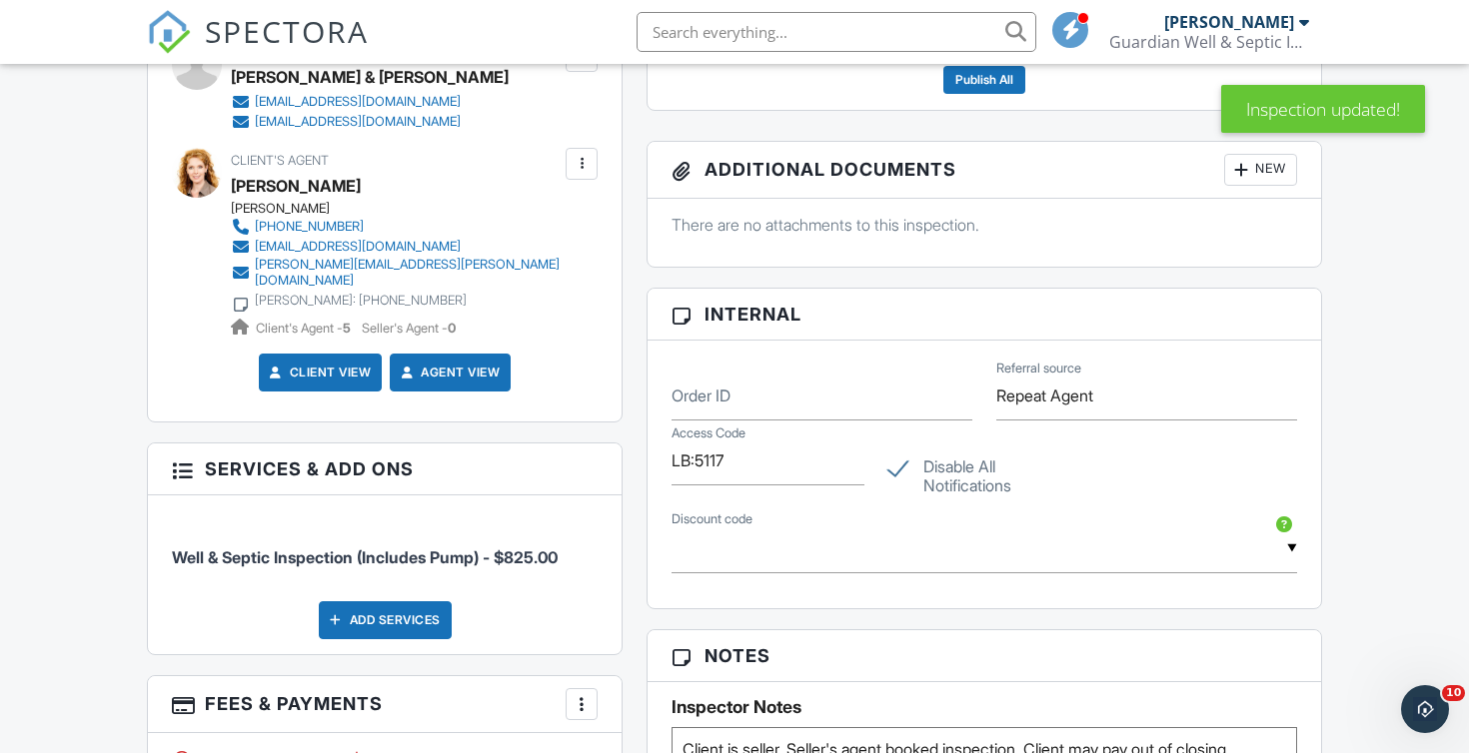
click at [970, 483] on label "Disable All Notifications" at bounding box center [984, 470] width 193 height 25
checkbox input "false"
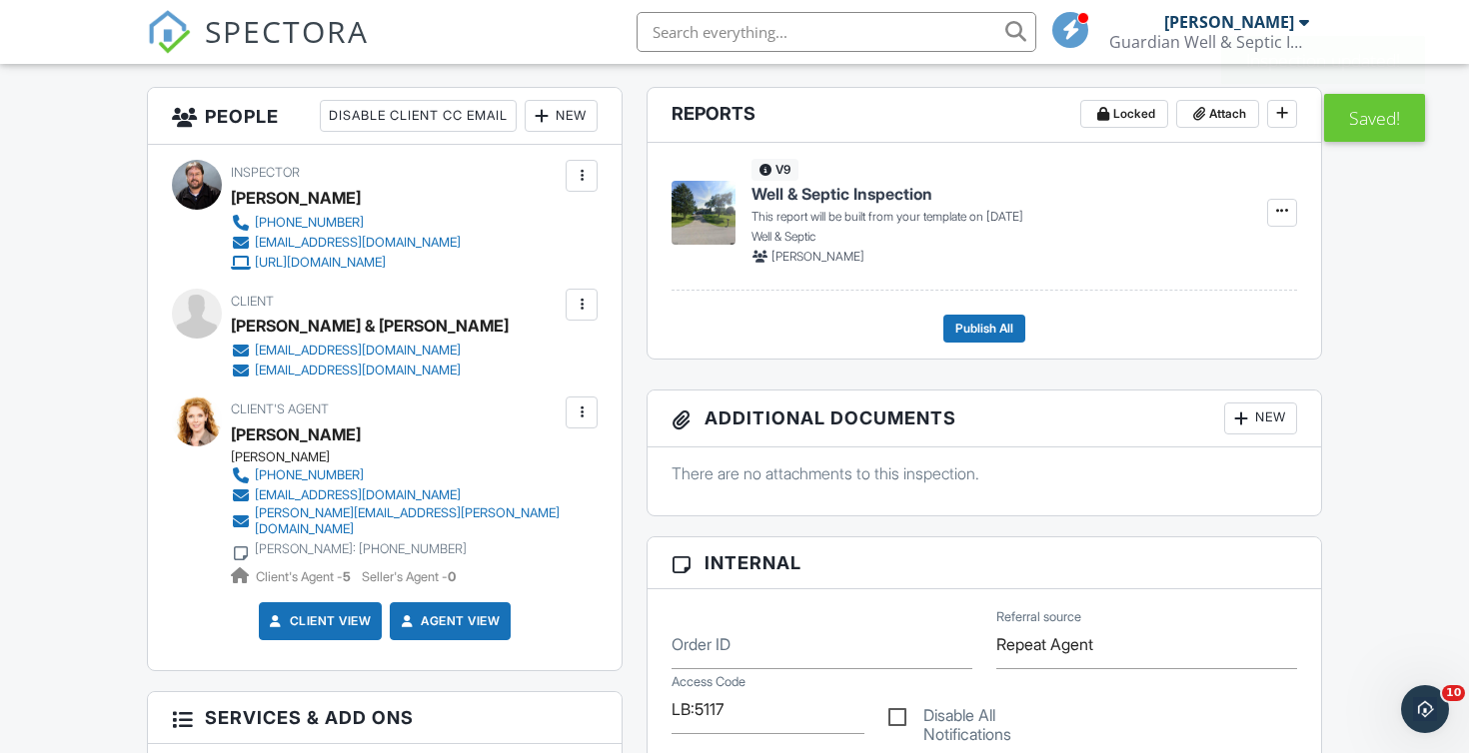
scroll to position [491, 0]
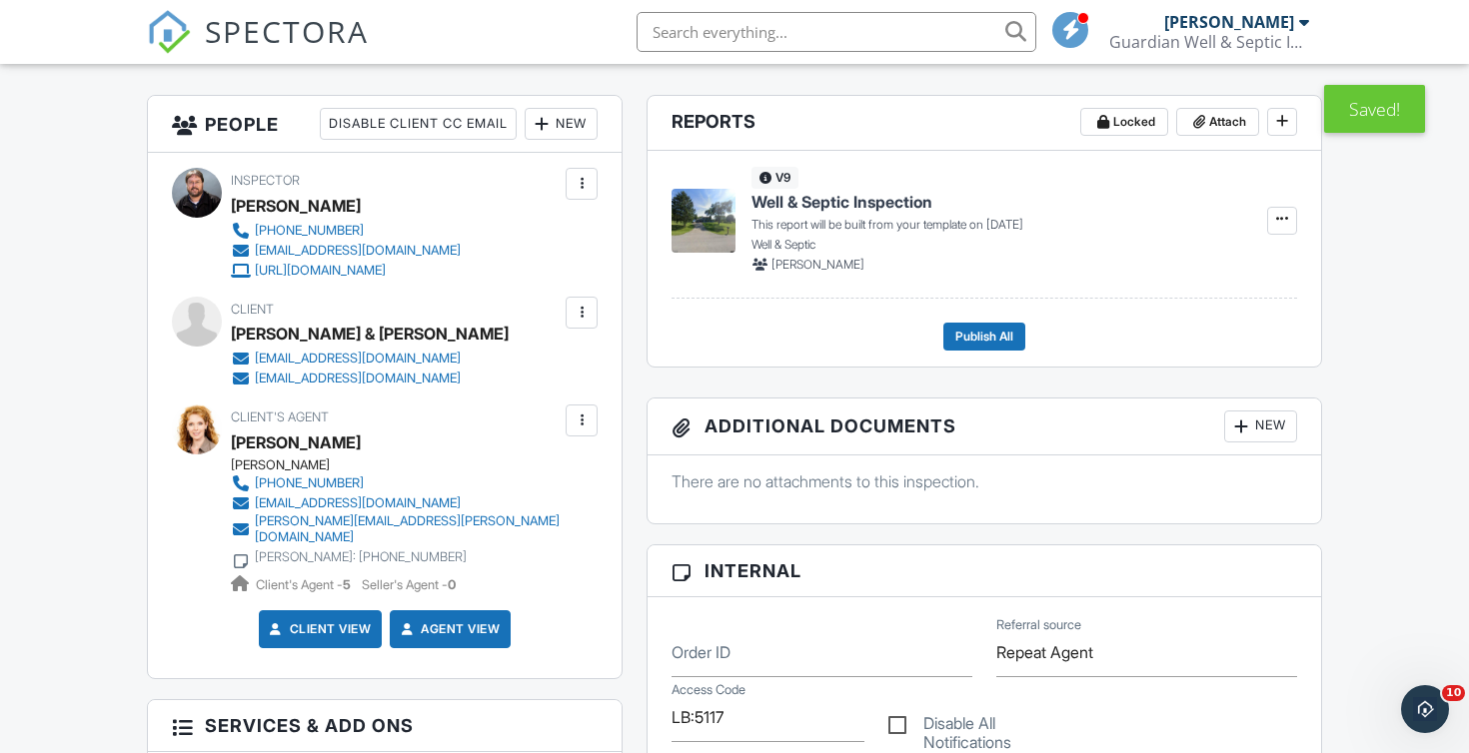
click at [576, 318] on div at bounding box center [582, 313] width 20 height 20
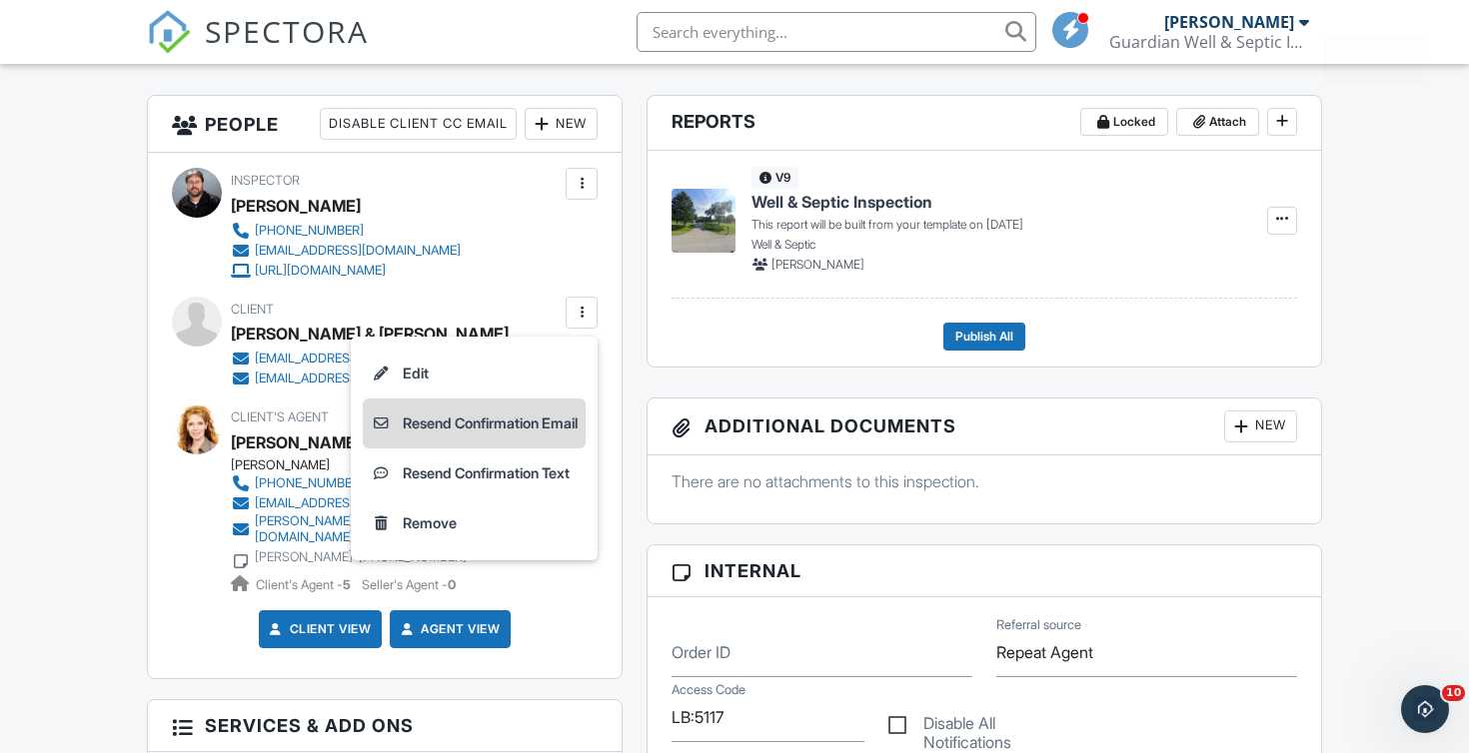
click at [533, 431] on li "Resend Confirmation Email" at bounding box center [474, 424] width 223 height 50
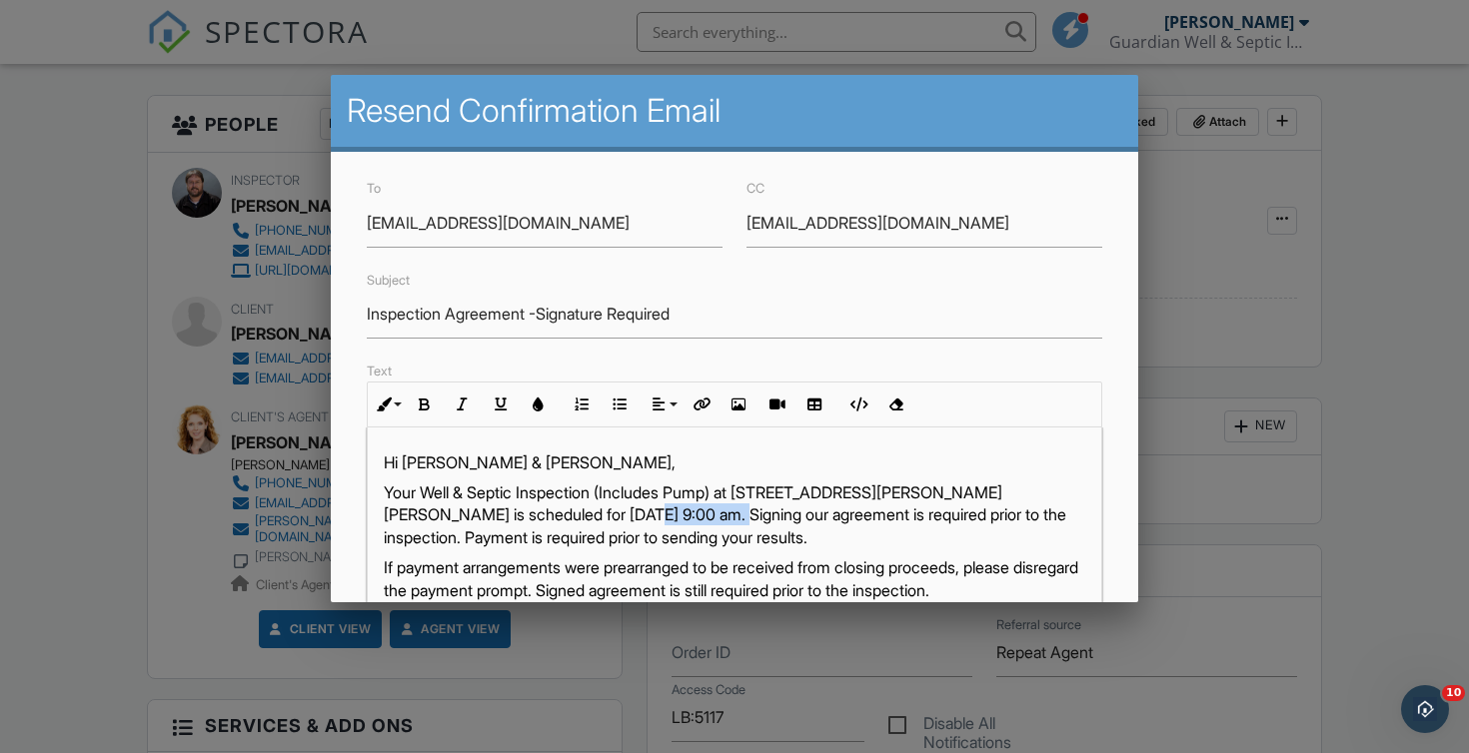
drag, startPoint x: 656, startPoint y: 517, endPoint x: 571, endPoint y: 511, distance: 86.1
click at [571, 511] on p "Your Well & Septic Inspection (Includes Pump) at [STREET_ADDRESS][PERSON_NAME][…" at bounding box center [735, 515] width 702 height 67
click at [1018, 551] on div "Hi [PERSON_NAME] & [PERSON_NAME], Your Well & Septic Inspection (Includes Pump)…" at bounding box center [735, 678] width 734 height 500
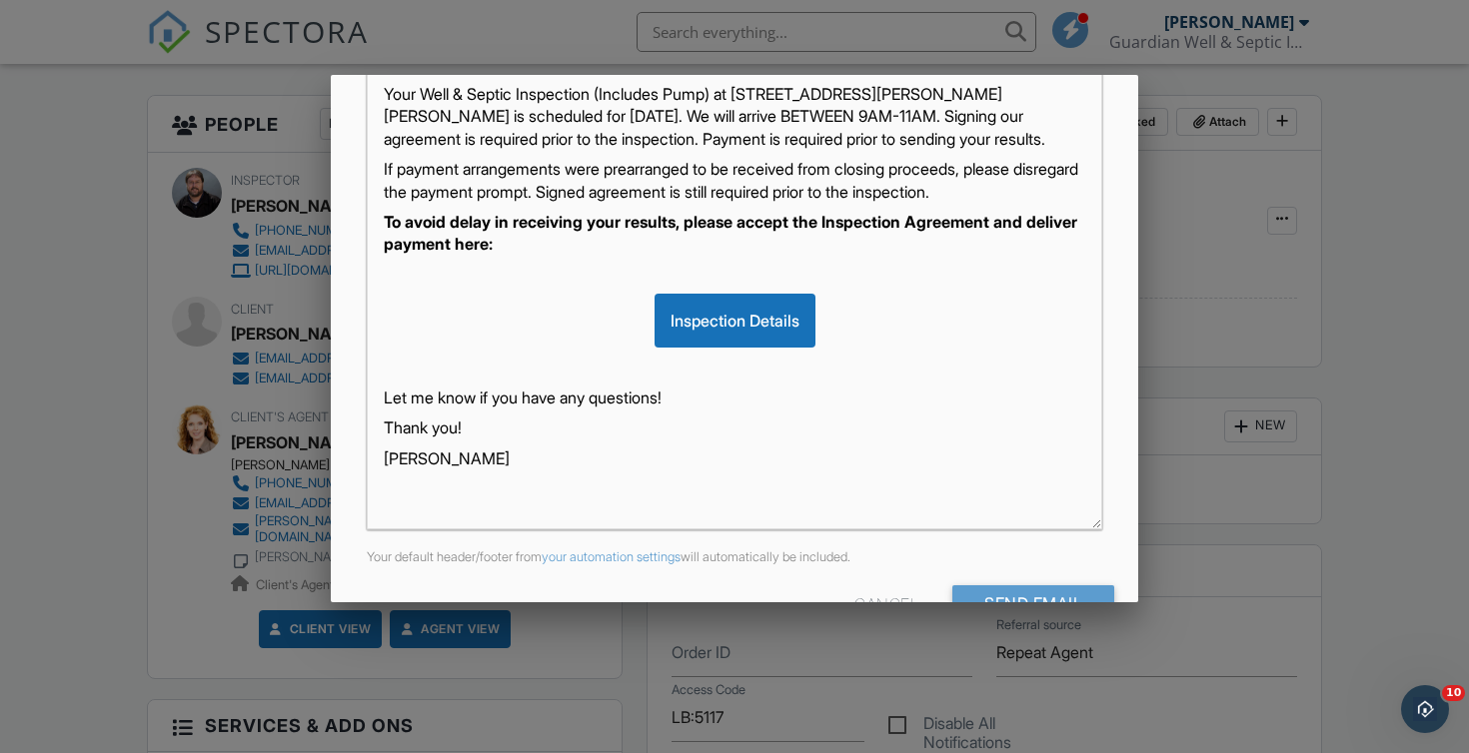
scroll to position [0, 0]
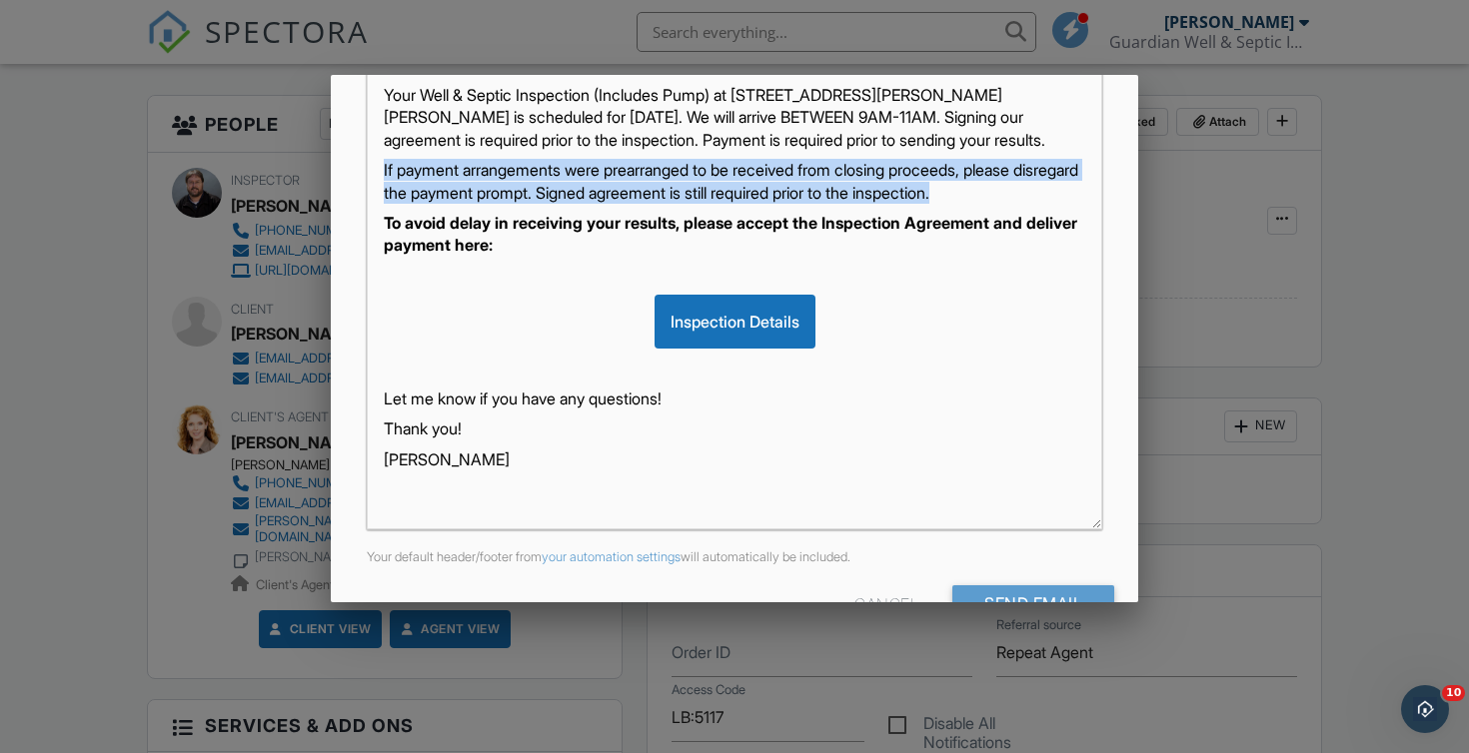
drag, startPoint x: 1044, startPoint y: 193, endPoint x: 380, endPoint y: 174, distance: 664.7
click at [379, 174] on div "Hi [PERSON_NAME] & [PERSON_NAME], Your Well & Septic Inspection (Includes Pump)…" at bounding box center [735, 280] width 734 height 500
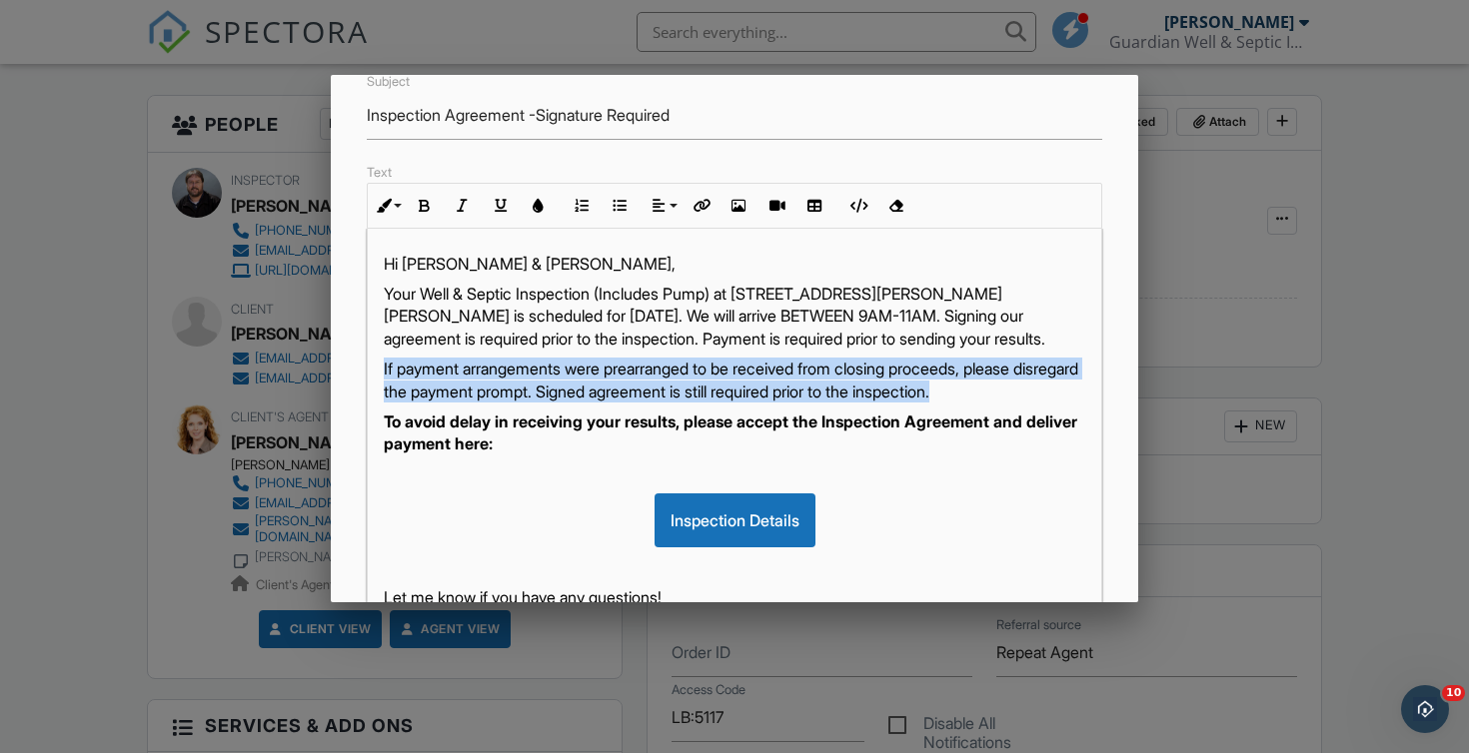
scroll to position [170, 0]
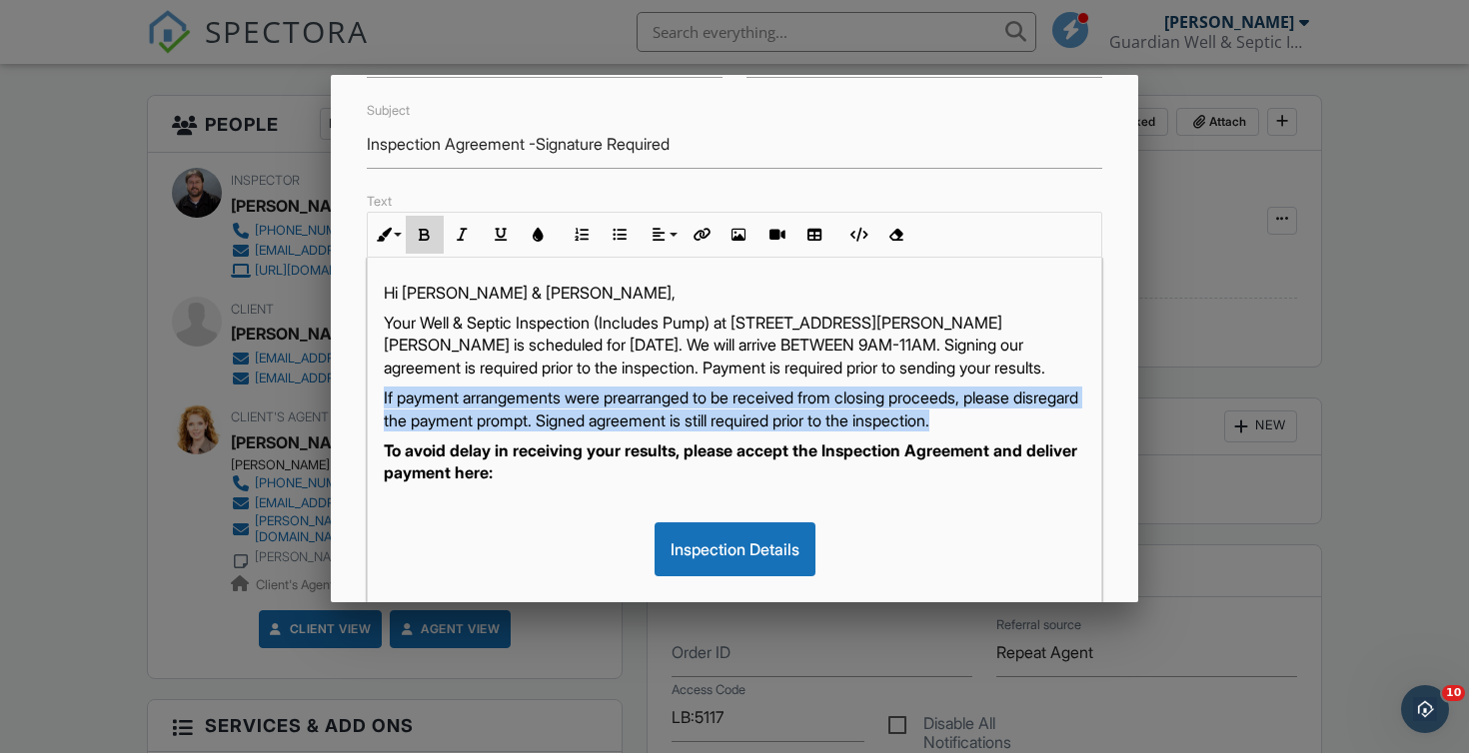
click at [422, 239] on icon "button" at bounding box center [425, 235] width 14 height 14
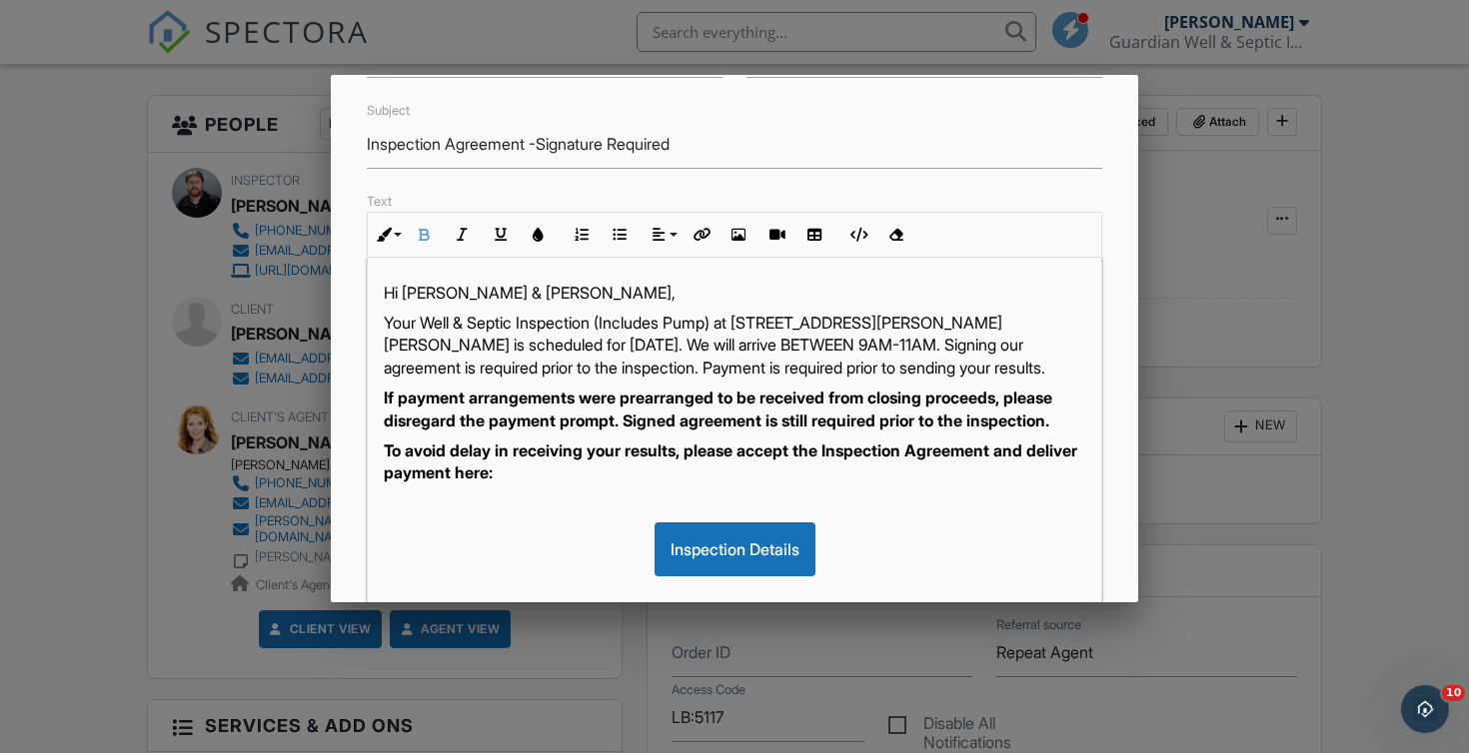
click at [990, 546] on div "Inspection Details" at bounding box center [735, 550] width 702 height 54
click at [947, 449] on strong "To avoid delay in receiving your results, please accept the Inspection Agreemen…" at bounding box center [730, 461] width 693 height 42
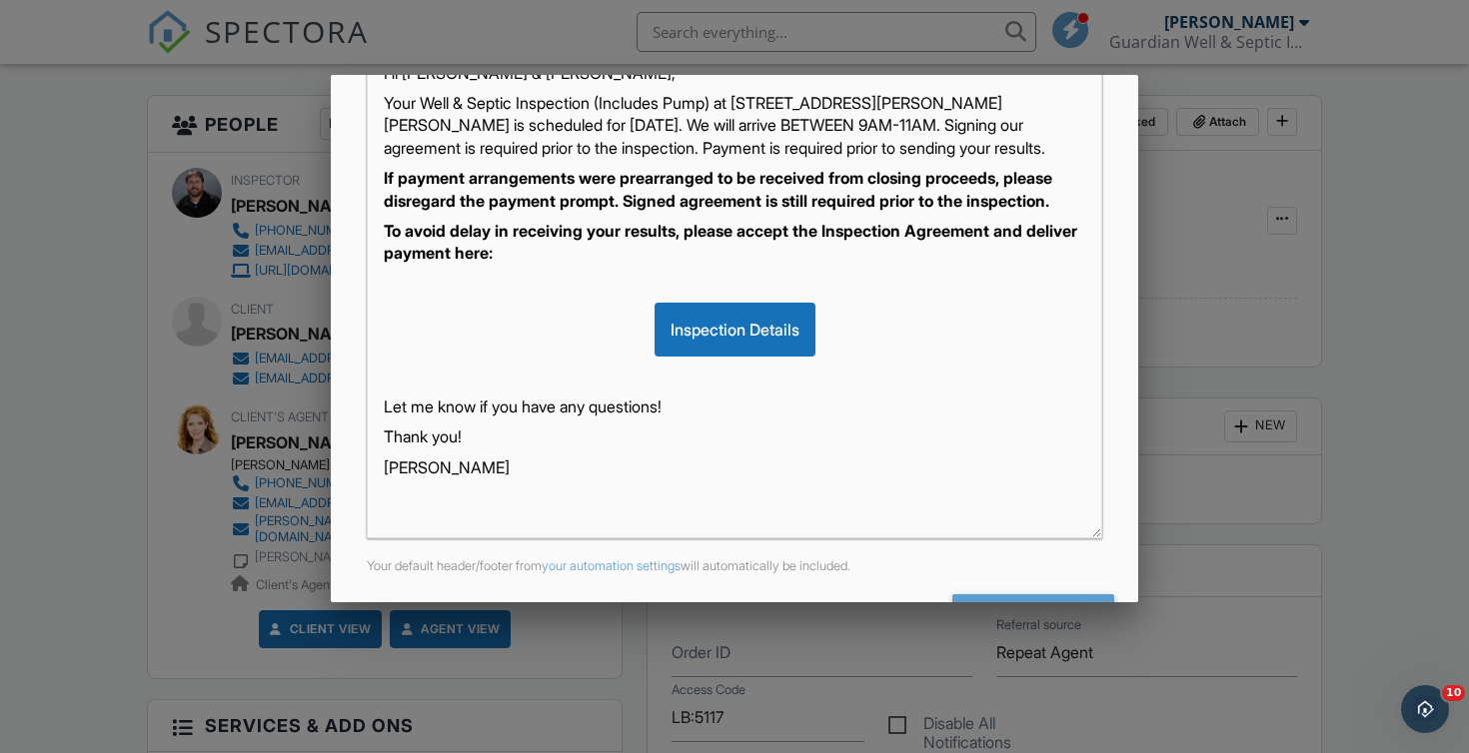
scroll to position [455, 0]
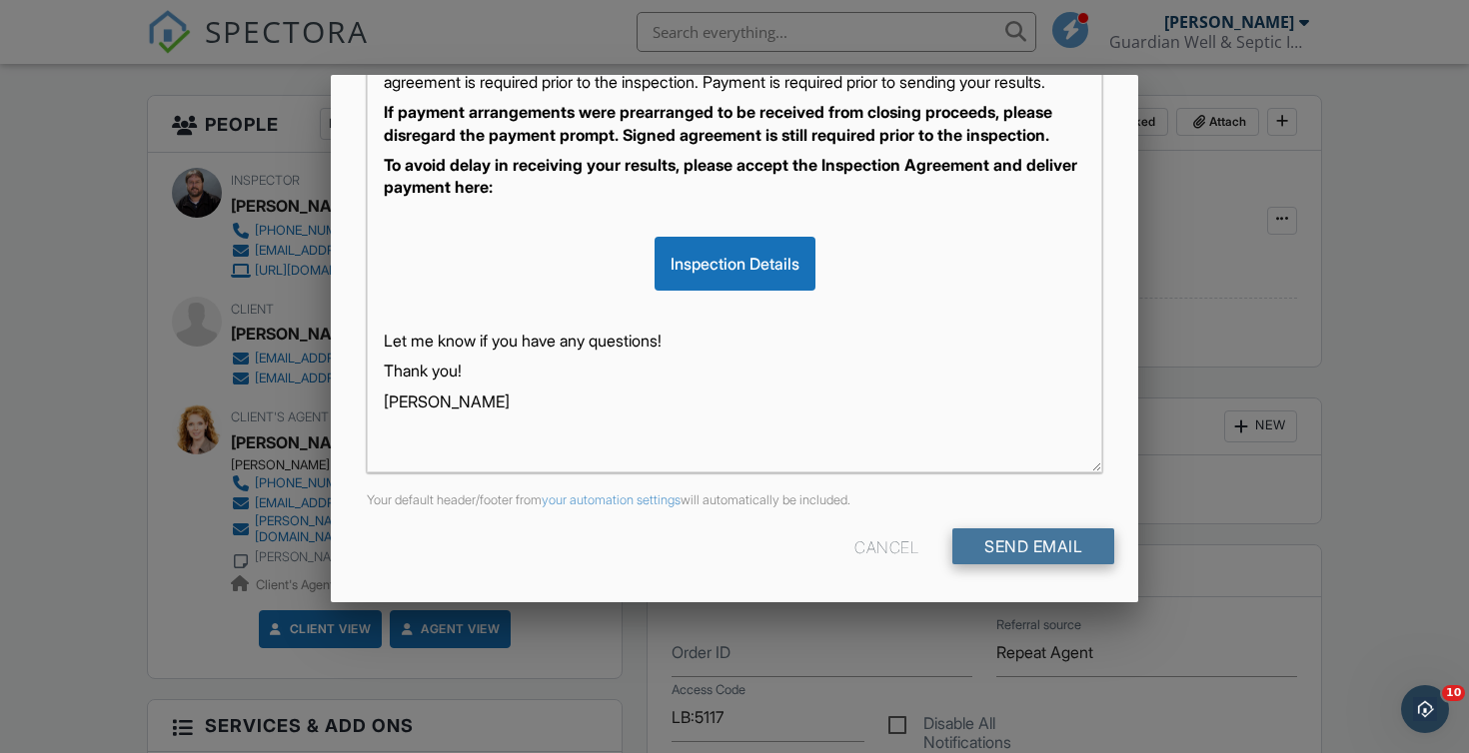
click at [1066, 554] on input "Send Email" at bounding box center [1033, 547] width 162 height 36
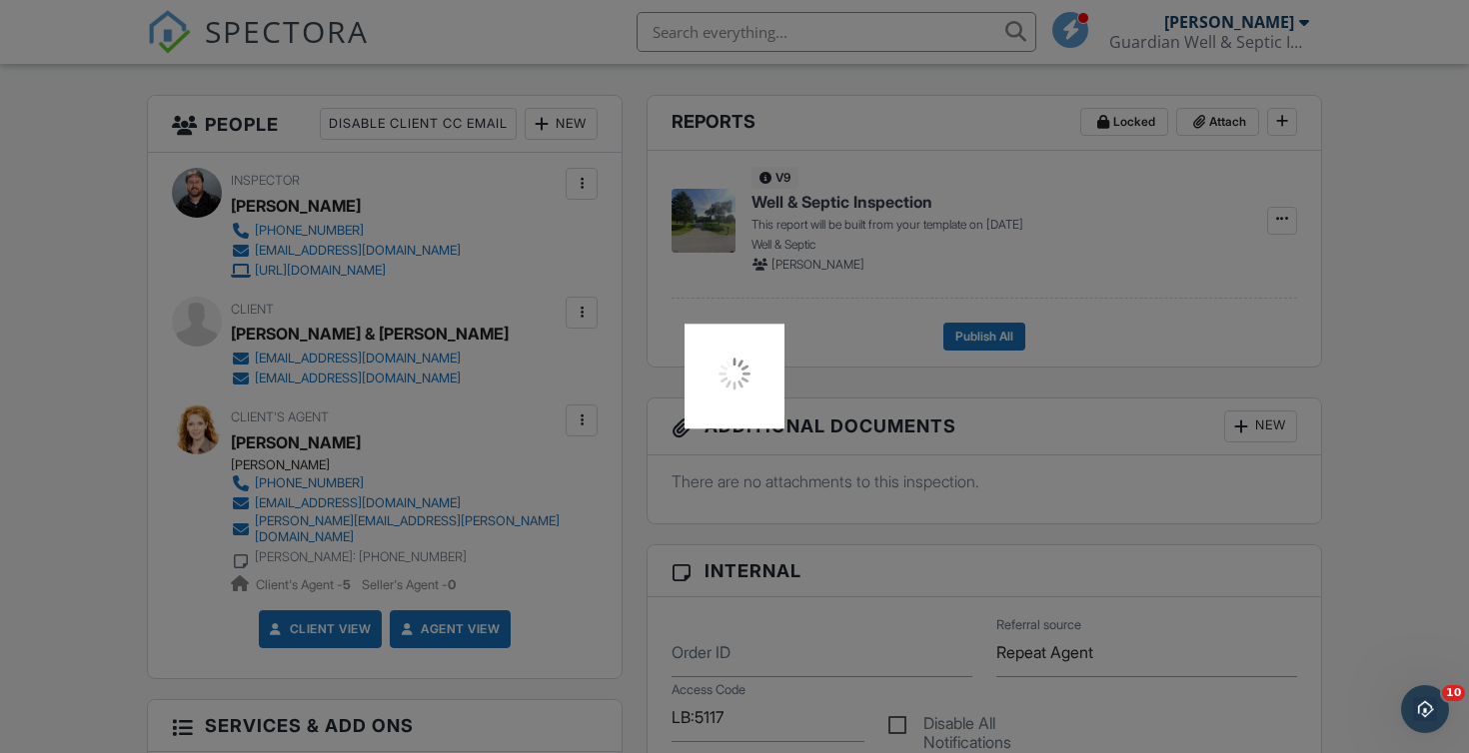
click at [1406, 444] on div at bounding box center [734, 376] width 1469 height 753
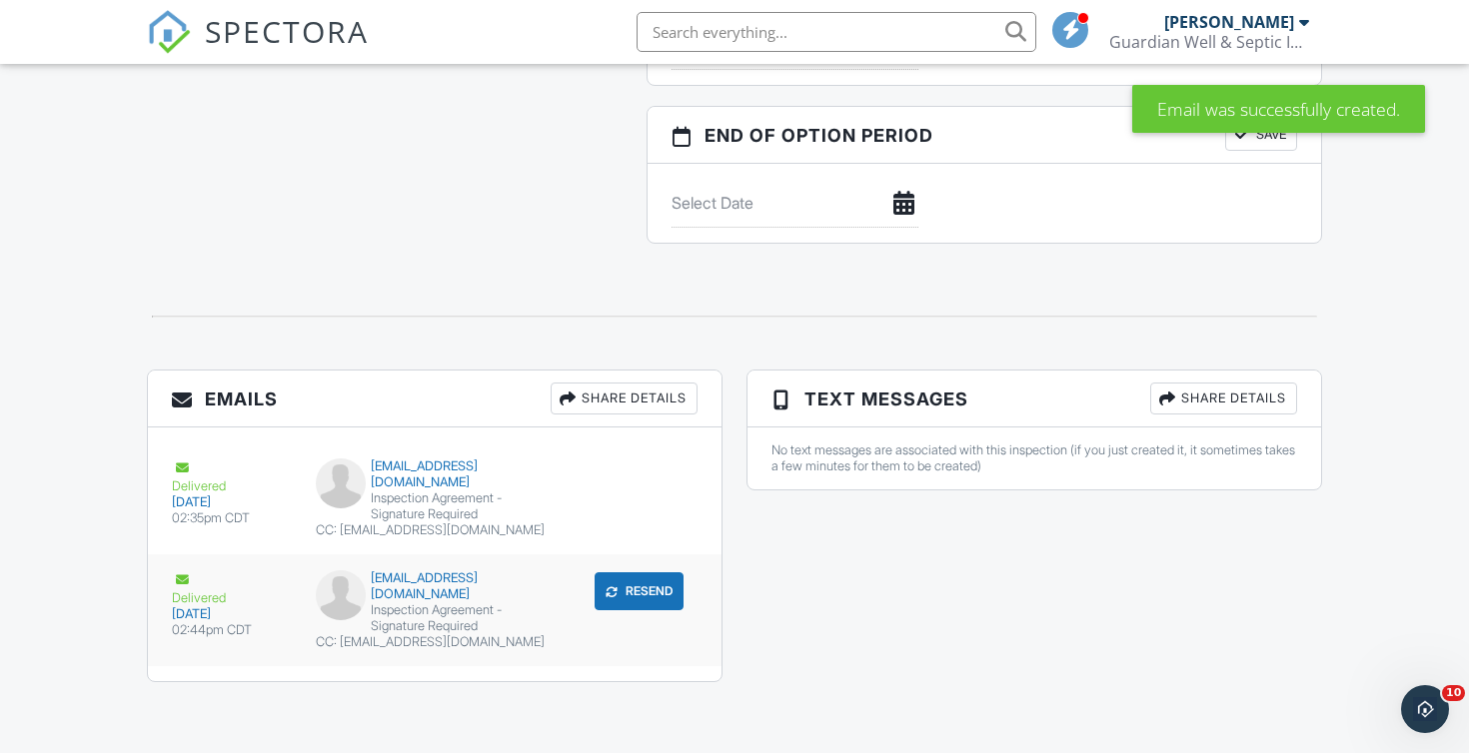
click at [385, 609] on div "Inspection Agreement -Signature Required" at bounding box center [435, 618] width 239 height 32
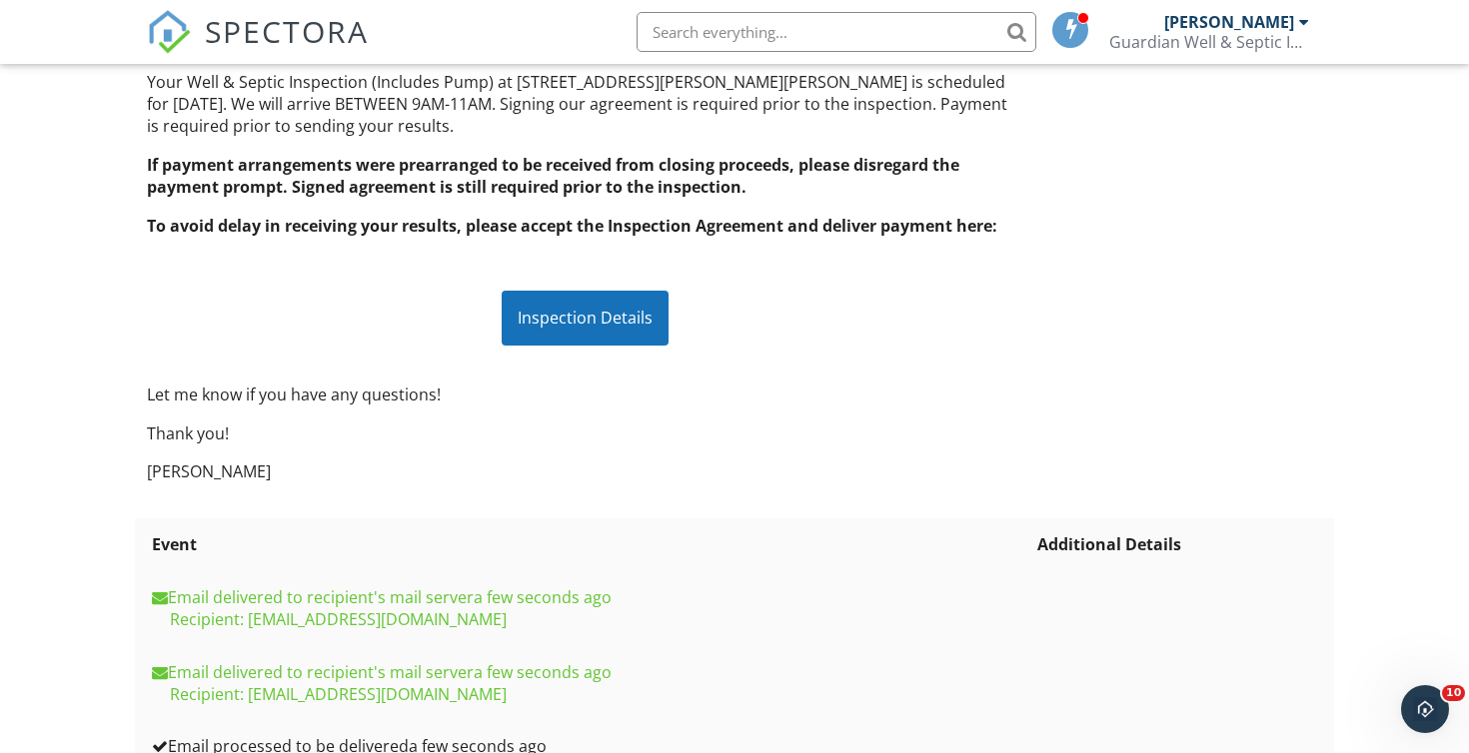
scroll to position [463, 0]
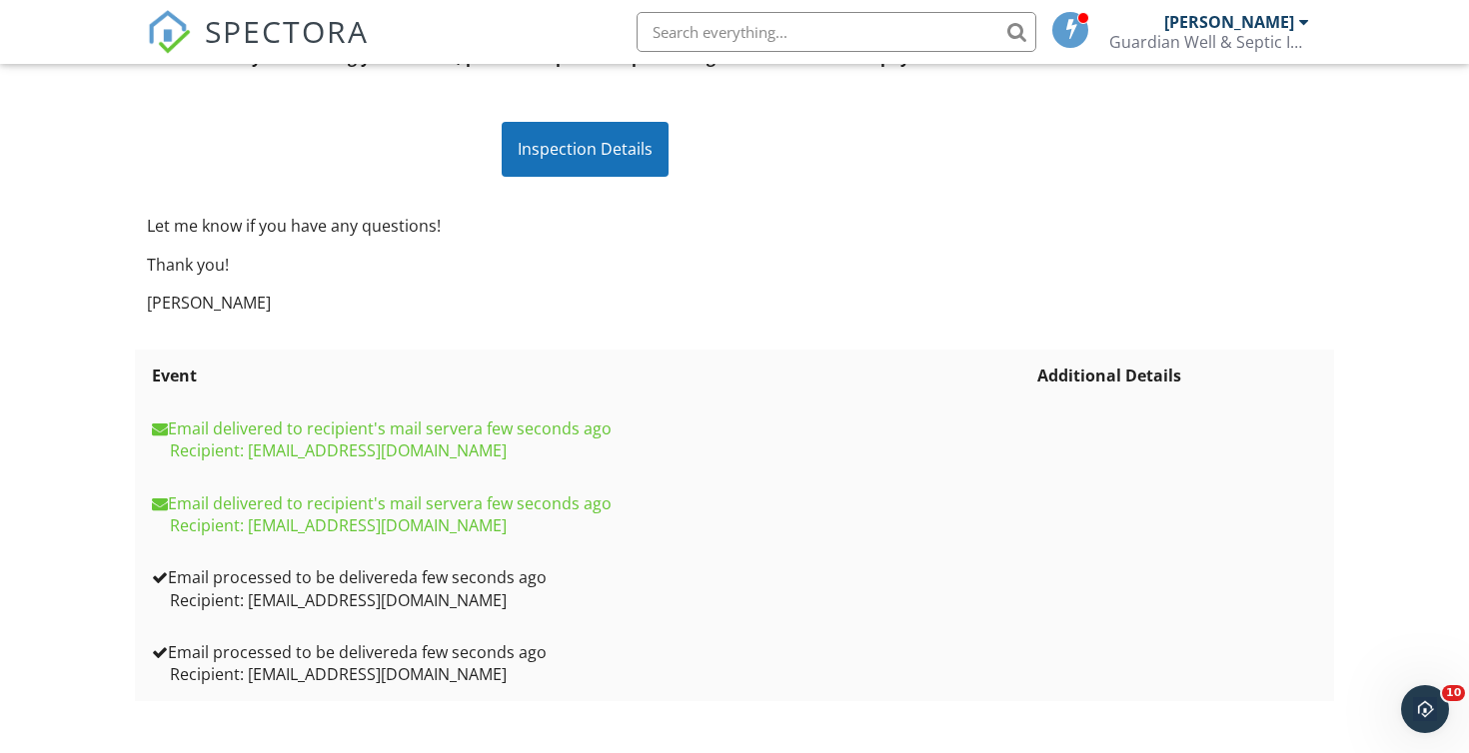
click at [262, 33] on span "SPECTORA" at bounding box center [287, 31] width 164 height 42
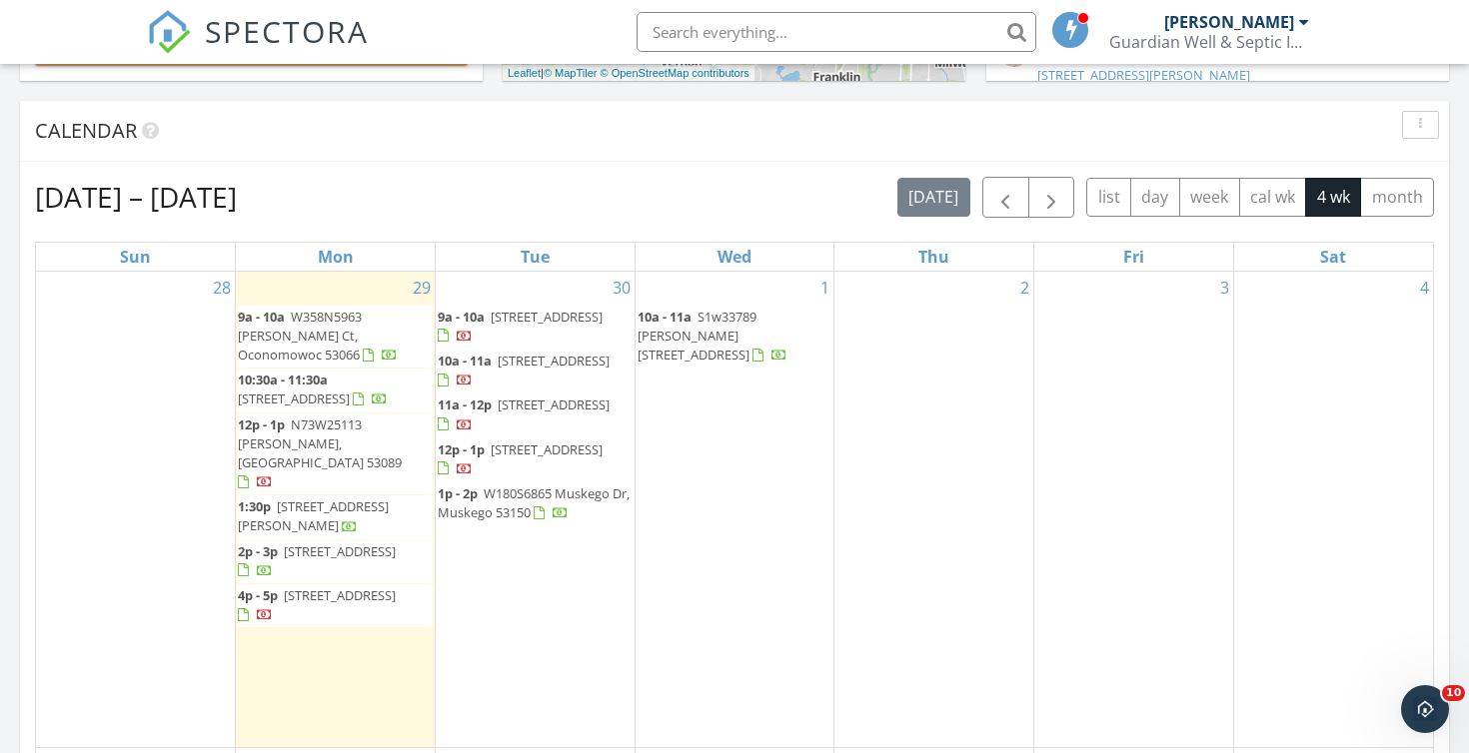
scroll to position [793, 0]
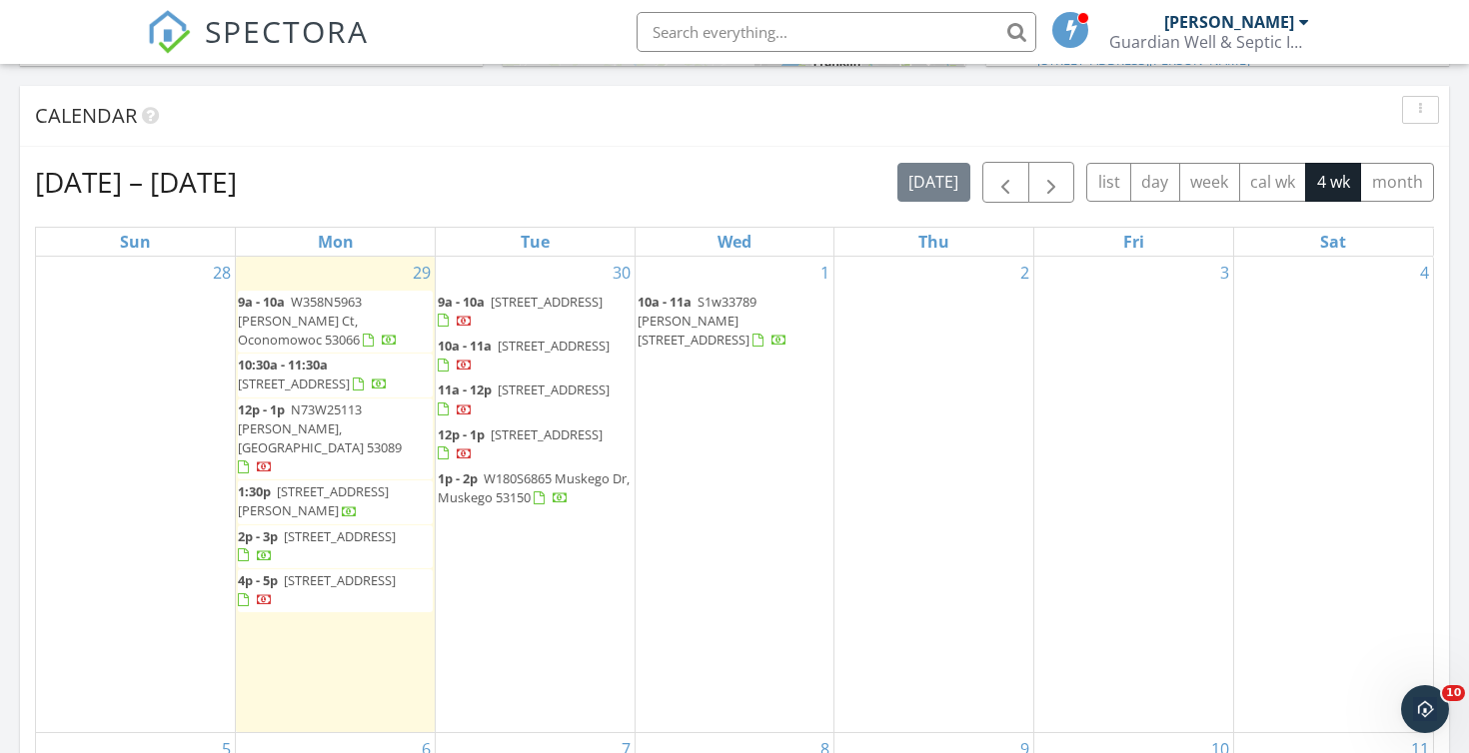
click at [517, 495] on span "W180S6865 Muskego Dr, Muskego 53150" at bounding box center [534, 488] width 192 height 37
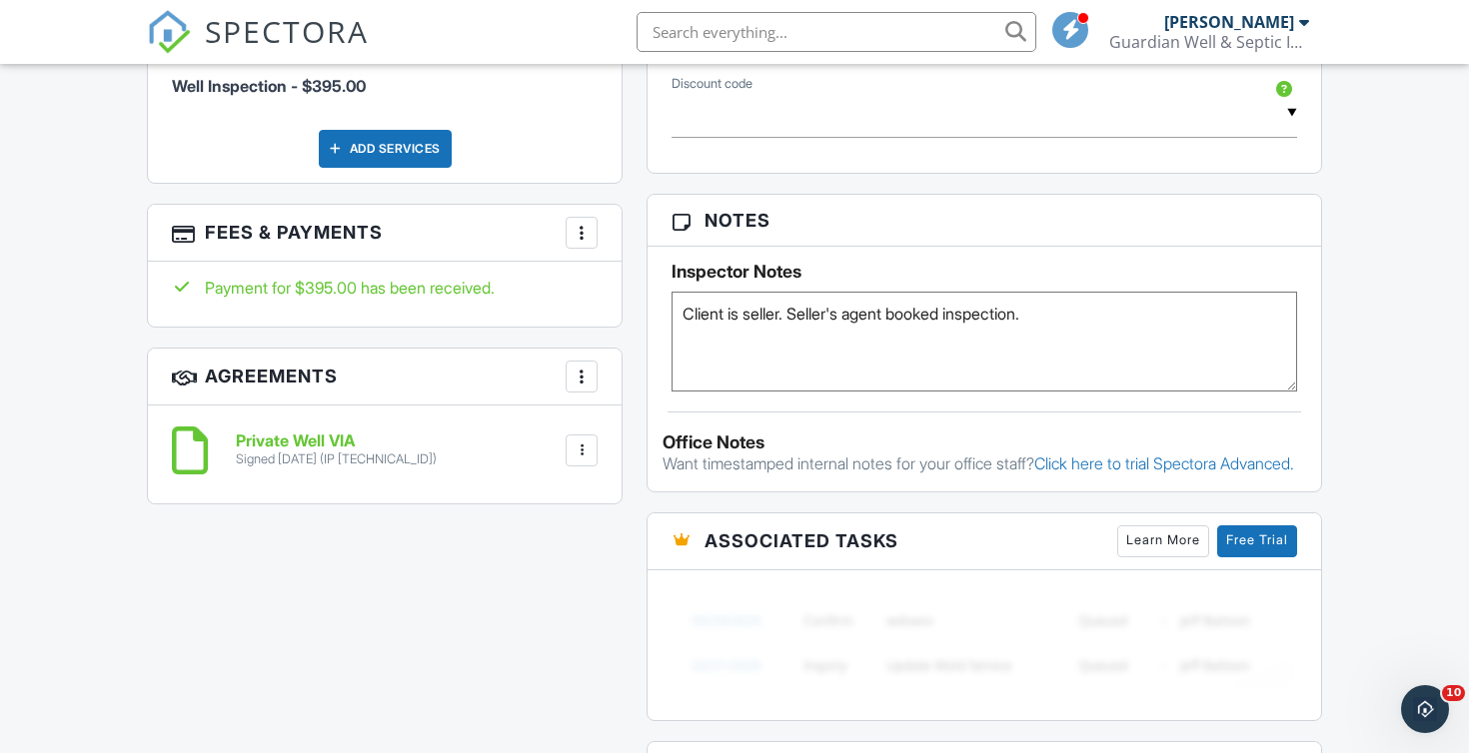
click at [577, 233] on div at bounding box center [582, 233] width 20 height 20
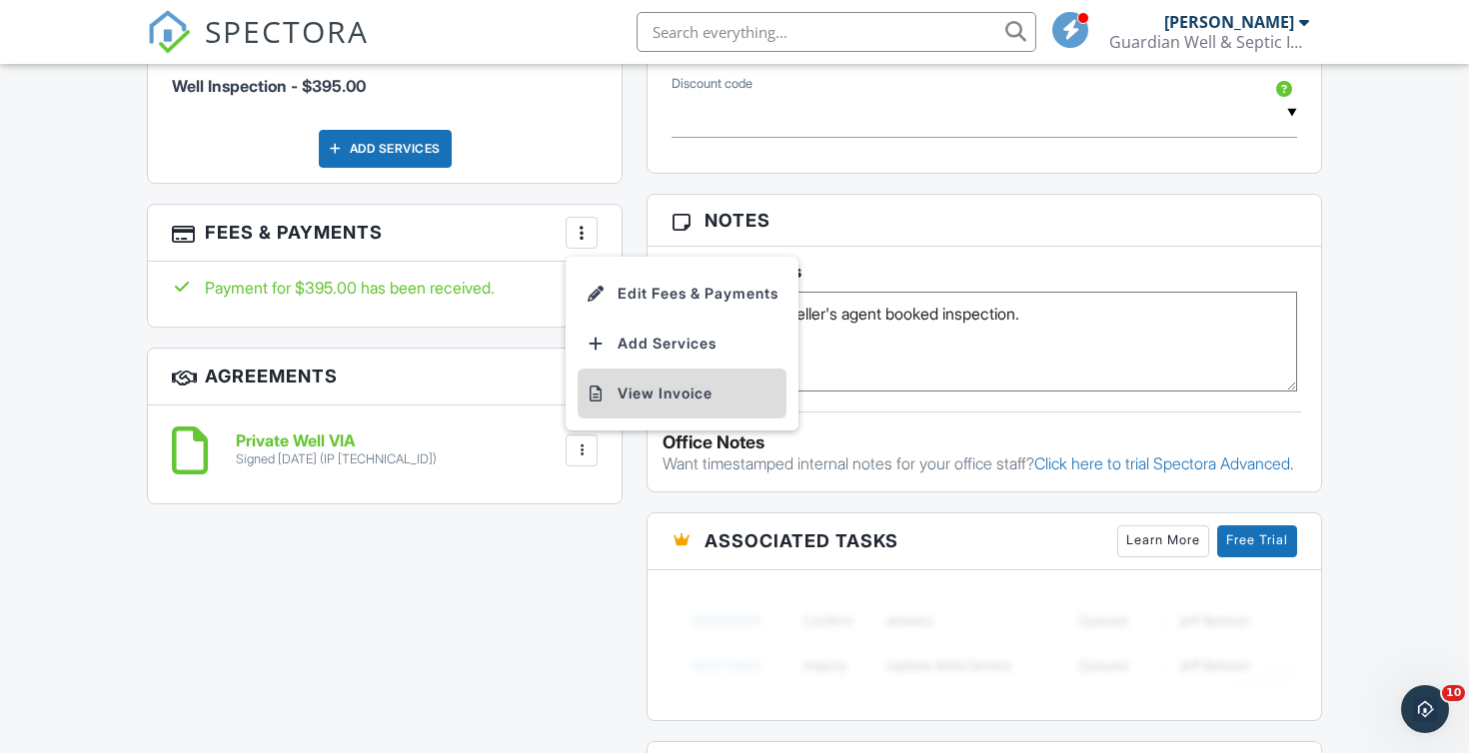
click at [670, 393] on li "View Invoice" at bounding box center [682, 394] width 209 height 50
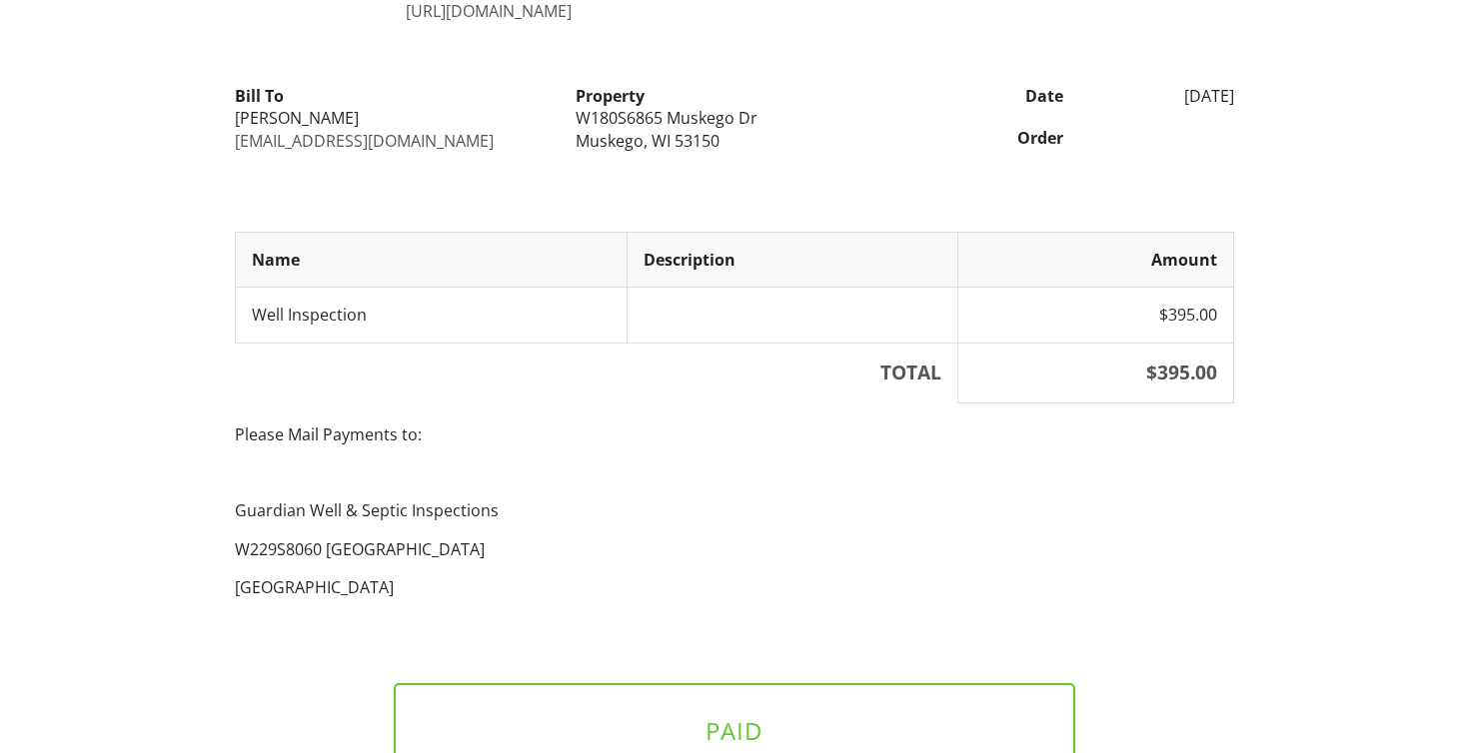
scroll to position [327, 0]
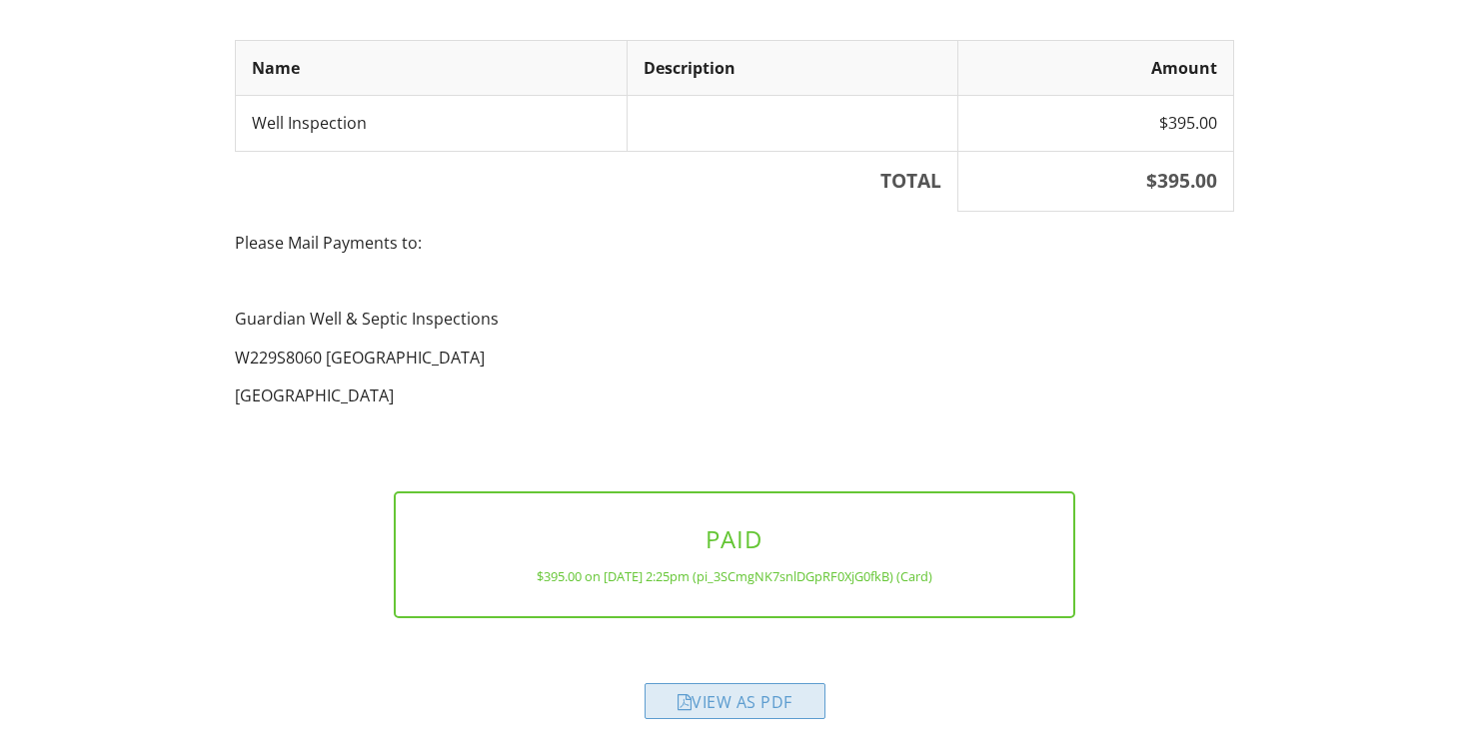
click at [711, 707] on div "View as PDF" at bounding box center [734, 701] width 181 height 36
